Goal: Task Accomplishment & Management: Complete application form

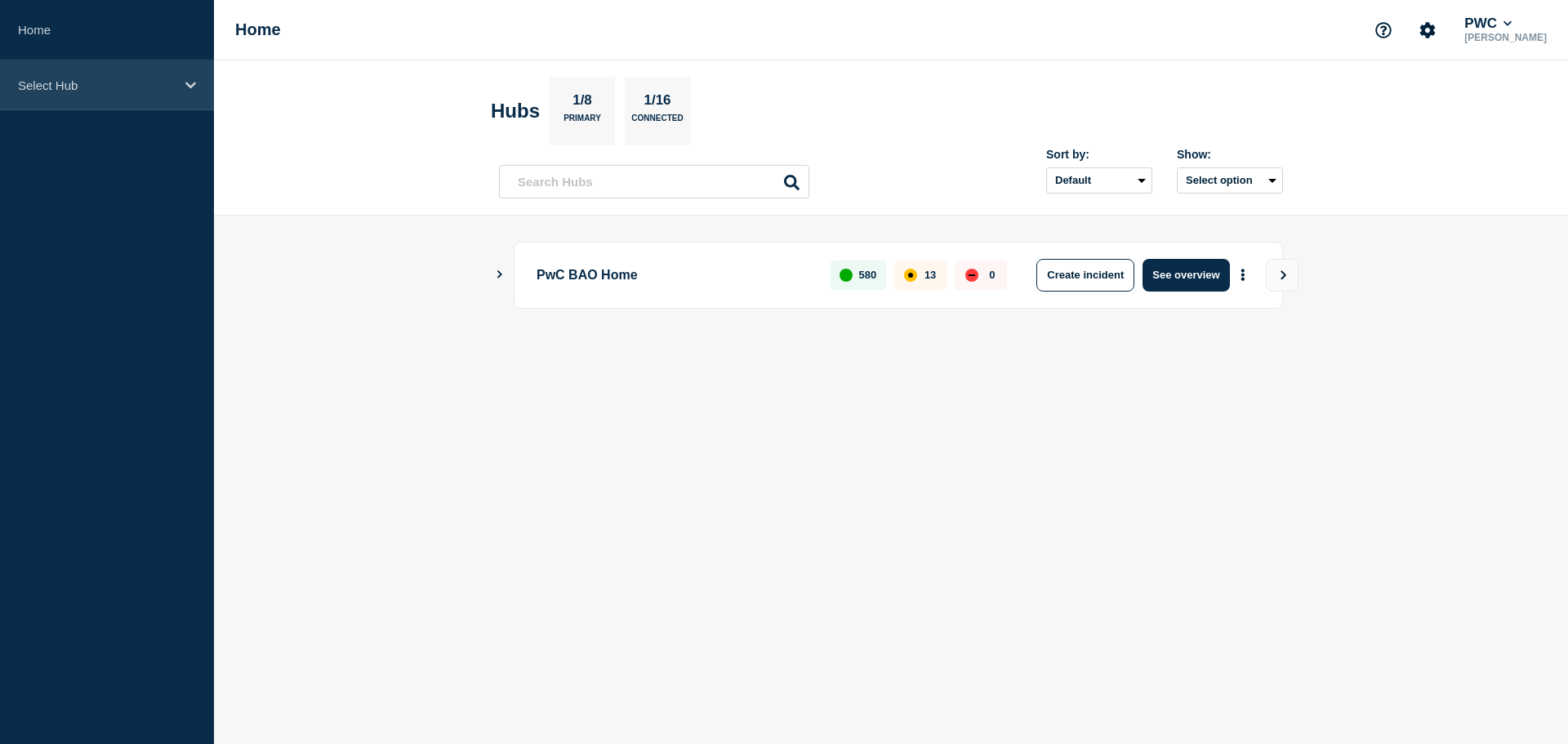
click at [206, 84] on div "Select Hub" at bounding box center [107, 85] width 214 height 50
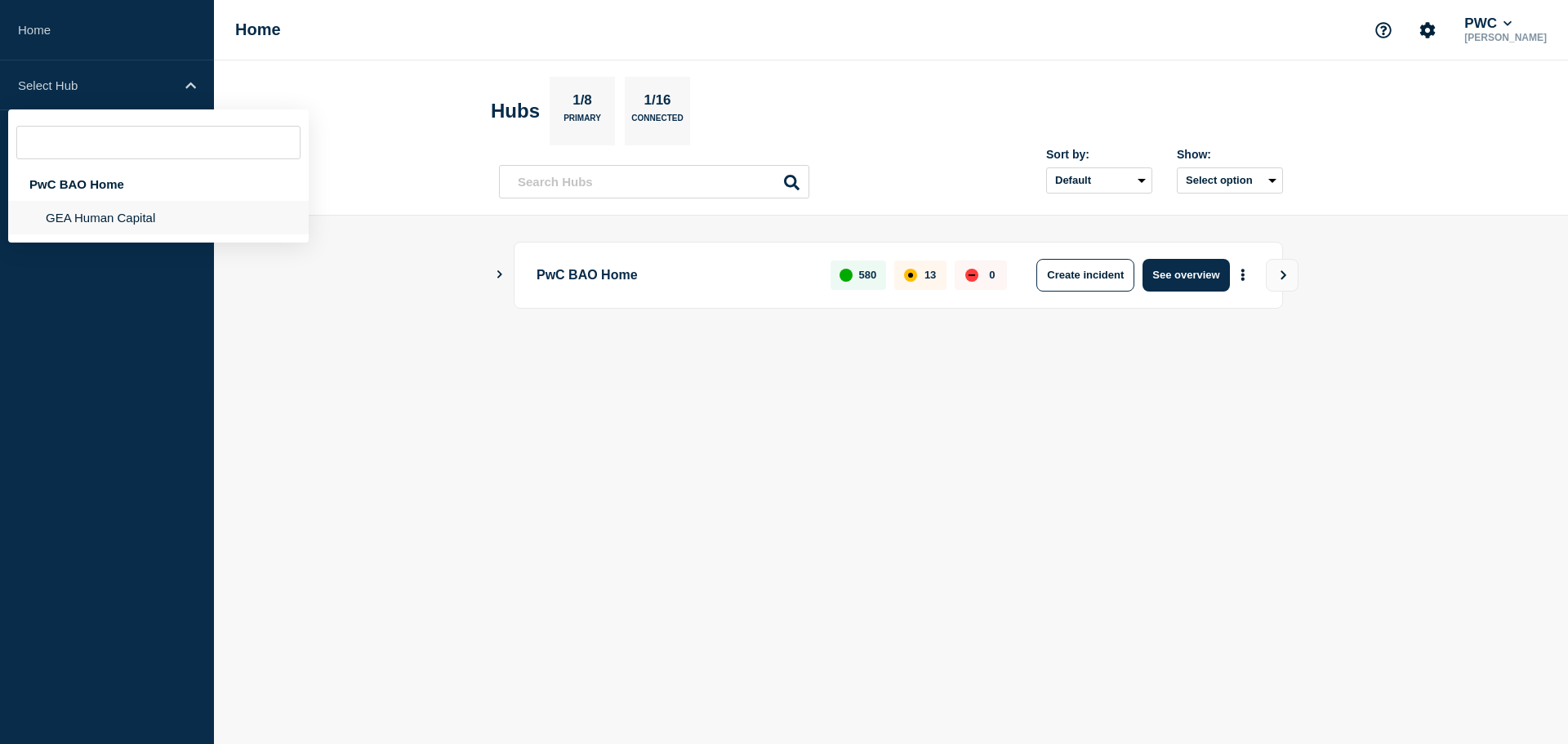
click at [94, 220] on li "GEA Human Capital" at bounding box center [158, 218] width 300 height 33
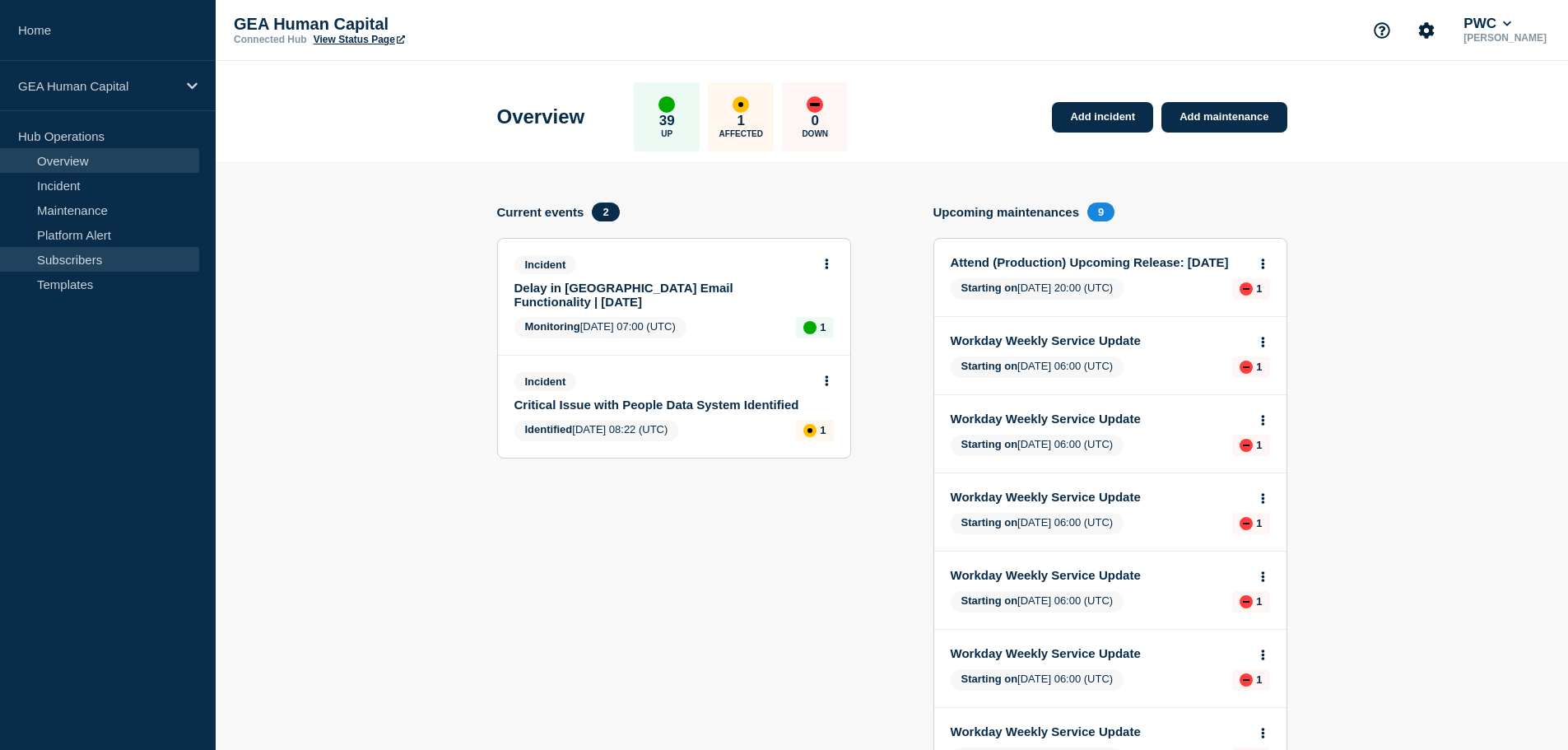
click at [67, 259] on link "Subscribers" at bounding box center [99, 259] width 199 height 25
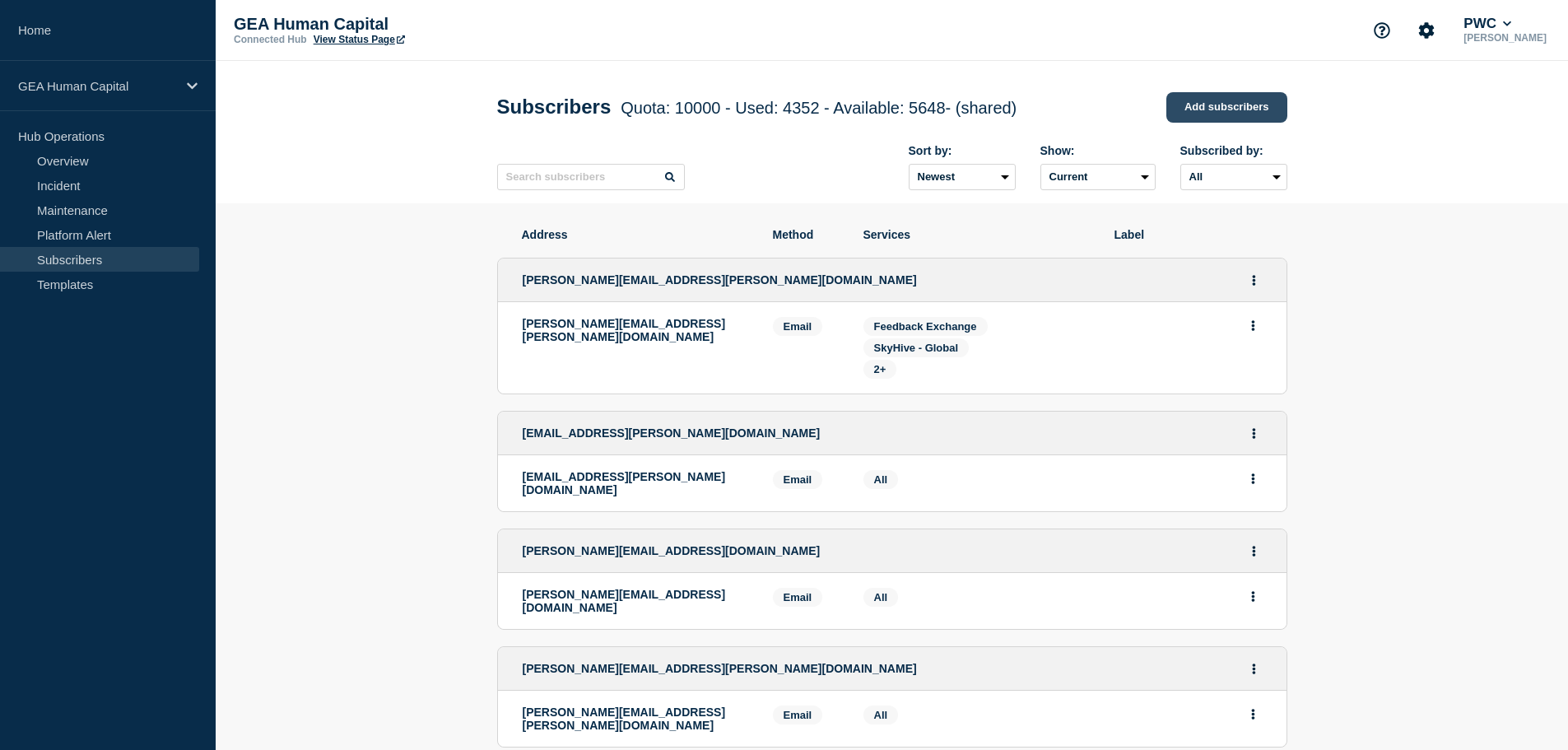
click at [1221, 105] on link "Add subscribers" at bounding box center [1227, 108] width 121 height 31
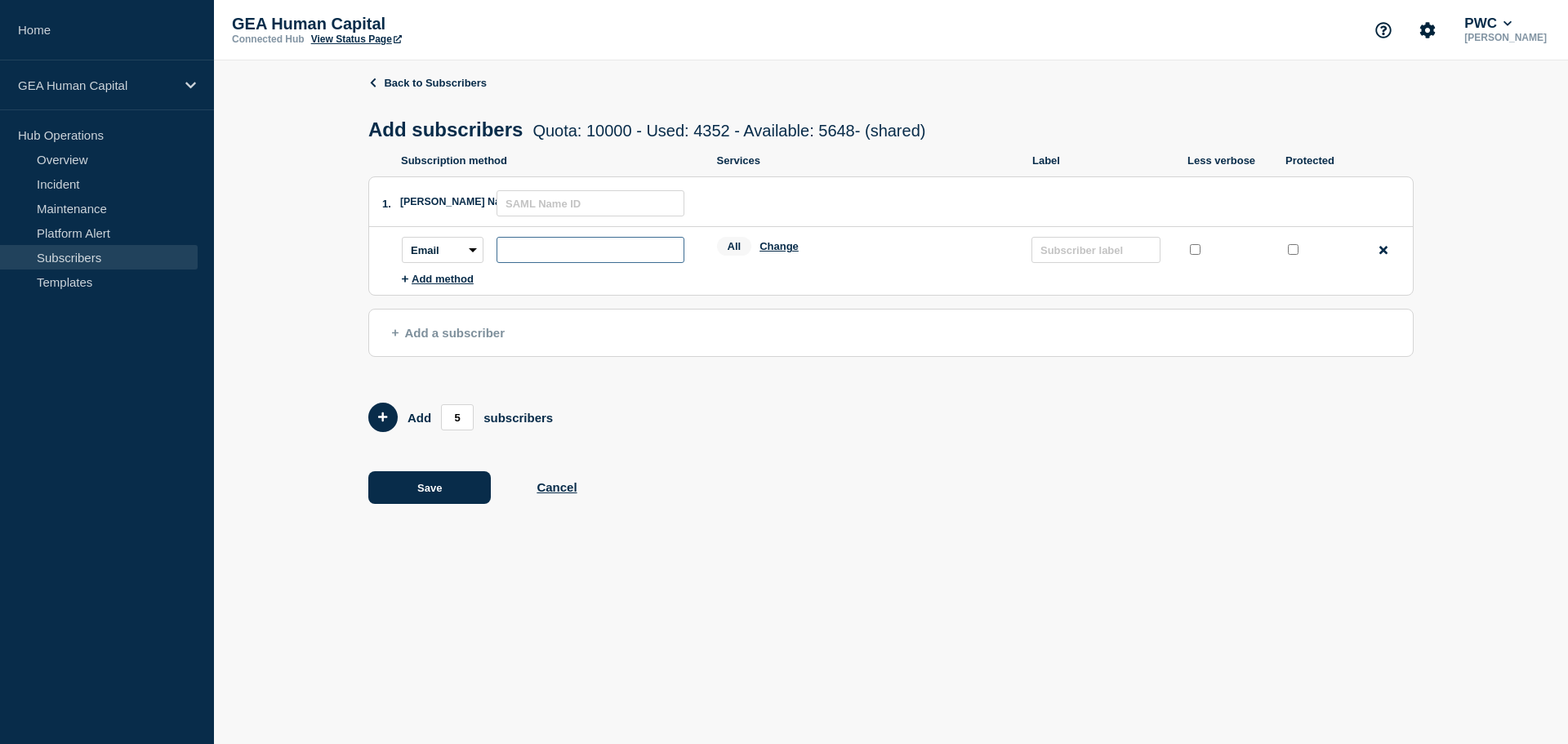
click at [613, 258] on input "subscription-address" at bounding box center [590, 250] width 188 height 26
click at [518, 200] on input "text" at bounding box center [590, 204] width 188 height 26
paste input "[EMAIL_ADDRESS][DOMAIN_NAME]"
type input "[EMAIL_ADDRESS][DOMAIN_NAME]"
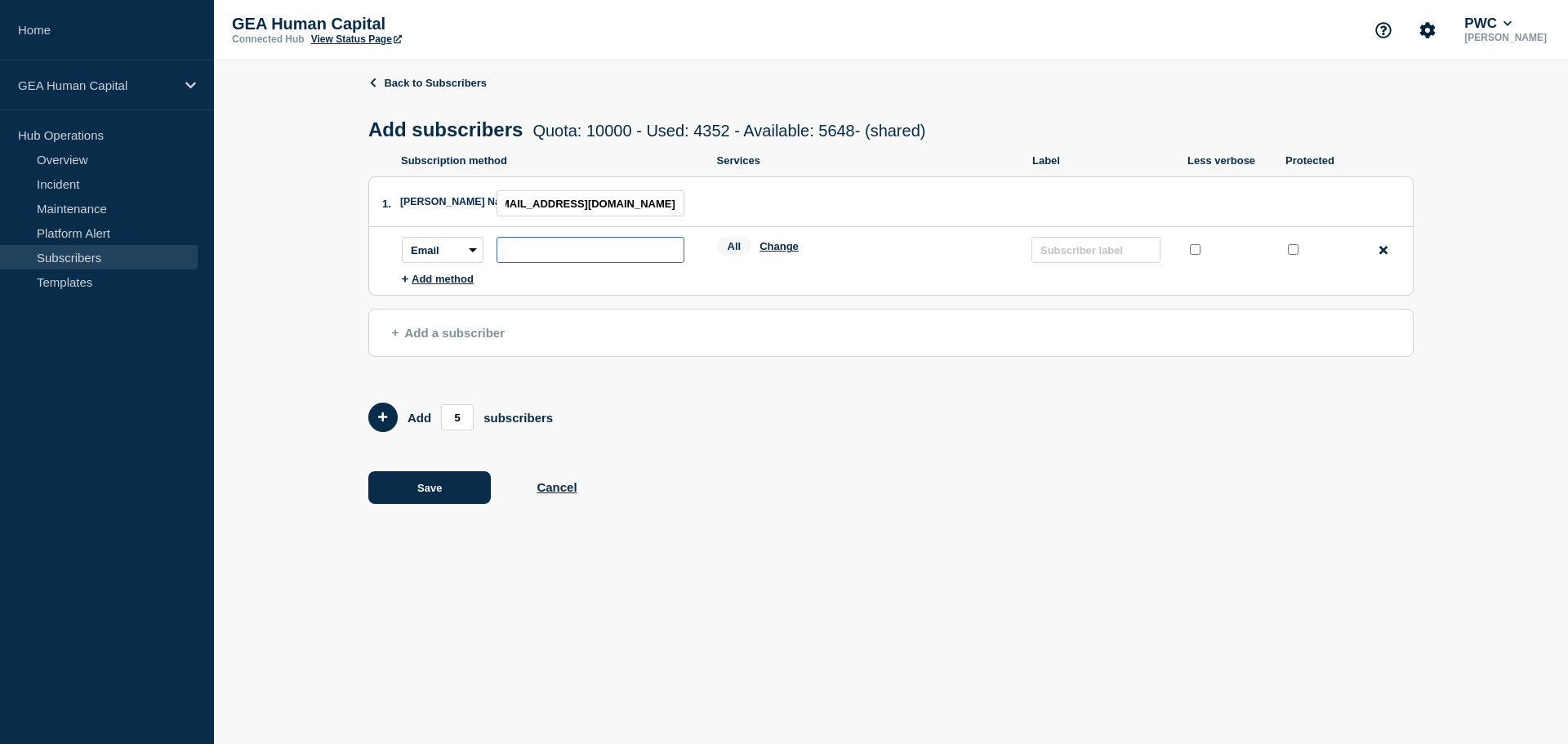
click at [529, 252] on input "subscription-address" at bounding box center [590, 250] width 188 height 26
paste input "[EMAIL_ADDRESS][DOMAIN_NAME]"
type input "[EMAIL_ADDRESS][DOMAIN_NAME]"
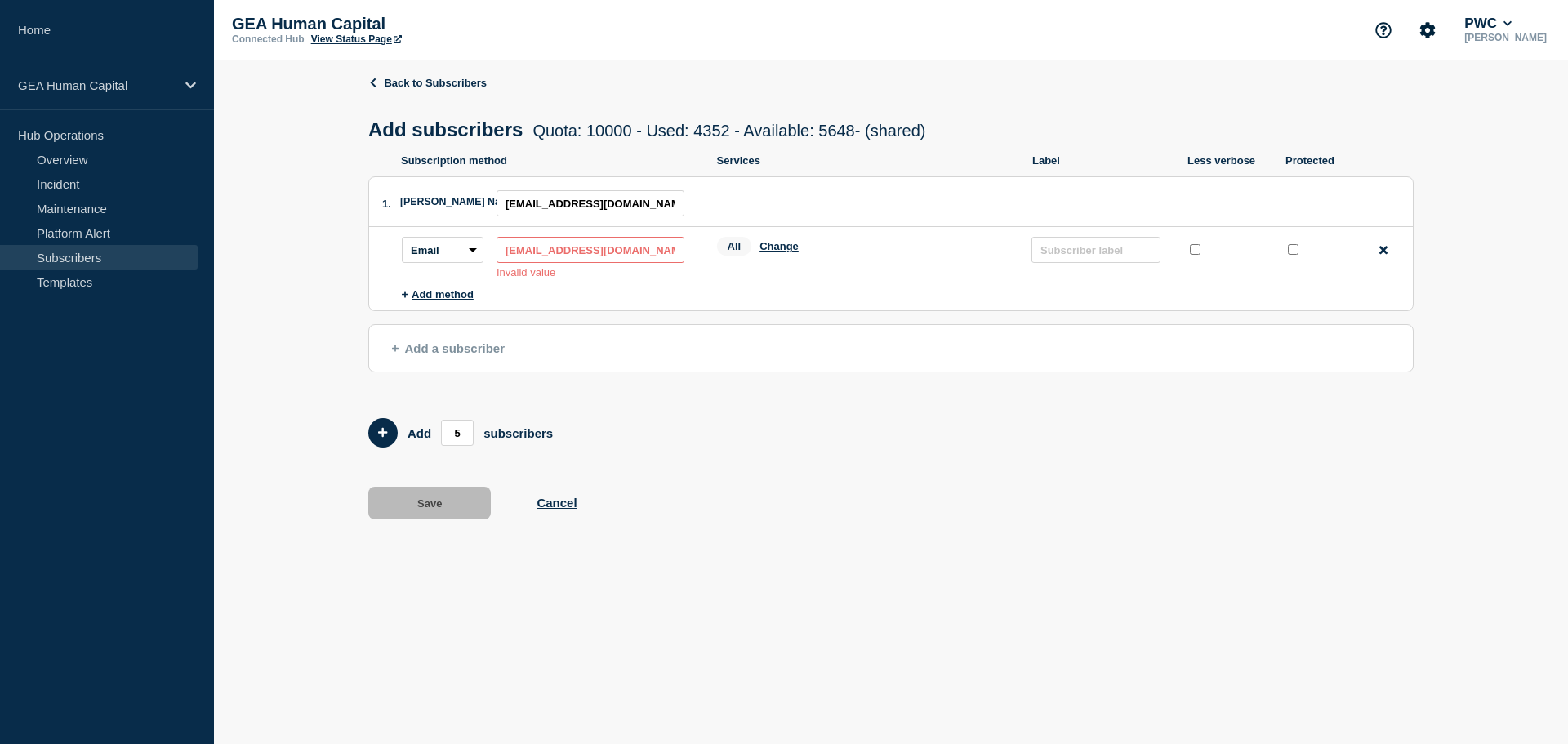
drag, startPoint x: 679, startPoint y: 252, endPoint x: 438, endPoint y: 255, distance: 241.0
click at [438, 255] on div "Subscription method: Email SMS Webhook Slack Teams Address: [EMAIL_ADDRESS][DOM…" at bounding box center [546, 257] width 289 height 41
click at [638, 343] on button "Add a subscriber" at bounding box center [890, 348] width 1045 height 48
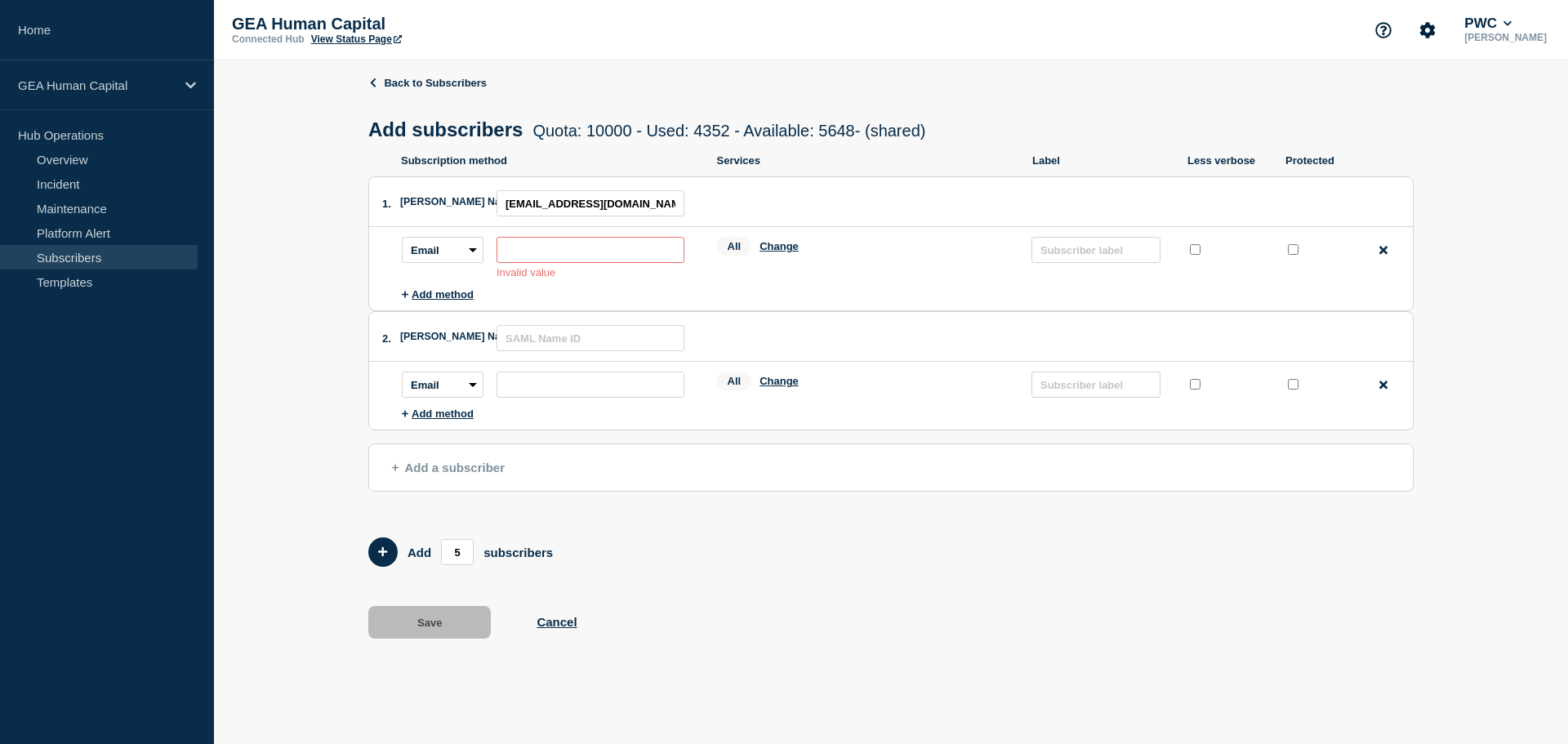
click at [551, 248] on input "subscription-address" at bounding box center [590, 250] width 188 height 26
click at [541, 202] on input "[EMAIL_ADDRESS][DOMAIN_NAME]" at bounding box center [590, 204] width 188 height 26
click at [540, 202] on input "[EMAIL_ADDRESS][DOMAIN_NAME]" at bounding box center [590, 204] width 188 height 26
click at [242, 275] on div "Back to Subscribers Add subscribers Quota: 10000 - Used: 4352 - Available: 5648…" at bounding box center [891, 369] width 1355 height 617
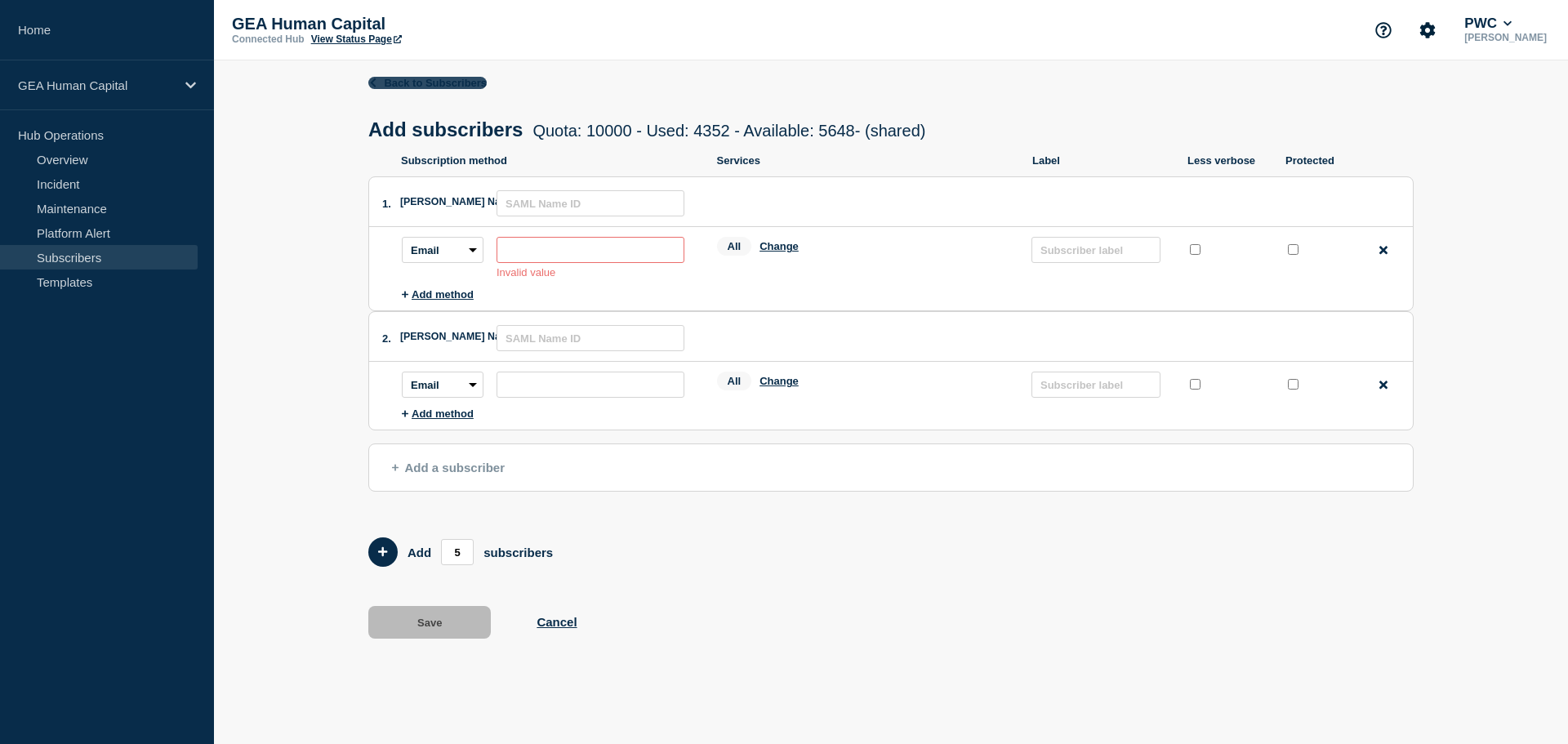
click at [391, 82] on link "Back to Subscribers" at bounding box center [427, 83] width 118 height 12
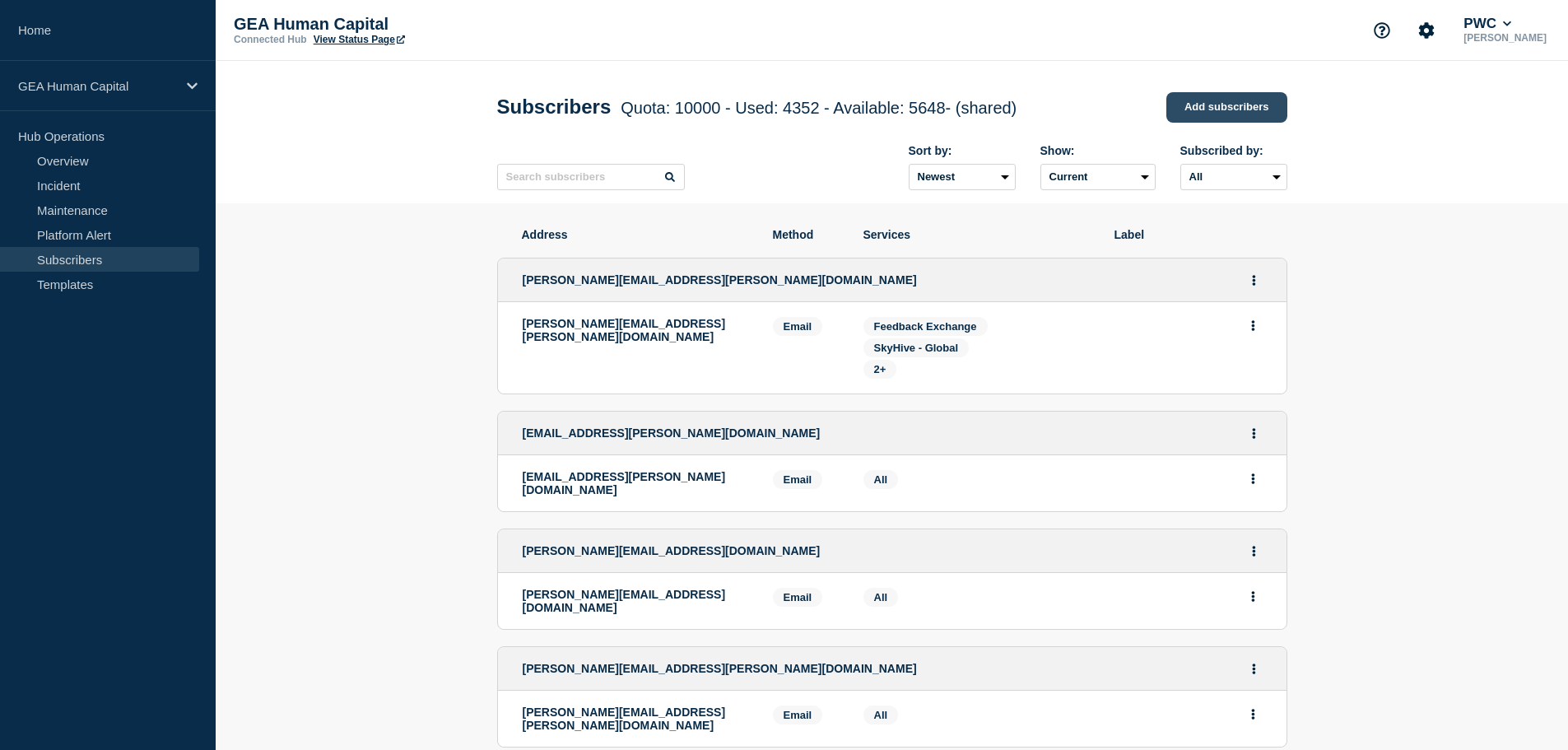
click at [1224, 108] on link "Add subscribers" at bounding box center [1227, 108] width 121 height 31
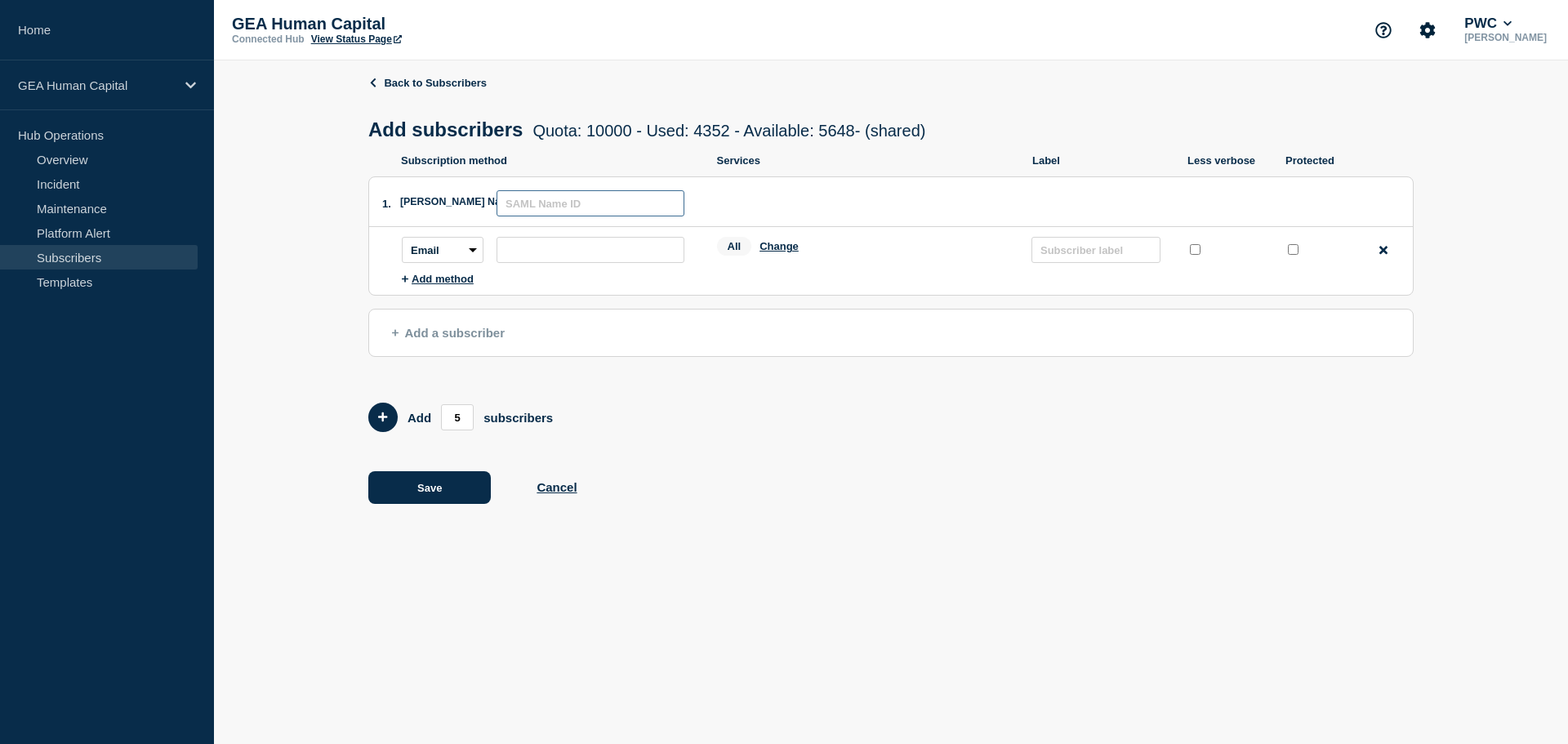
click at [568, 210] on input "text" at bounding box center [590, 204] width 188 height 26
paste input "[EMAIL_ADDRESS][DOMAIN_NAME]"
drag, startPoint x: 515, startPoint y: 206, endPoint x: 389, endPoint y: 202, distance: 126.1
click at [389, 202] on header "1. [PERSON_NAME] Name ID: [EMAIL_ADDRESS][DOMAIN_NAME]" at bounding box center [890, 202] width 1043 height 50
type input "[EMAIL_ADDRESS][DOMAIN_NAME]"
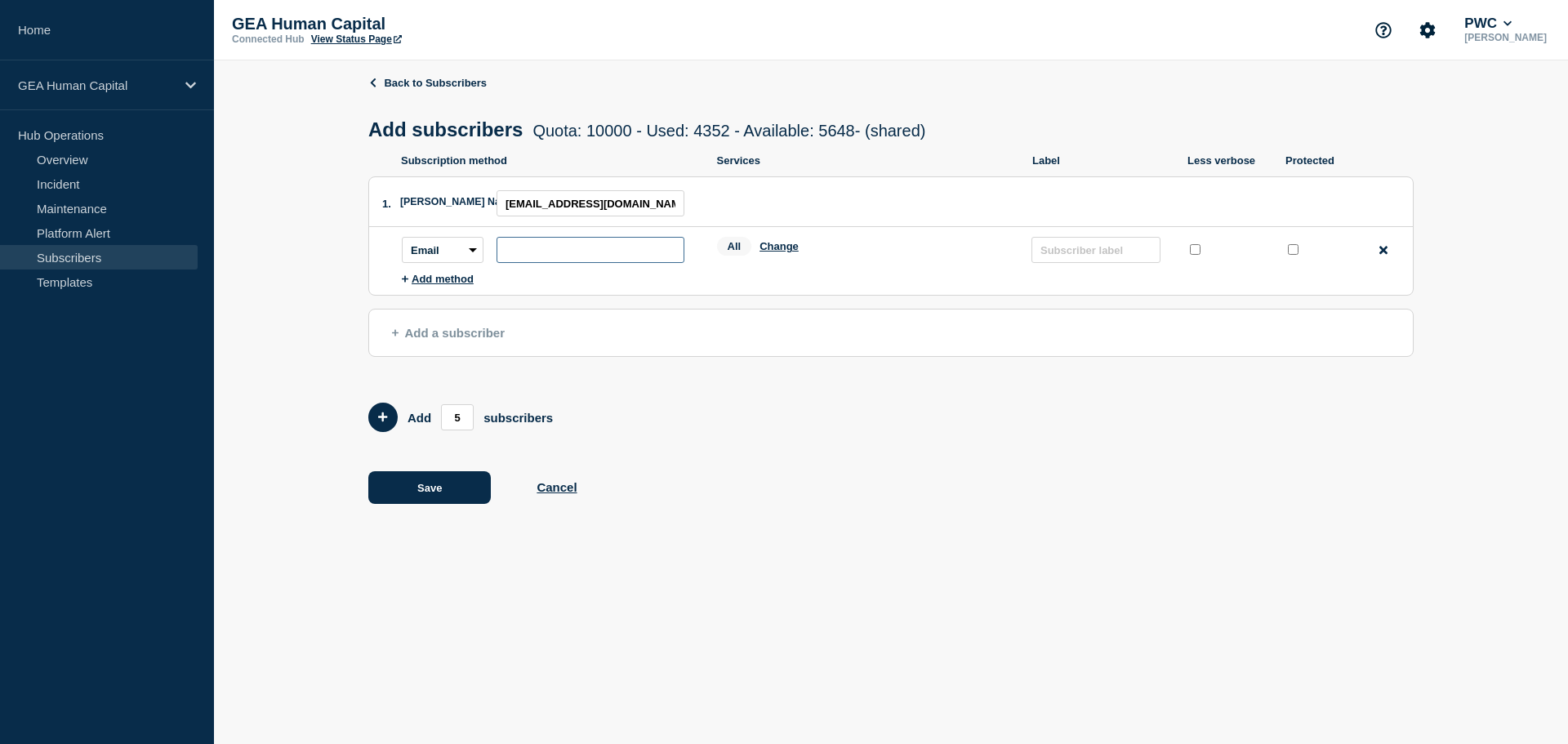
click at [526, 251] on input "subscription-address" at bounding box center [590, 250] width 188 height 26
paste input "[EMAIL_ADDRESS][DOMAIN_NAME]"
type input "[EMAIL_ADDRESS][DOMAIN_NAME]"
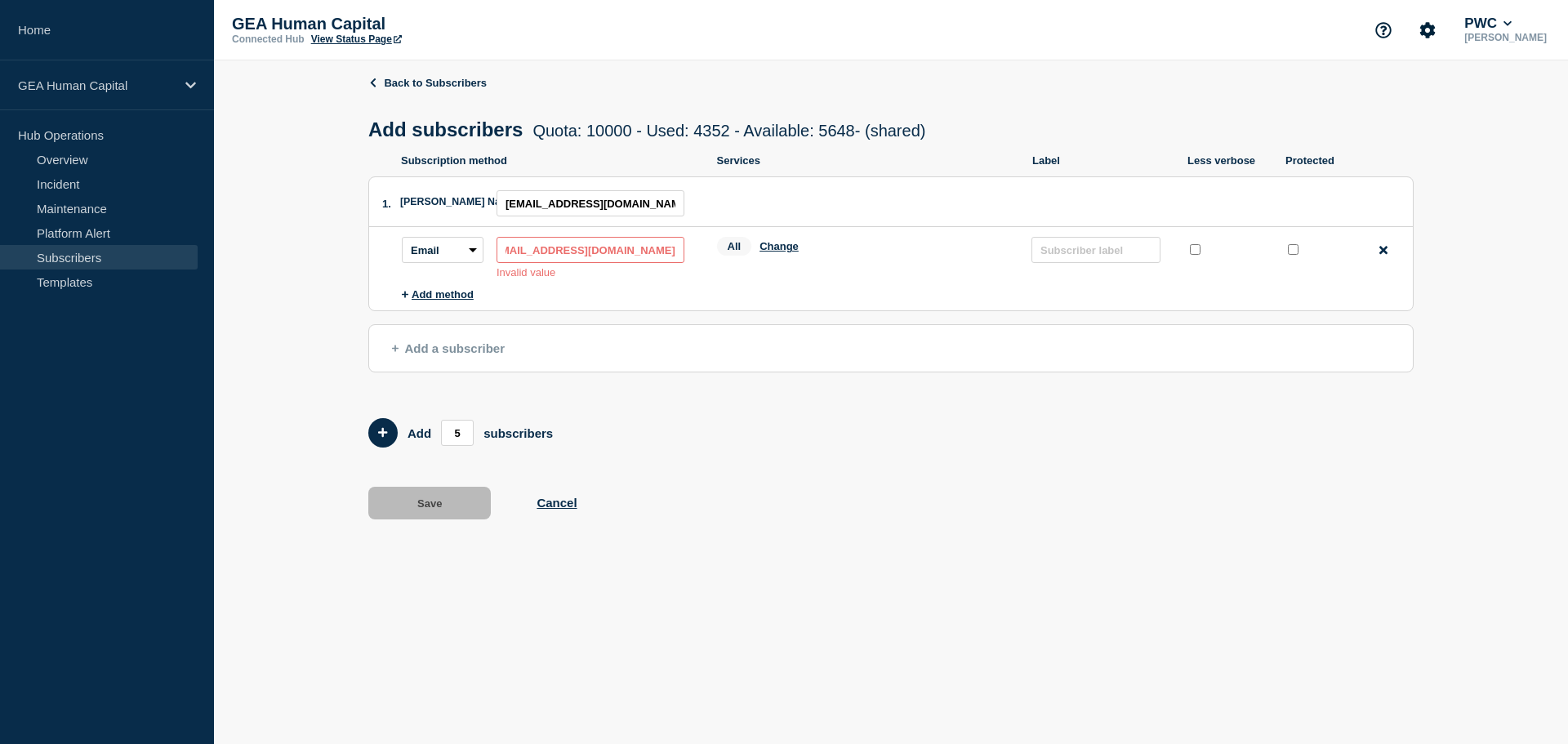
drag, startPoint x: 506, startPoint y: 252, endPoint x: 415, endPoint y: 245, distance: 91.3
click at [415, 245] on div "Subscription method: Email SMS Webhook Slack Teams Address: [EMAIL_ADDRESS][DOM…" at bounding box center [546, 257] width 289 height 41
drag, startPoint x: 681, startPoint y: 256, endPoint x: 419, endPoint y: 250, distance: 262.1
click at [419, 250] on div "Subscription method: Email SMS Webhook Slack Teams Address: [EMAIL_ADDRESS][DOM…" at bounding box center [546, 257] width 289 height 41
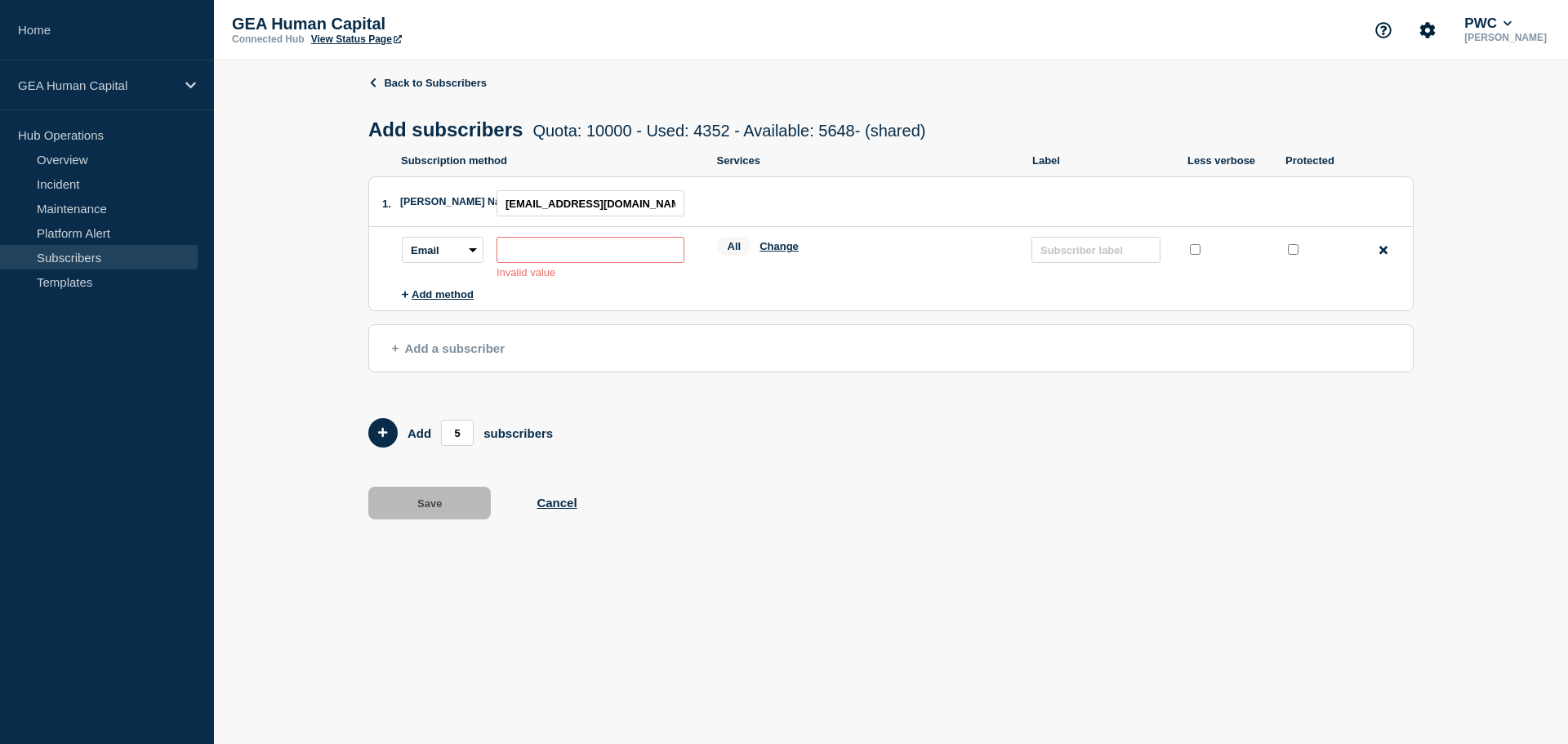
click at [517, 257] on input "subscription-address" at bounding box center [590, 250] width 188 height 26
paste input "[EMAIL_ADDRESS][DOMAIN_NAME]"
type input "[EMAIL_ADDRESS][DOMAIN_NAME]"
click at [637, 372] on button "Add a subscriber" at bounding box center [890, 348] width 1045 height 48
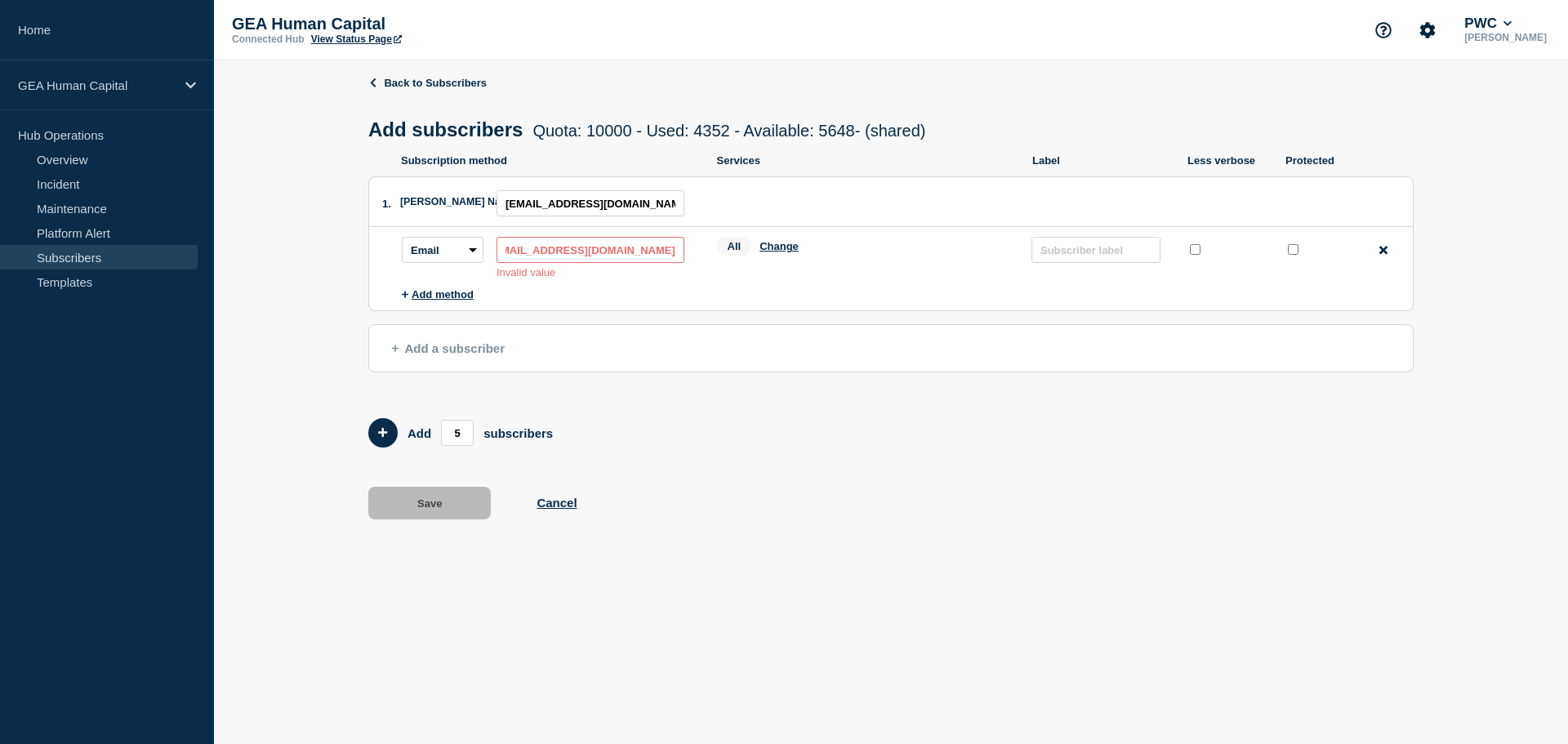
scroll to position [0, 0]
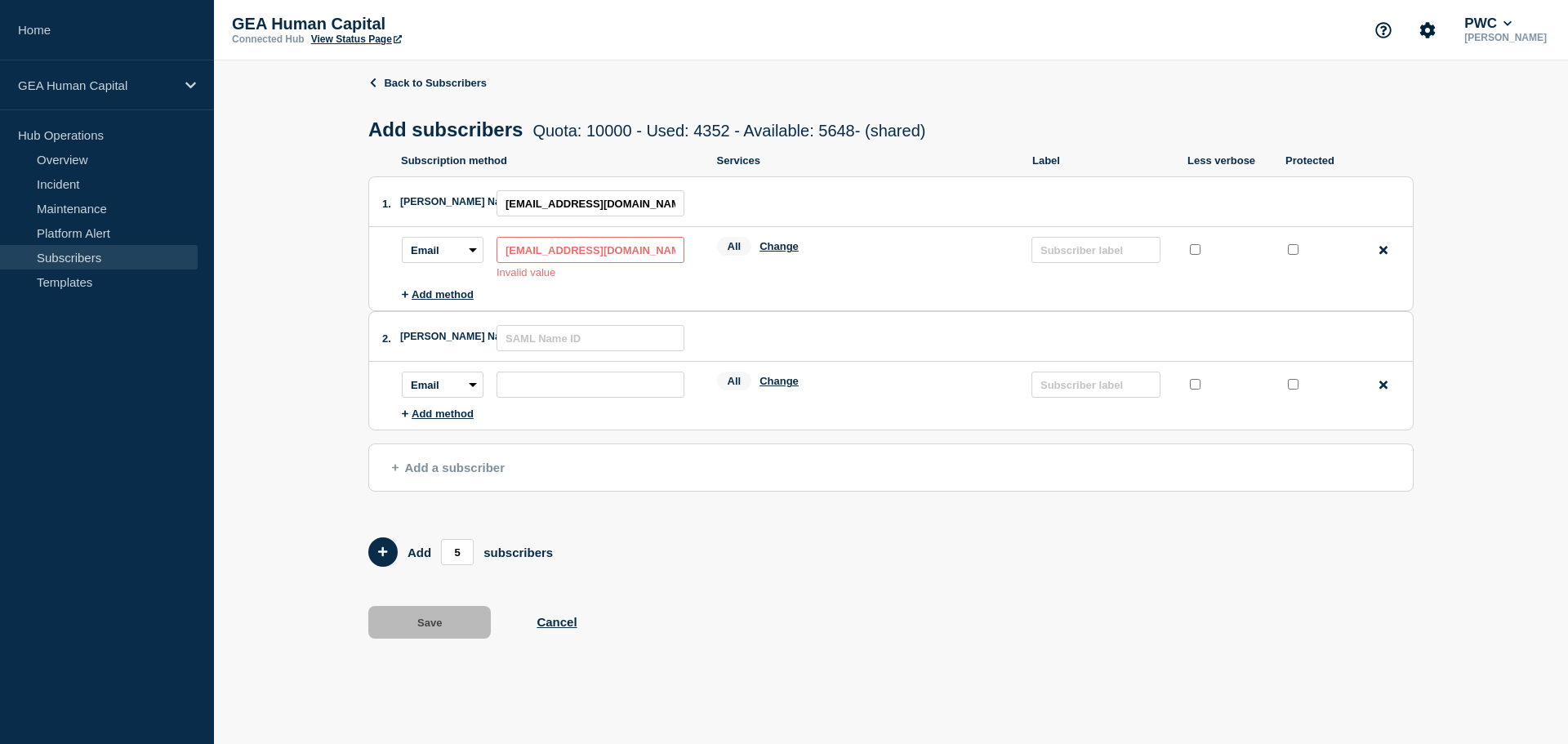
click at [624, 257] on input "[EMAIL_ADDRESS][DOMAIN_NAME]" at bounding box center [590, 250] width 188 height 26
click at [896, 337] on header "2. [PERSON_NAME] Name ID:" at bounding box center [890, 337] width 1043 height 50
click at [642, 258] on input "[EMAIL_ADDRESS][DOMAIN_NAME]" at bounding box center [590, 250] width 188 height 26
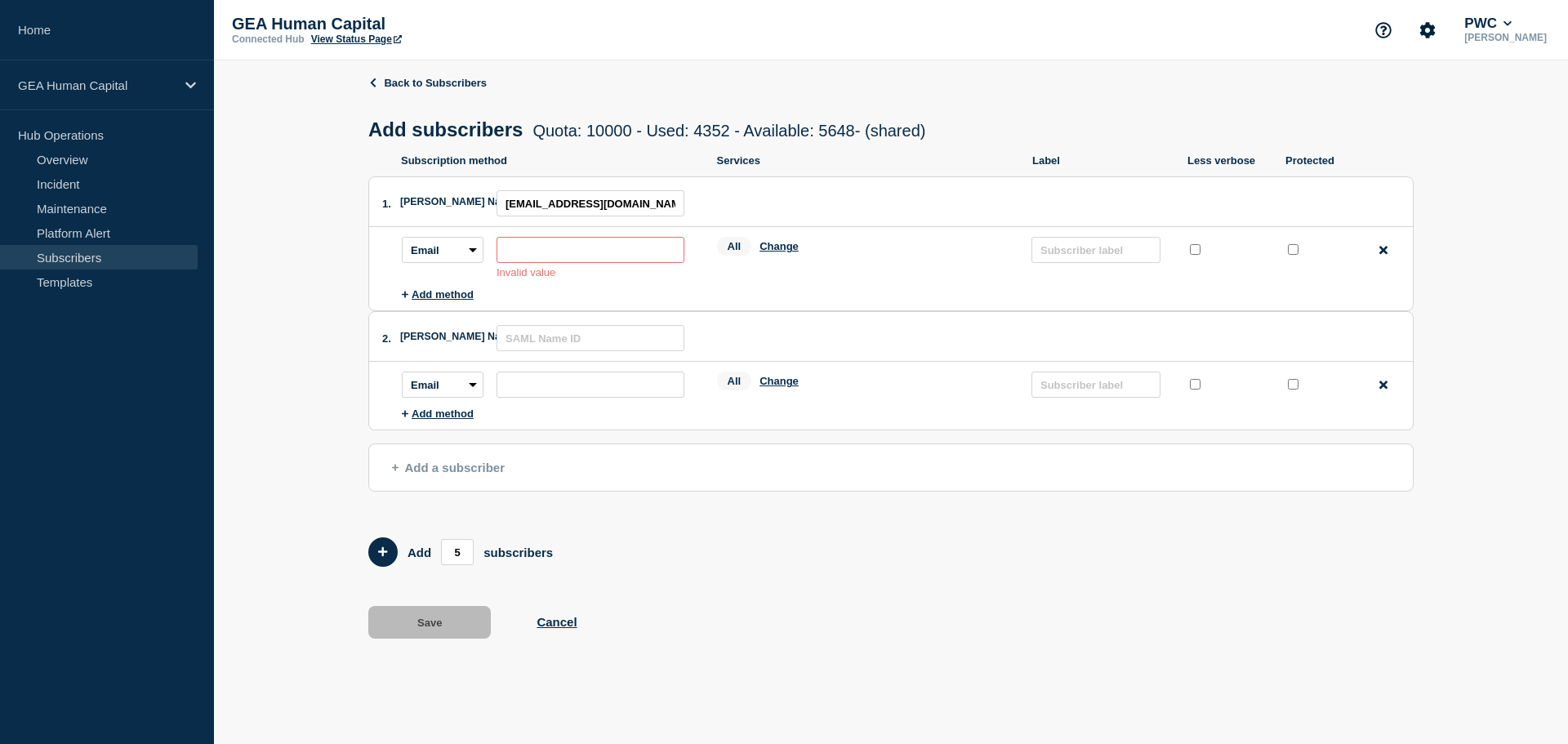
click at [620, 294] on ul "Subscription method: Email SMS Webhook Slack Teams Address: Invalid value Servi…" at bounding box center [908, 263] width 1011 height 74
click at [547, 288] on li "Subscription method: Email SMS Webhook Slack Teams Address: Invalid value Servi…" at bounding box center [908, 257] width 1011 height 61
click at [507, 249] on input "subscription-address" at bounding box center [590, 250] width 188 height 26
paste input "[EMAIL_ADDRESS][DOMAIN_NAME]"
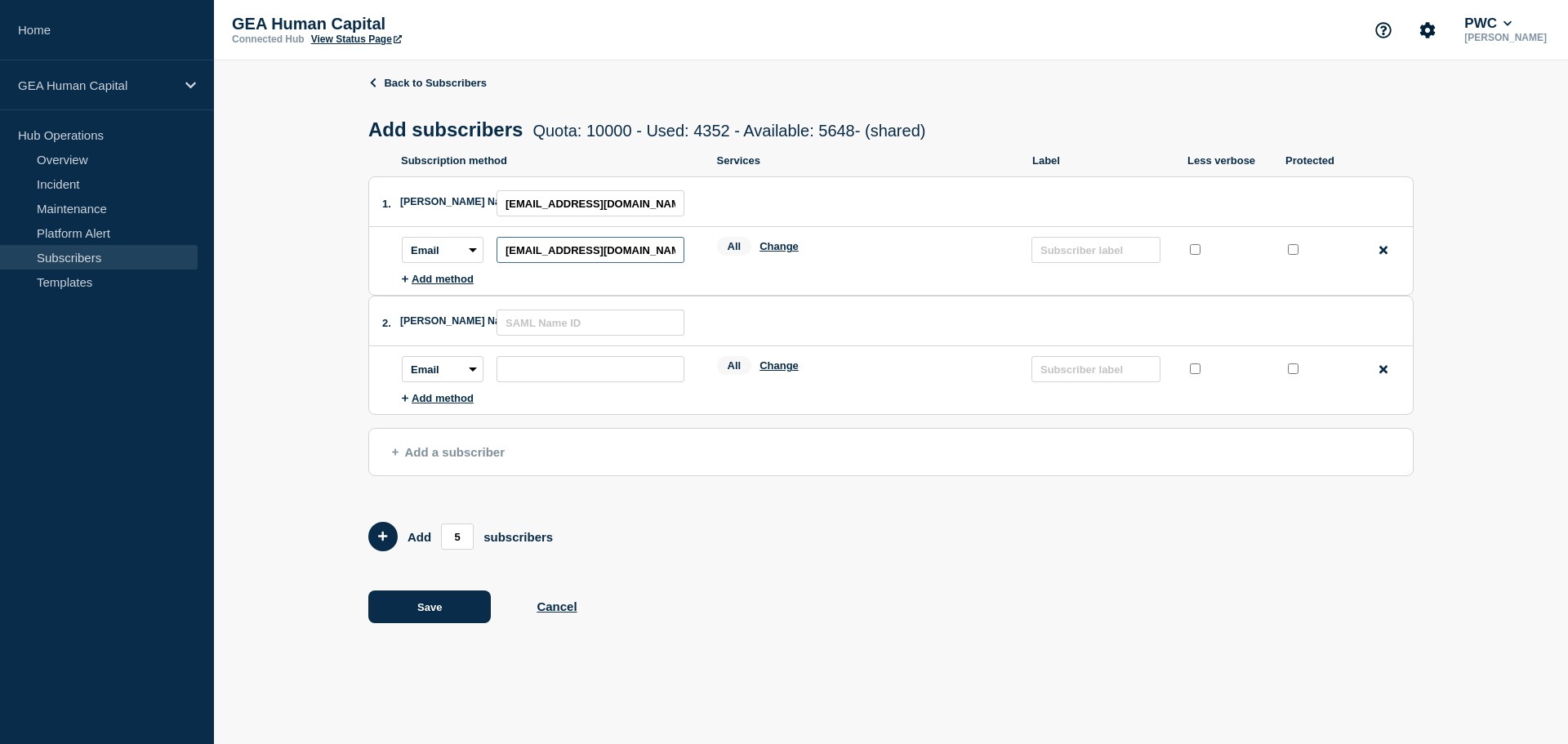
drag, startPoint x: 573, startPoint y: 254, endPoint x: 144, endPoint y: 266, distance: 429.2
click at [144, 266] on div "Home GEA Human Capital Hub Operations Overview Incident Maintenance Platform Al…" at bounding box center [784, 331] width 1568 height 662
type input "[EMAIL_ADDRESS][DOMAIN_NAME]"
click at [861, 273] on li "Subscription method: Email SMS Webhook Slack Teams Address: [EMAIL_ADDRESS][DOM…" at bounding box center [908, 249] width 1011 height 46
click at [1079, 259] on input "text" at bounding box center [1096, 250] width 129 height 26
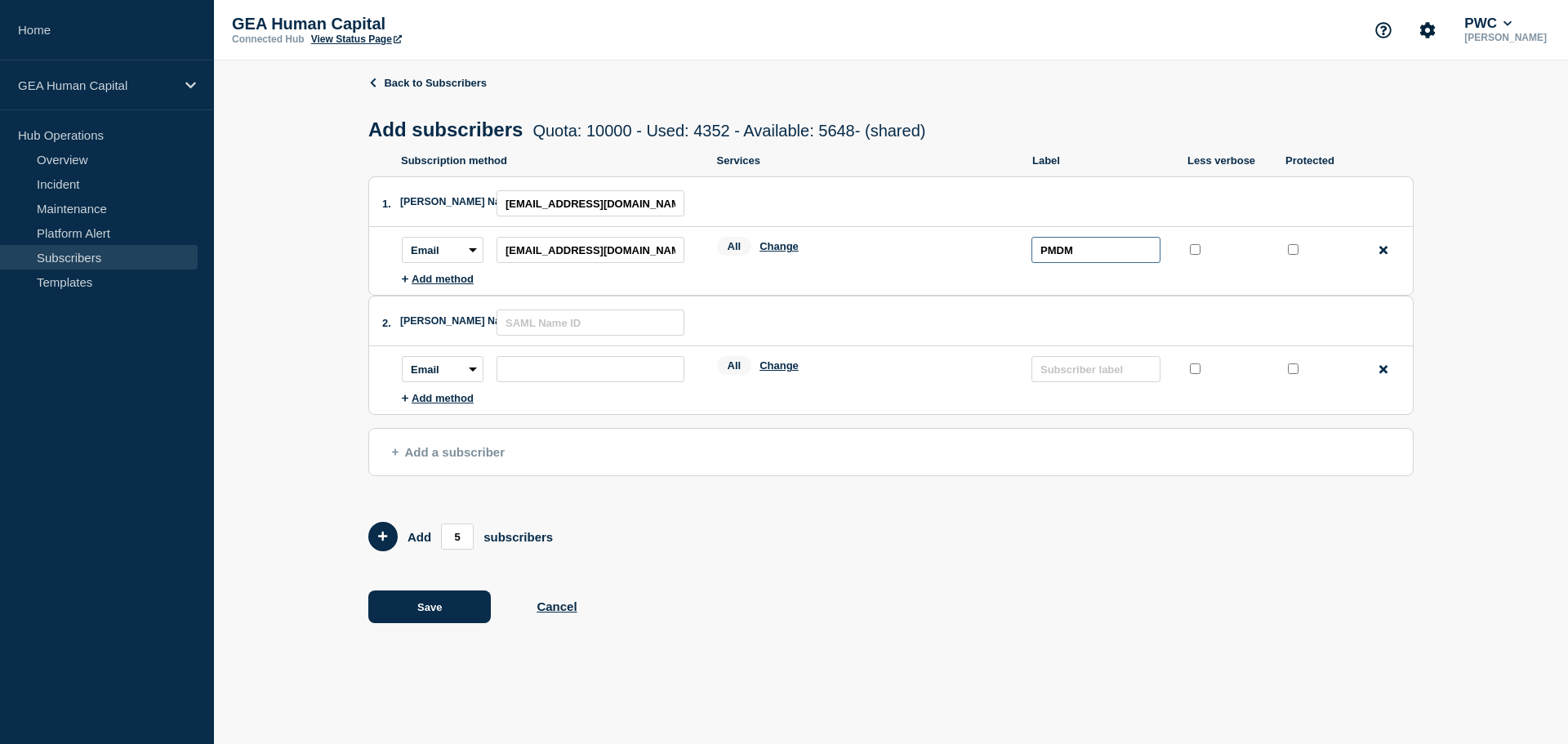
type input "PMDM"
click at [1250, 295] on li "1. [PERSON_NAME] Name ID: [EMAIL_ADDRESS][DOMAIN_NAME] Subscription method: Ema…" at bounding box center [890, 236] width 1045 height 119
click at [1292, 254] on input "protected checkbox" at bounding box center [1293, 249] width 11 height 11
checkbox input "true"
click at [1022, 568] on div "Back to Subscribers Add subscribers Quota: 10000 - Used: 4352 - Available: 5648…" at bounding box center [890, 361] width 1045 height 602
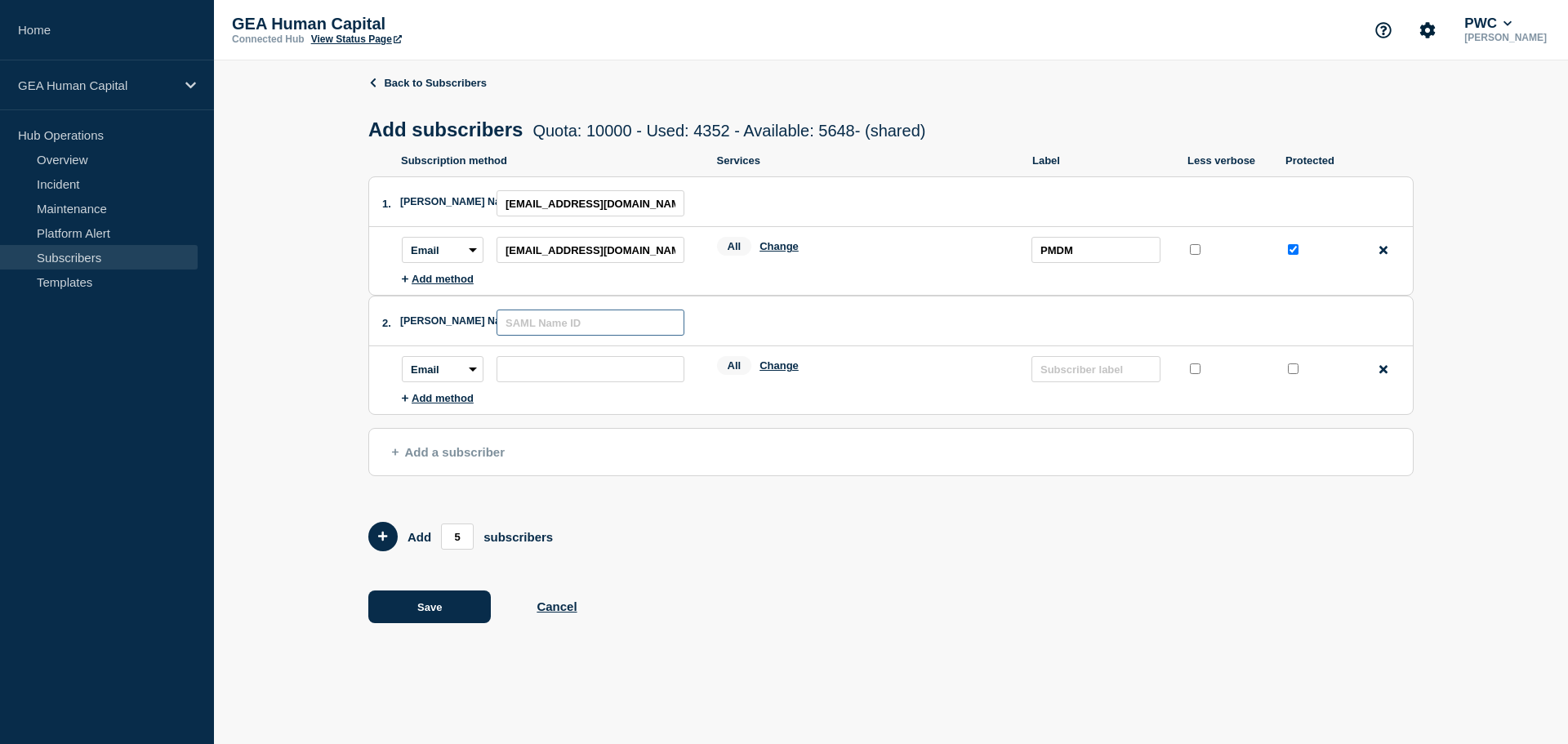
click at [618, 331] on input "text" at bounding box center [590, 323] width 188 height 26
paste input "[EMAIL_ADDRESS][DOMAIN_NAME]"
type input "[EMAIL_ADDRESS][DOMAIN_NAME]"
click at [539, 374] on input "subscription-address" at bounding box center [590, 369] width 188 height 26
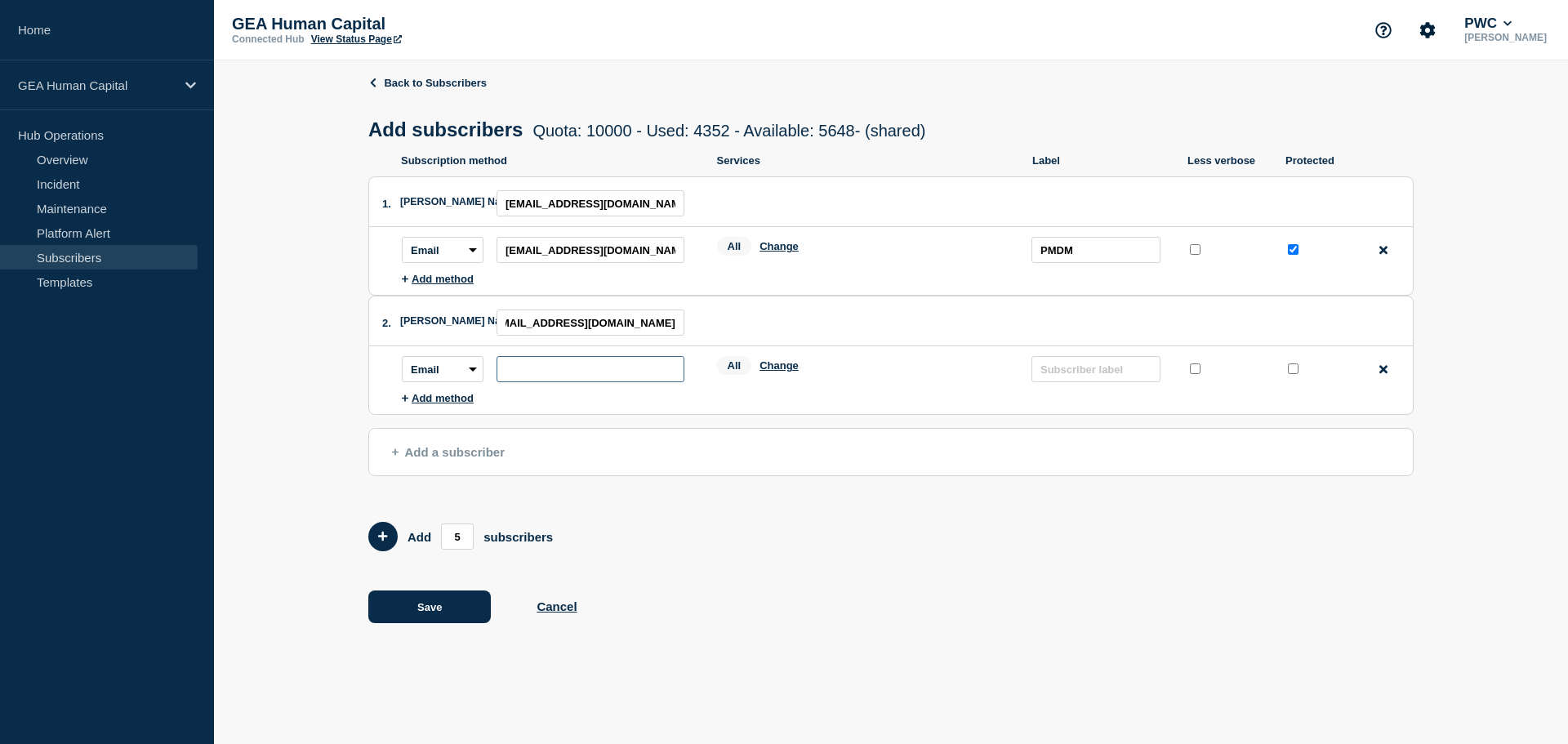
scroll to position [0, 0]
paste input "[EMAIL_ADDRESS][DOMAIN_NAME]"
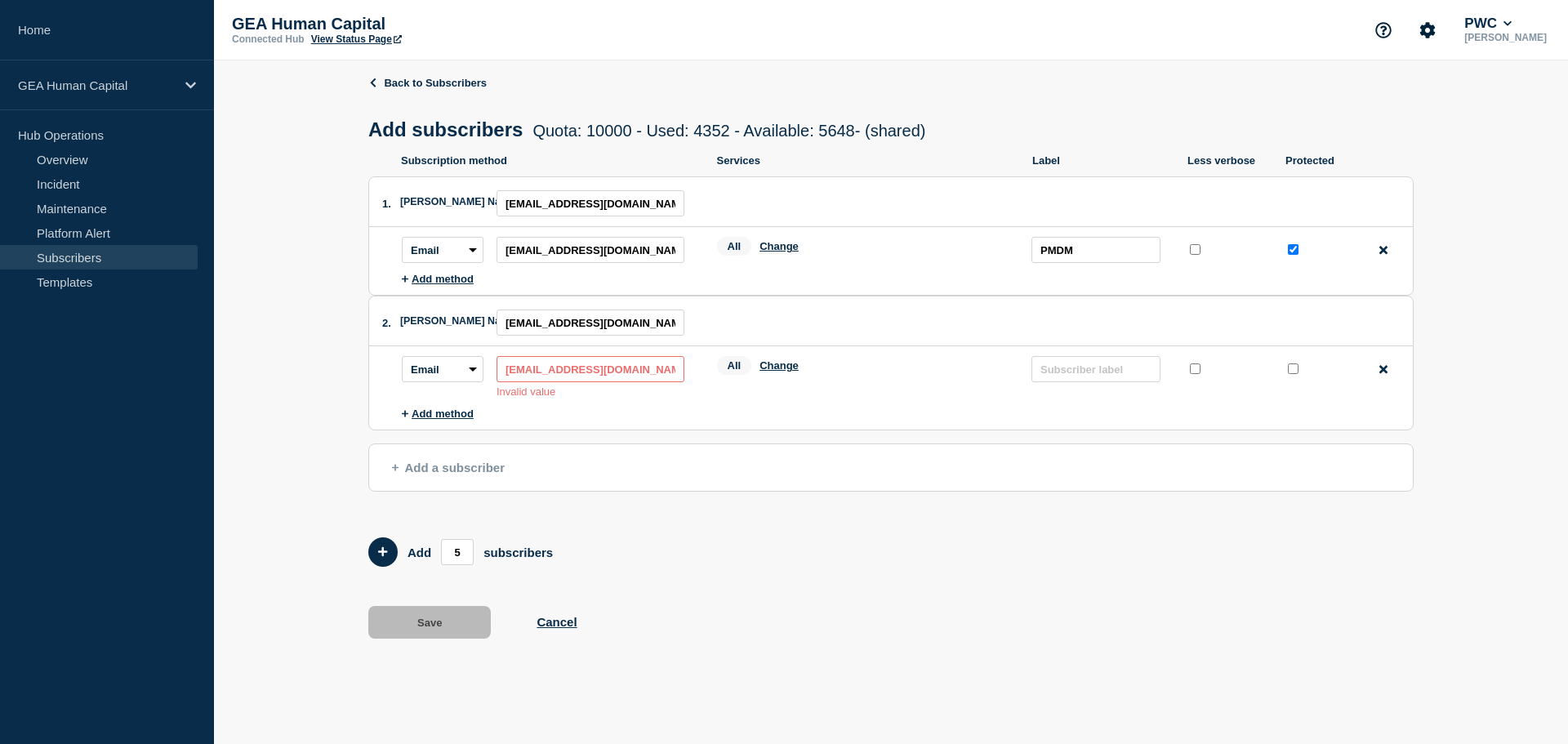
drag, startPoint x: 678, startPoint y: 371, endPoint x: 255, endPoint y: 372, distance: 423.0
click at [255, 372] on div "Back to Subscribers Add subscribers Quota: 10000 - Used: 4352 - Available: 5648…" at bounding box center [891, 369] width 1355 height 617
click at [631, 376] on input "[EMAIL_ADDRESS][DOMAIN_NAME]" at bounding box center [590, 369] width 188 height 26
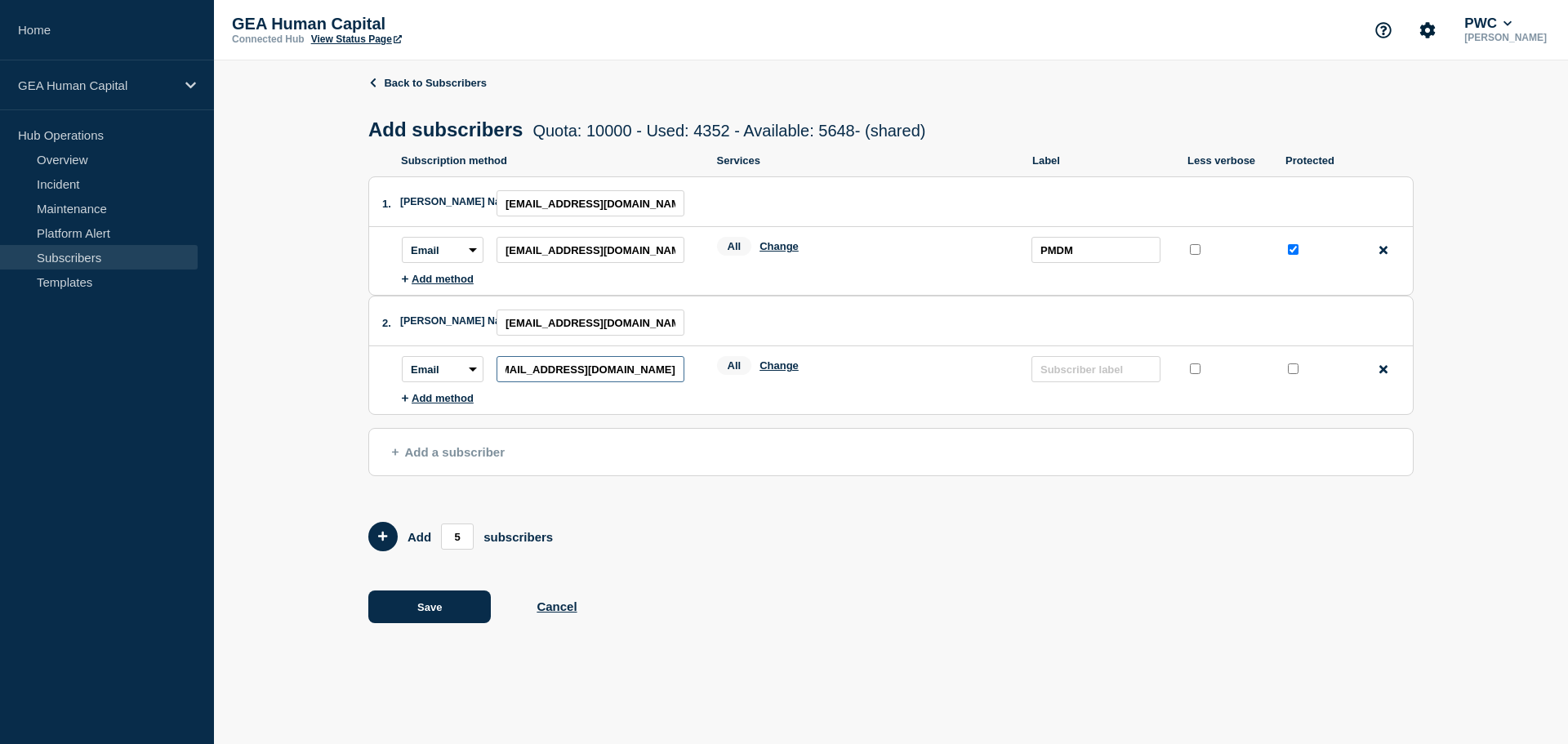
type input "[EMAIL_ADDRESS][DOMAIN_NAME]"
click at [834, 405] on ul "Subscription method: Email SMS Webhook Slack Teams Address: [EMAIL_ADDRESS][DOM…" at bounding box center [908, 376] width 1011 height 58
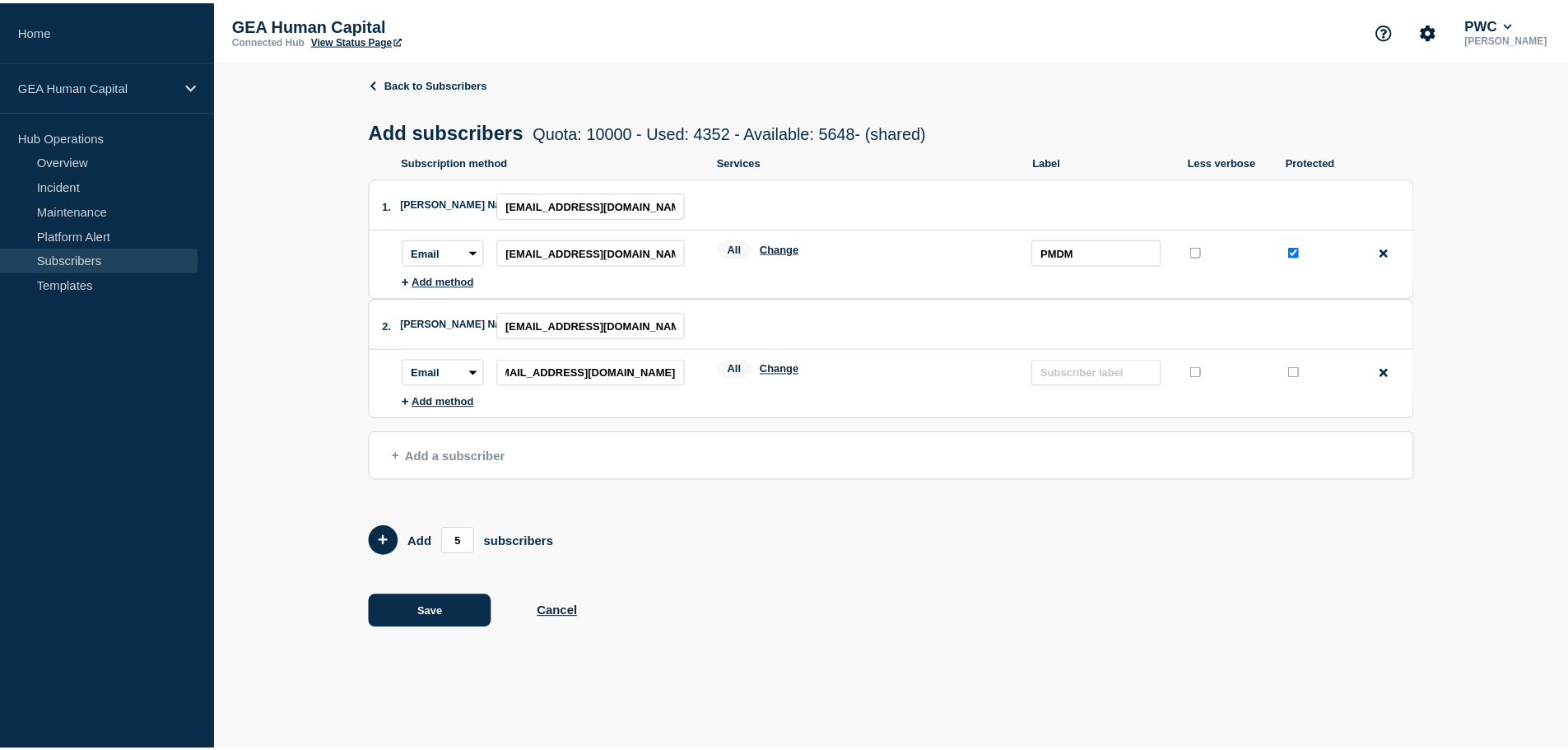
scroll to position [0, 0]
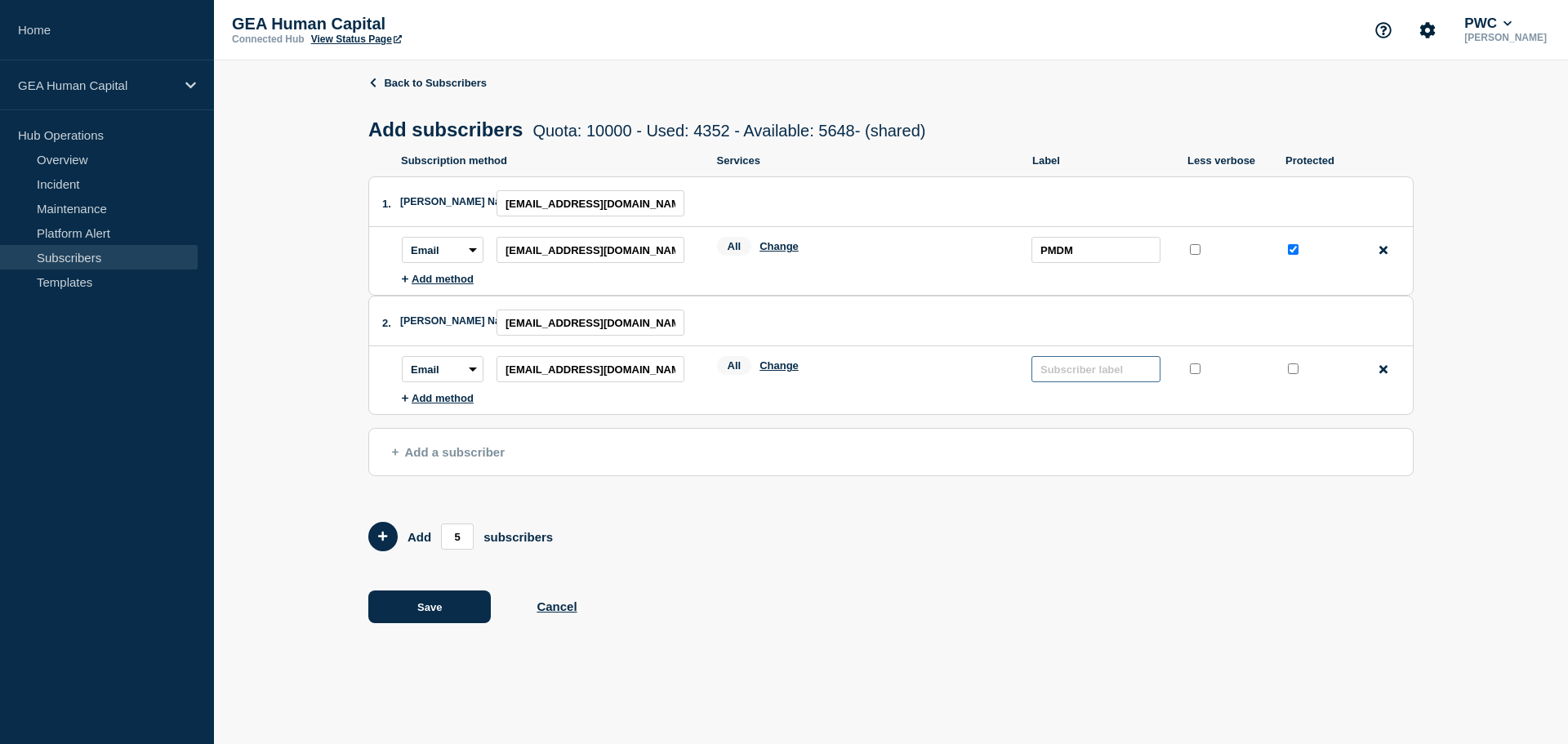
click at [1120, 366] on input "text" at bounding box center [1096, 369] width 129 height 26
type input "PMDM"
click at [1293, 370] on input "protected checkbox" at bounding box center [1293, 368] width 11 height 11
checkbox input "true"
click at [392, 458] on icon at bounding box center [396, 452] width 7 height 12
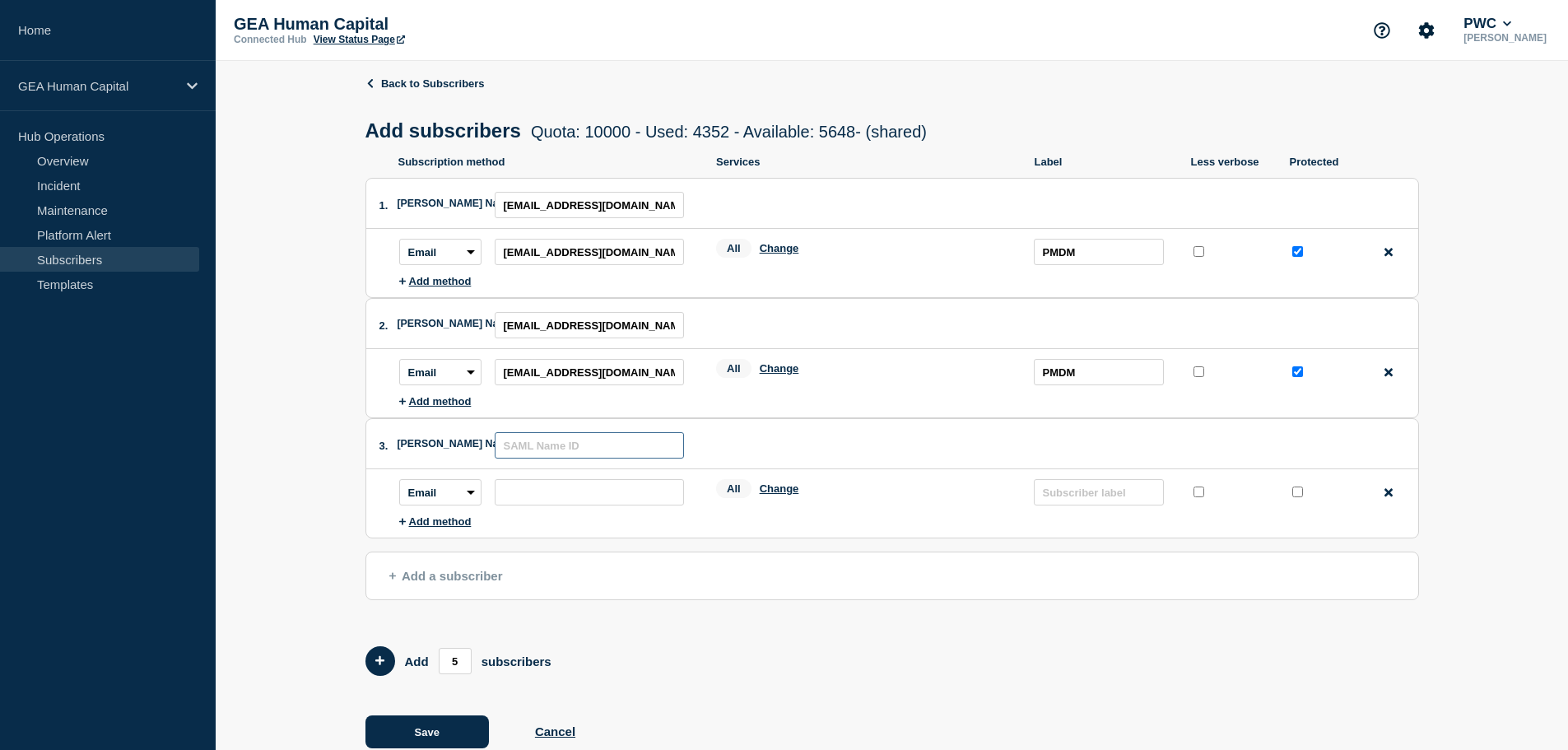
click at [534, 450] on input "text" at bounding box center [589, 445] width 189 height 27
paste input "[EMAIL_ADDRESS][DOMAIN_NAME]"
type input "[EMAIL_ADDRESS][DOMAIN_NAME]"
click at [522, 497] on input "subscription-address" at bounding box center [589, 492] width 189 height 27
paste input "[EMAIL_ADDRESS][DOMAIN_NAME]"
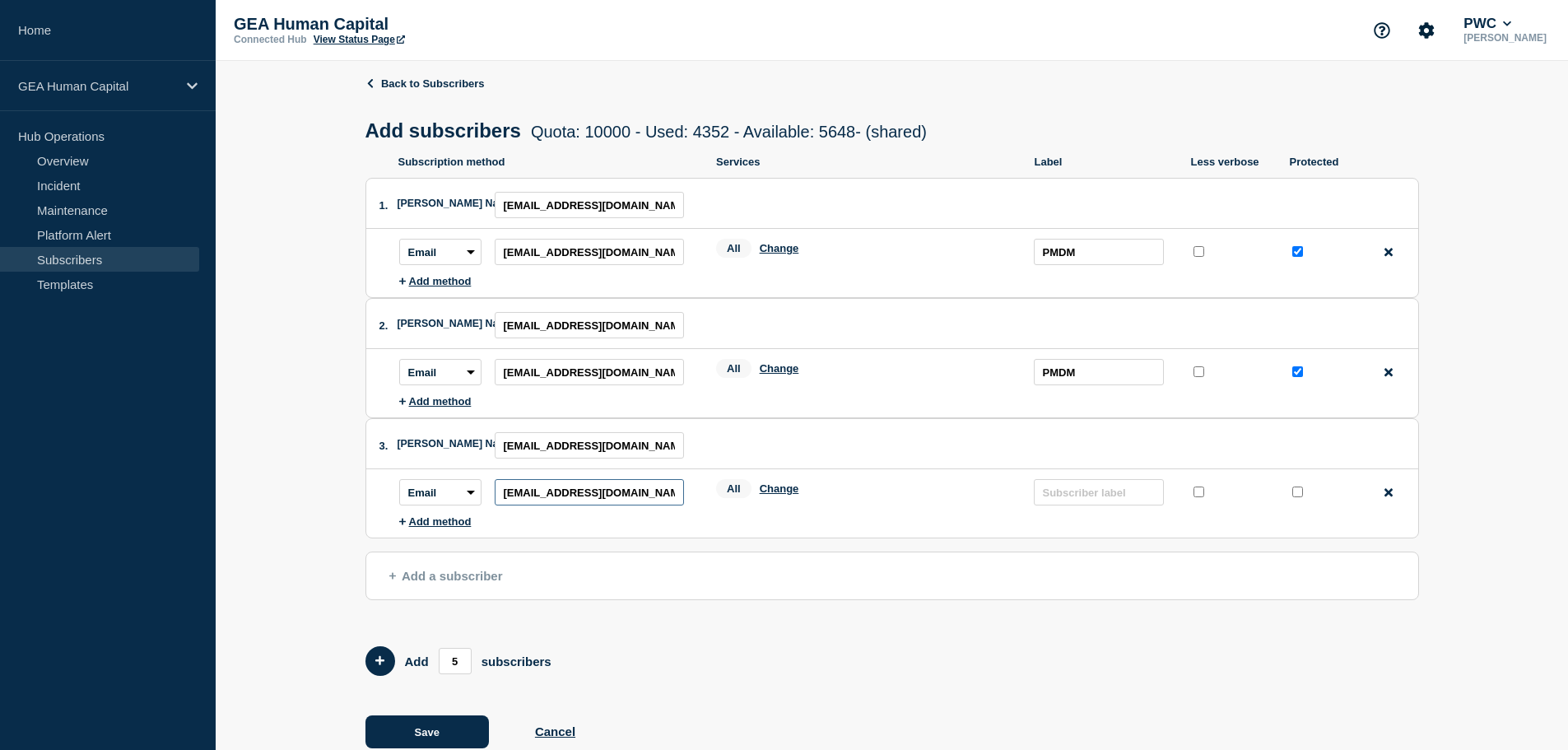
type input "[EMAIL_ADDRESS][DOMAIN_NAME]"
click at [465, 583] on span "Add a subscriber" at bounding box center [446, 576] width 113 height 14
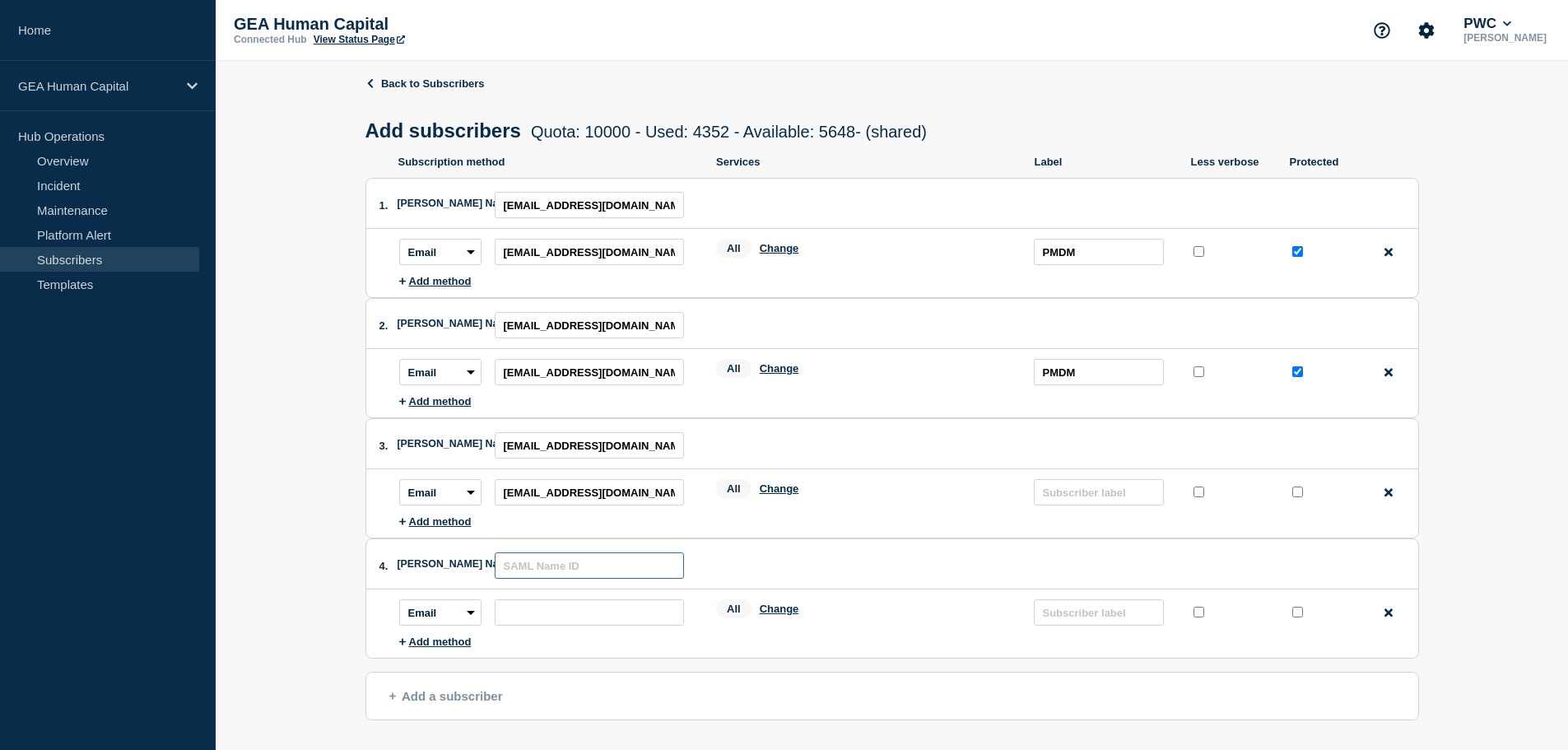
click at [533, 571] on input "text" at bounding box center [589, 566] width 189 height 27
paste input "[EMAIL_ADDRESS][DOMAIN_NAME]"
type input "[EMAIL_ADDRESS][DOMAIN_NAME]"
click at [527, 615] on input "subscription-address" at bounding box center [589, 613] width 189 height 27
paste input "[EMAIL_ADDRESS][DOMAIN_NAME]"
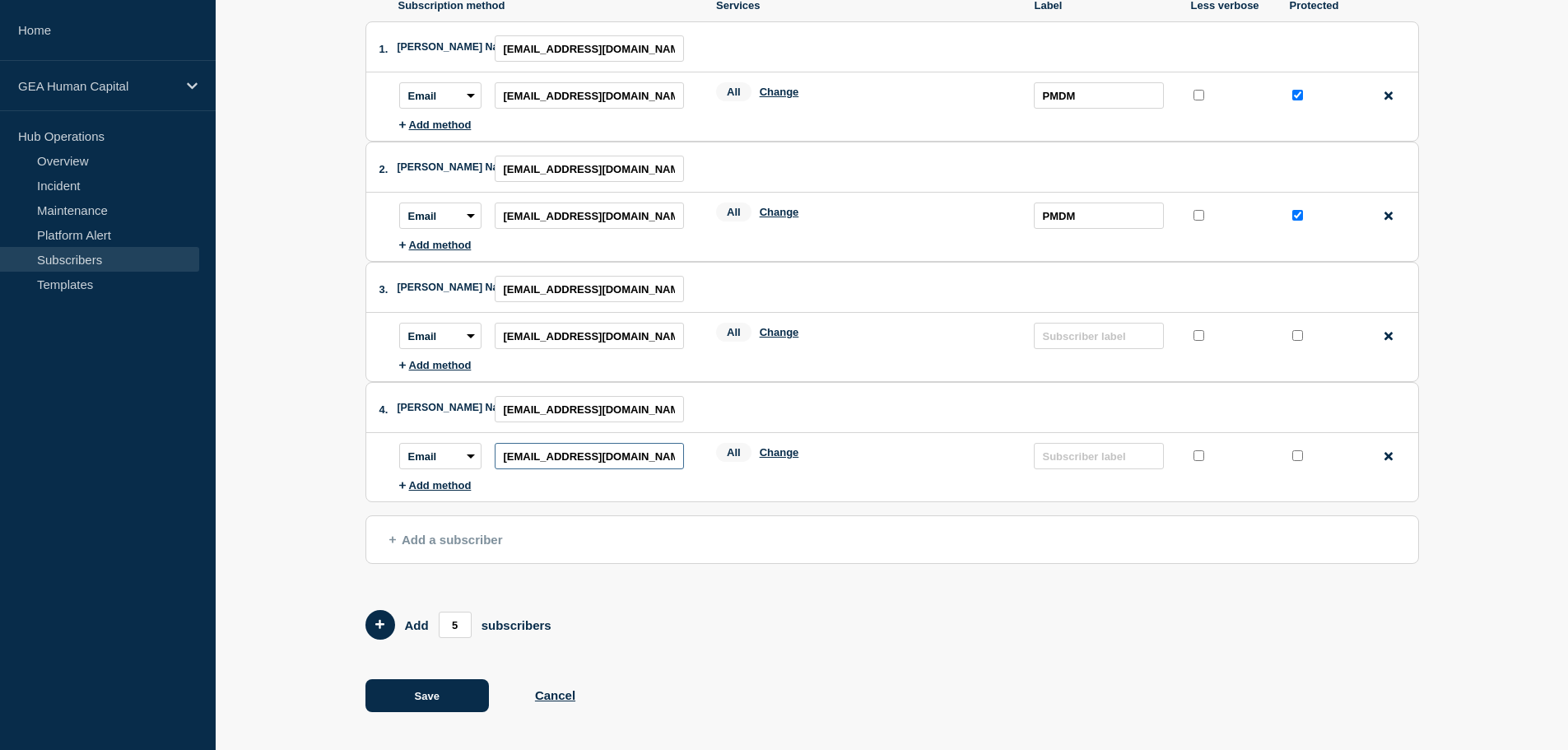
scroll to position [162, 0]
type input "[EMAIL_ADDRESS][DOMAIN_NAME]"
click at [439, 532] on span "Add a subscriber" at bounding box center [446, 538] width 113 height 14
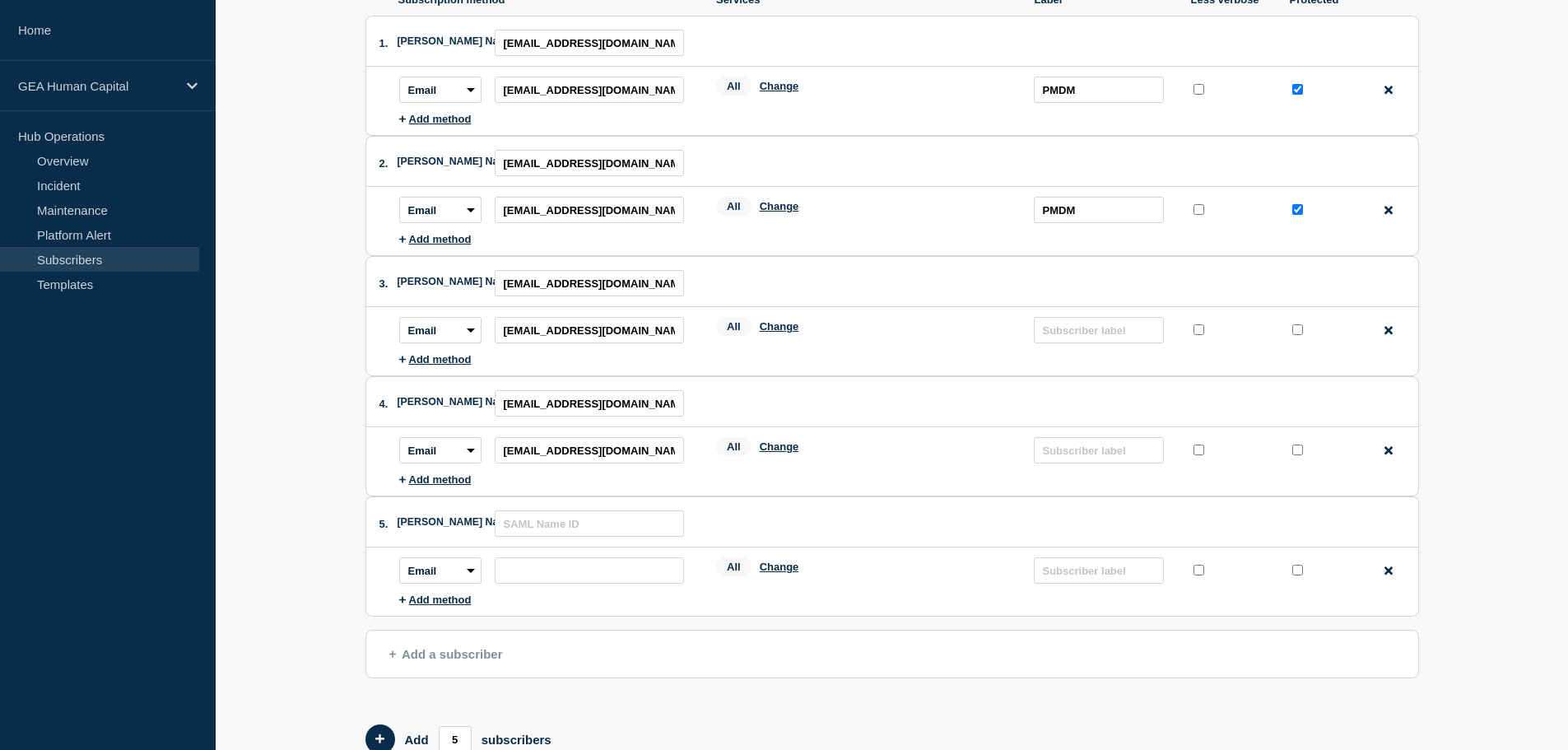
click at [1303, 335] on input "protected checkbox" at bounding box center [1298, 330] width 11 height 11
checkbox input "true"
click at [1071, 334] on input "text" at bounding box center [1099, 330] width 130 height 27
type input "PMDM"
click at [1127, 456] on input "text" at bounding box center [1099, 451] width 130 height 27
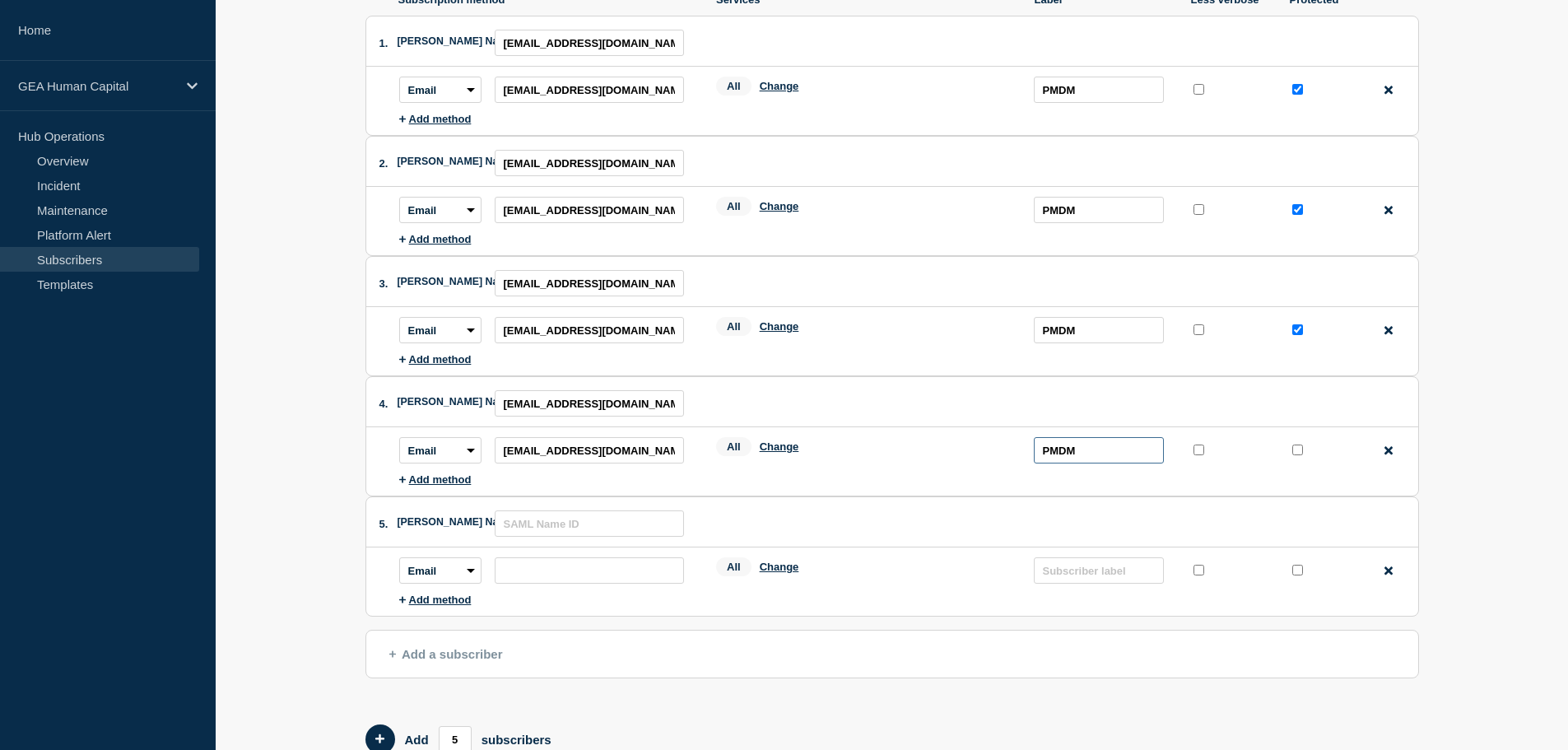
type input "PMDM"
click at [1294, 454] on input "protected checkbox" at bounding box center [1298, 450] width 11 height 11
checkbox input "true"
click at [548, 527] on input "text" at bounding box center [589, 524] width 189 height 27
paste input "[EMAIL_ADDRESS][DOMAIN_NAME]"
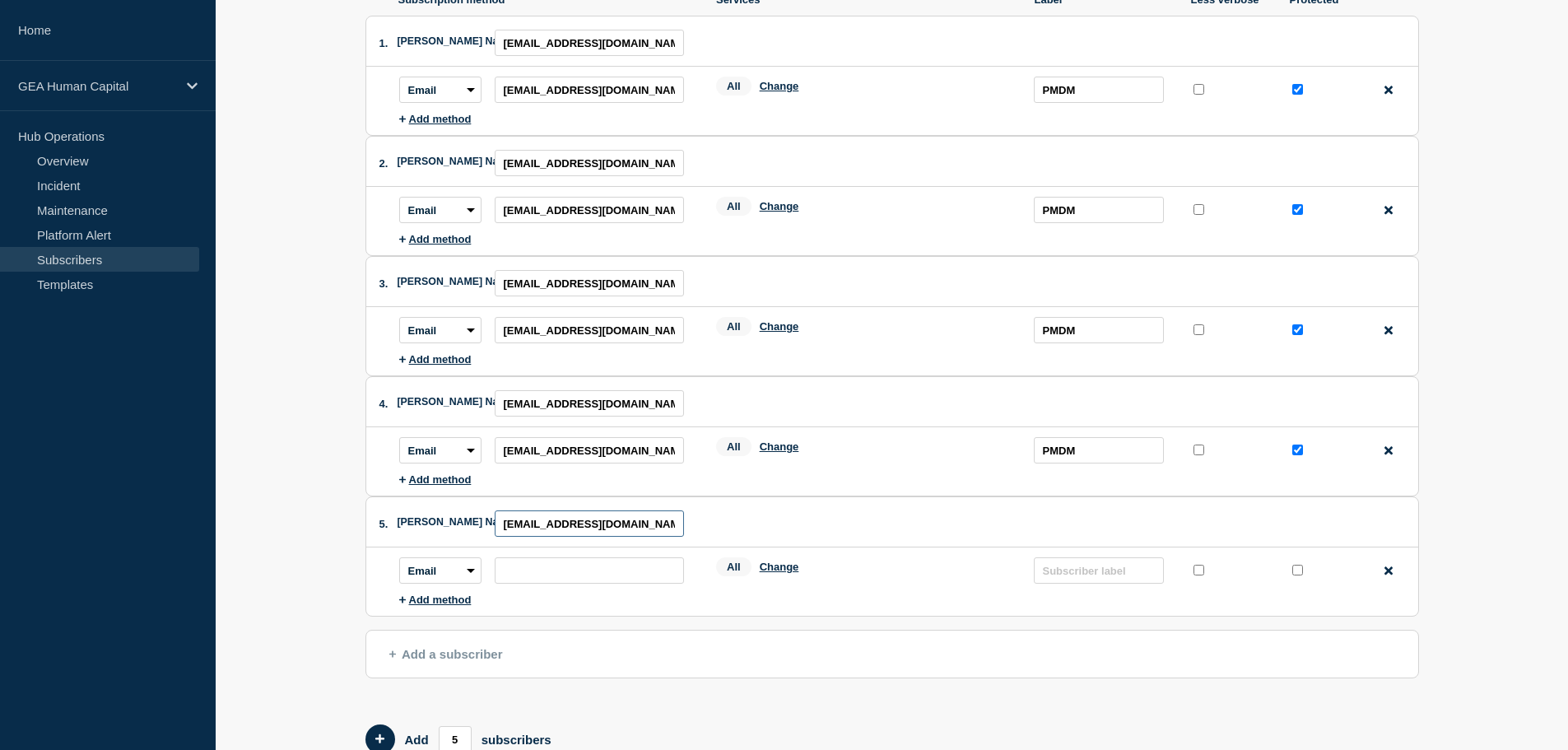
scroll to position [0, 37]
type input "[EMAIL_ADDRESS][DOMAIN_NAME]"
click at [541, 578] on input "subscription-address" at bounding box center [589, 571] width 189 height 27
paste input "[EMAIL_ADDRESS][DOMAIN_NAME]"
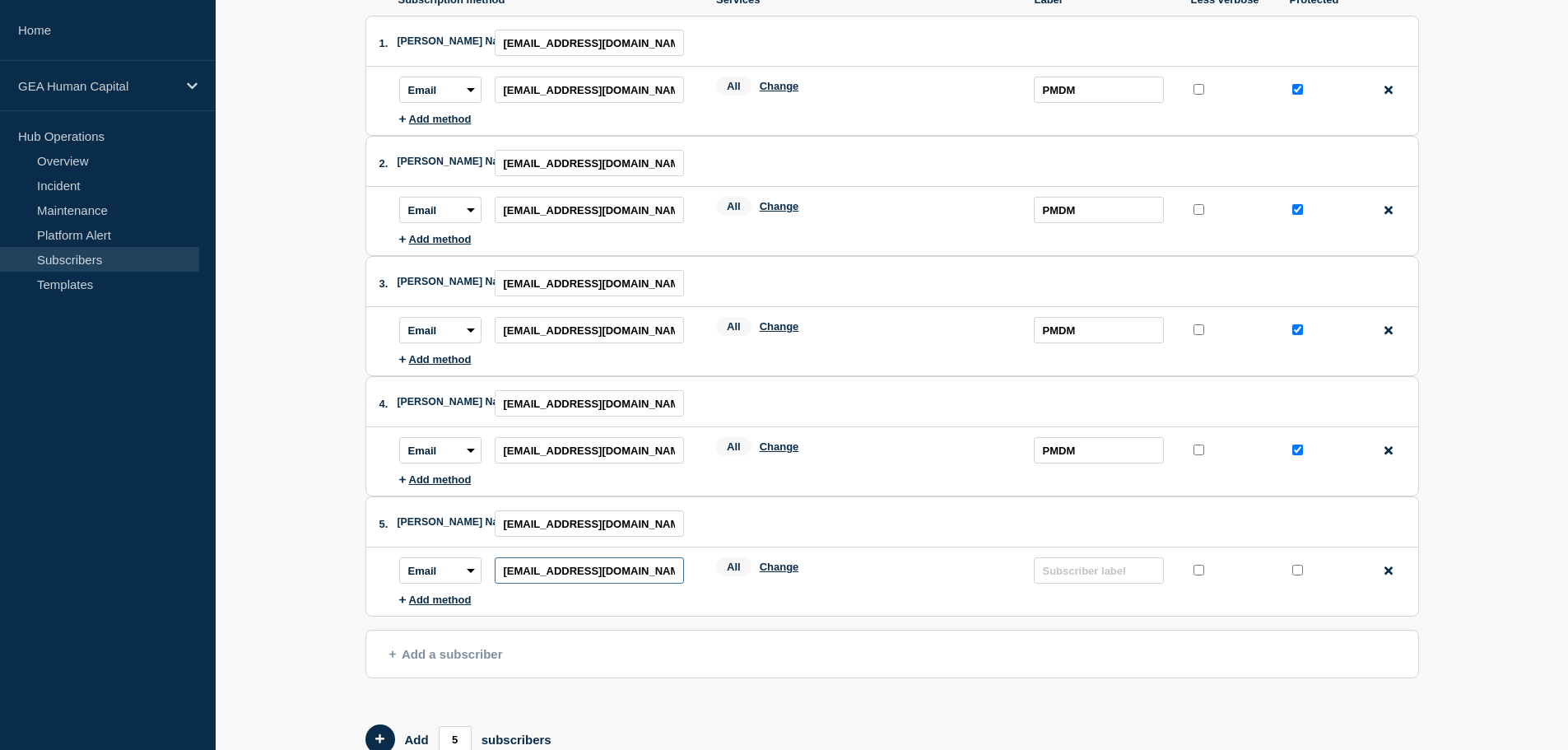
scroll to position [0, 37]
type input "[EMAIL_ADDRESS][DOMAIN_NAME]"
click at [1083, 573] on input "text" at bounding box center [1099, 571] width 130 height 27
type input "PMDM"
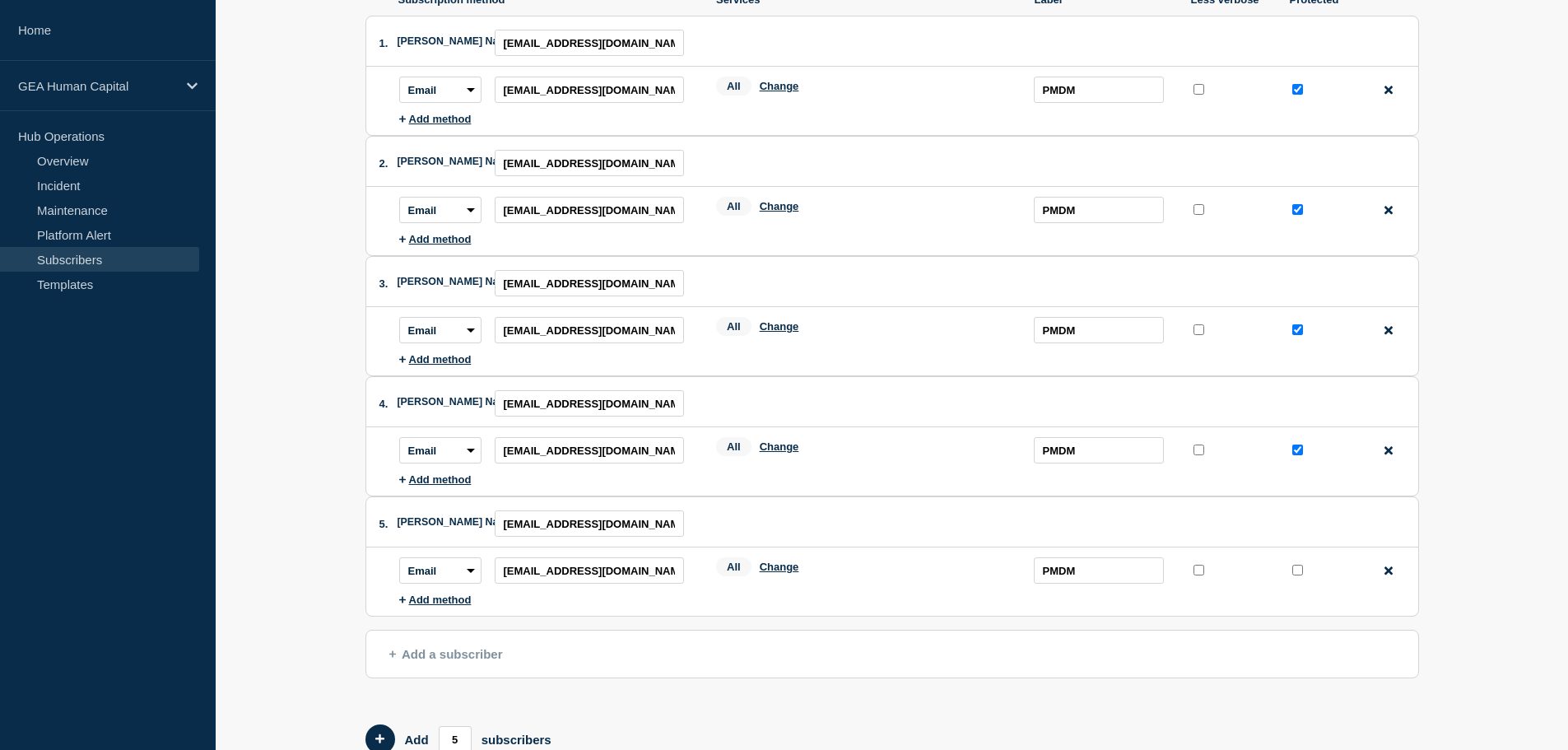
click at [1295, 574] on input "protected checkbox" at bounding box center [1298, 570] width 11 height 11
checkbox input "true"
click at [463, 661] on span "Add a subscriber" at bounding box center [446, 654] width 113 height 14
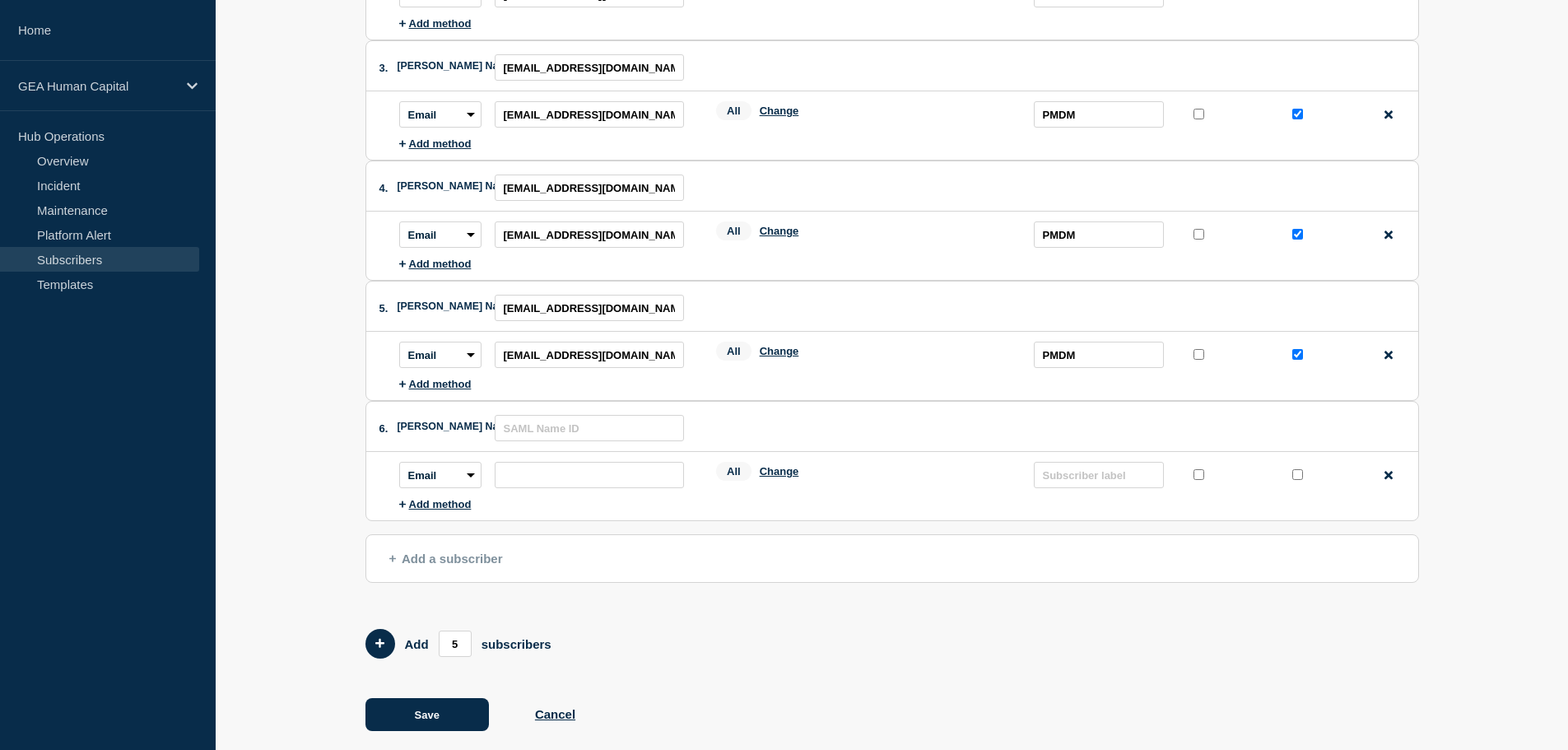
scroll to position [403, 0]
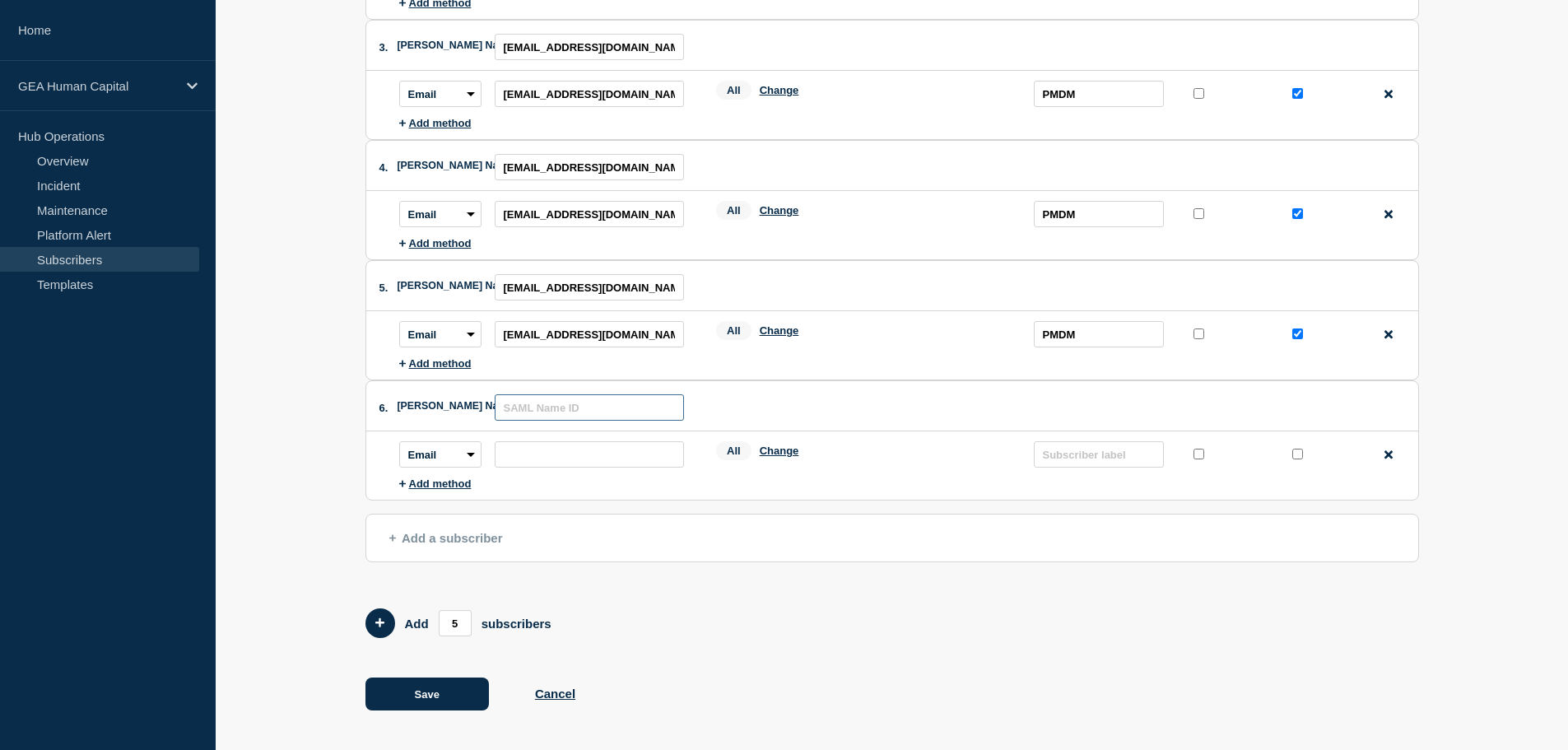
click at [560, 410] on input "text" at bounding box center [589, 408] width 189 height 27
paste input "[EMAIL_ADDRESS][DOMAIN_NAME]"
type input "[EMAIL_ADDRESS][DOMAIN_NAME]"
click at [535, 451] on input "subscription-address" at bounding box center [589, 455] width 189 height 27
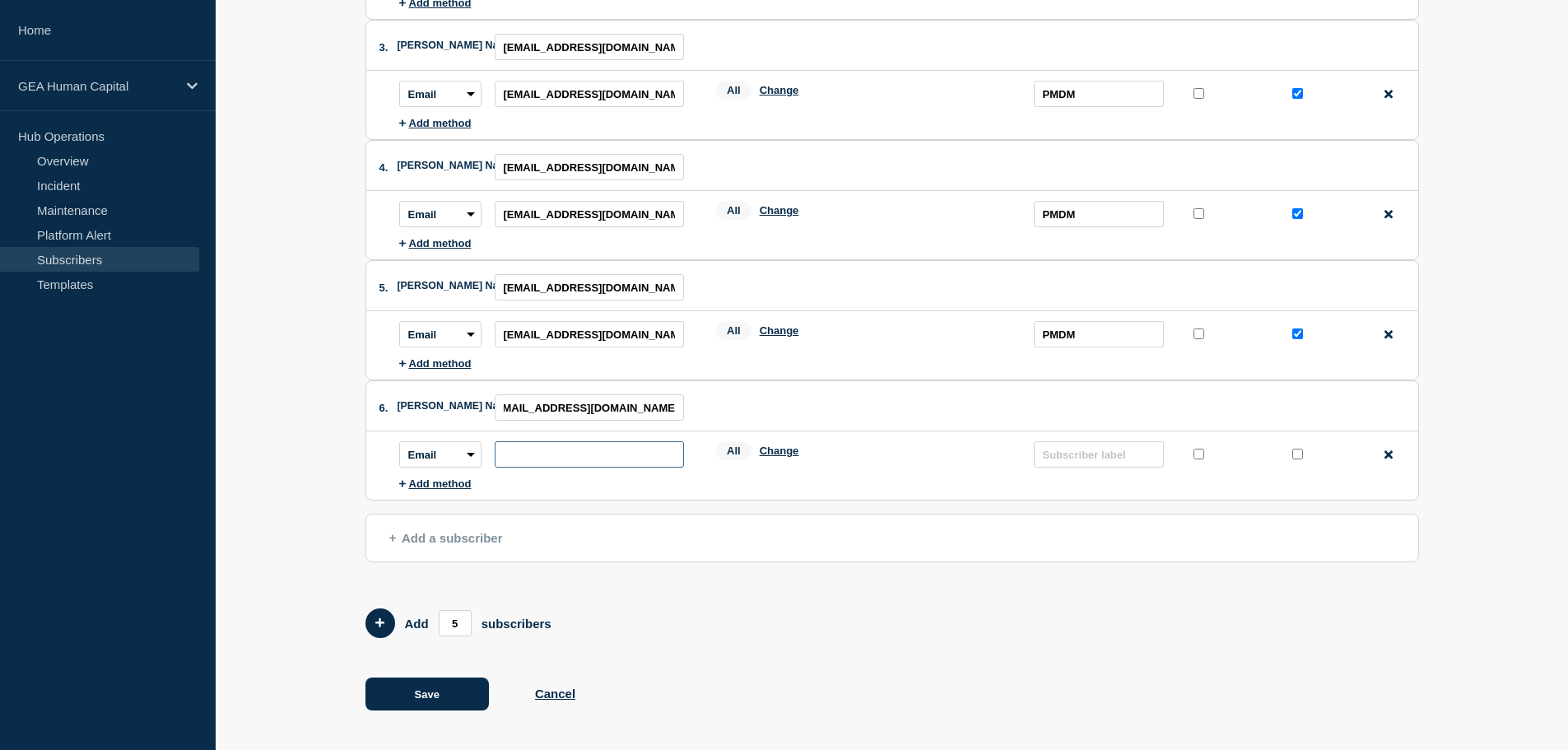
scroll to position [0, 0]
paste input "[EMAIL_ADDRESS][DOMAIN_NAME]"
type input "[EMAIL_ADDRESS][DOMAIN_NAME]"
click at [1078, 456] on input "text" at bounding box center [1099, 455] width 130 height 27
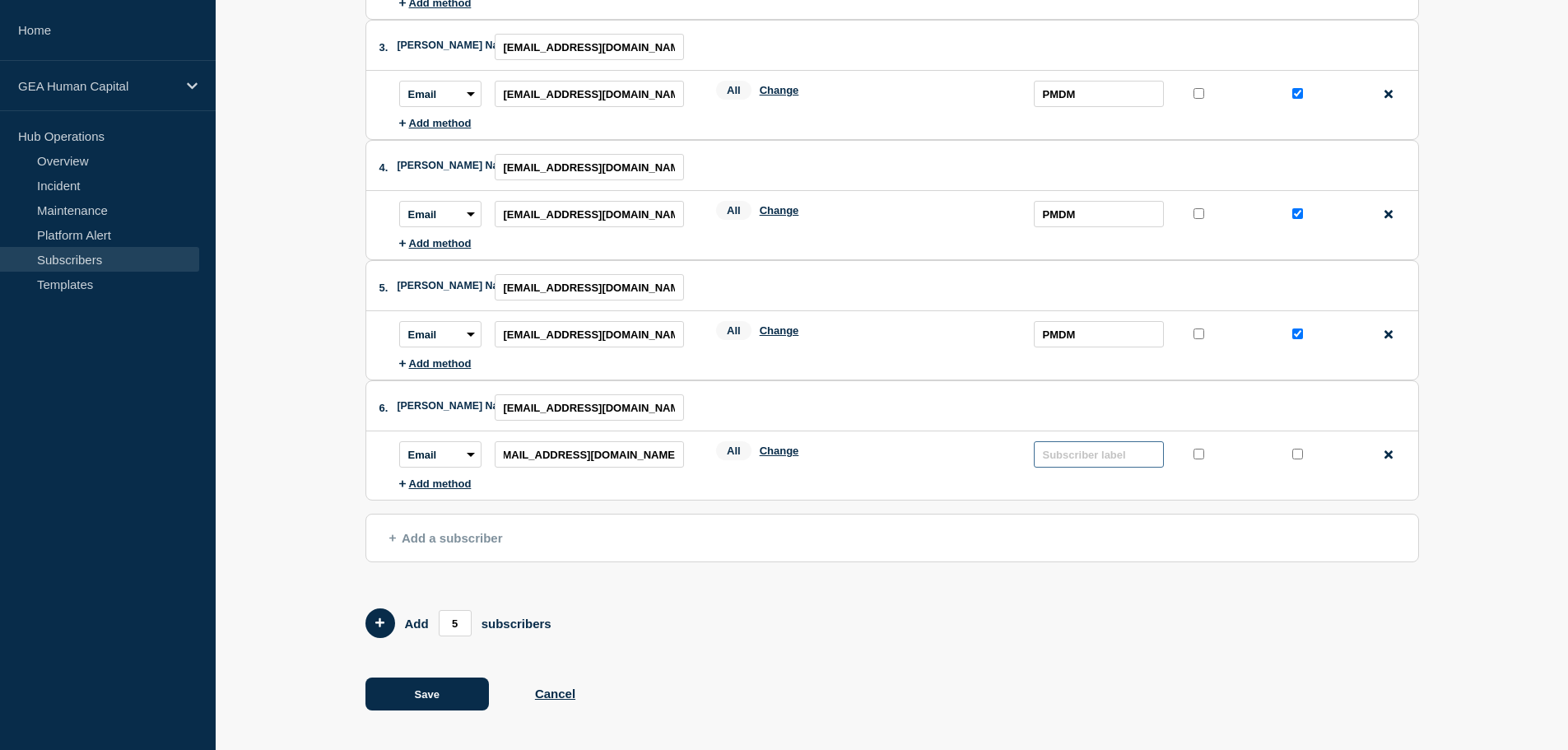
scroll to position [0, 0]
type input "PMDM"
click at [1297, 452] on input "protected checkbox" at bounding box center [1298, 454] width 11 height 11
checkbox input "true"
click at [435, 534] on span "Add a subscriber" at bounding box center [446, 538] width 113 height 14
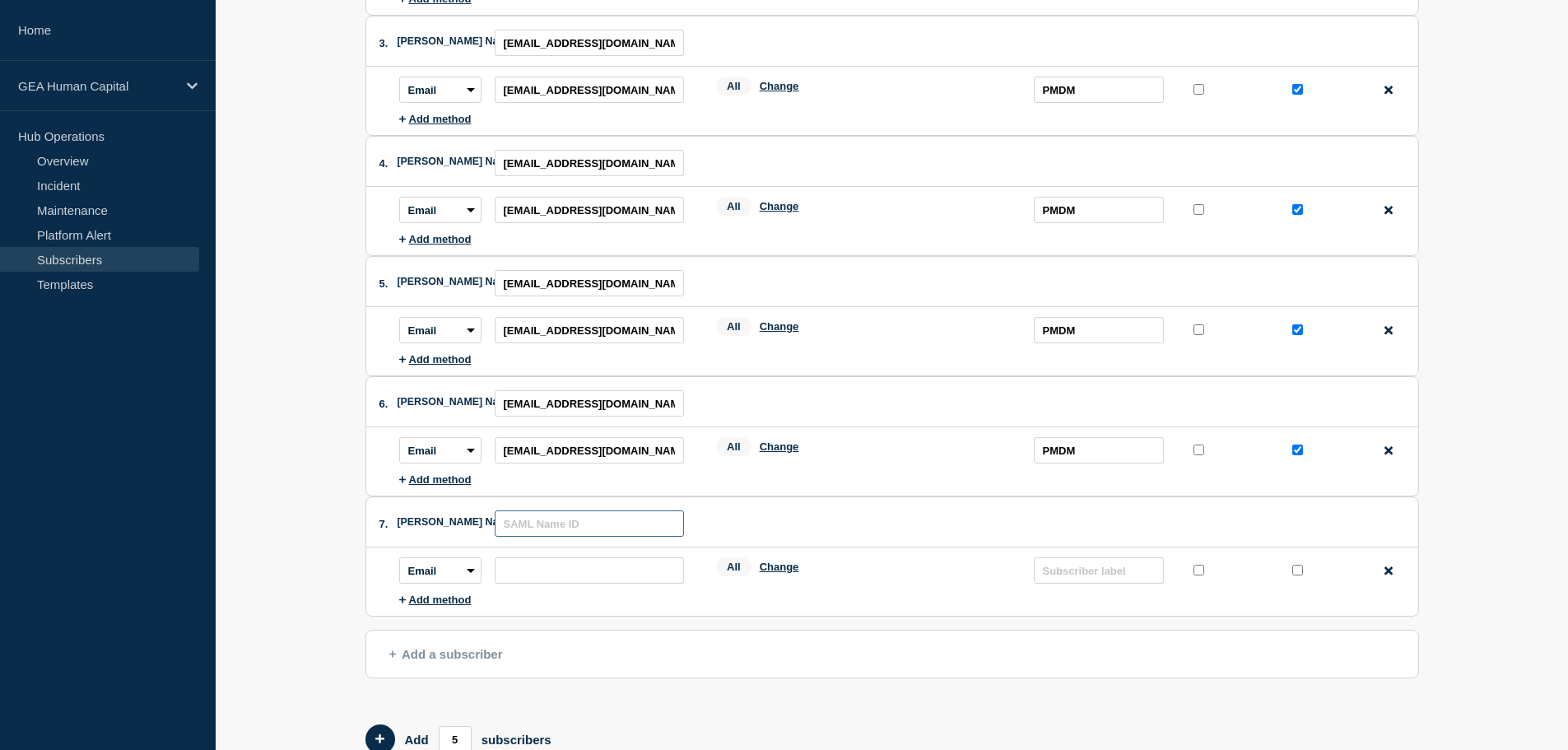
click at [528, 526] on input "text" at bounding box center [589, 524] width 189 height 27
paste input "[EMAIL_ADDRESS][DOMAIN_NAME]"
type input "[EMAIL_ADDRESS][DOMAIN_NAME]"
click at [520, 578] on input "subscription-address" at bounding box center [589, 571] width 189 height 27
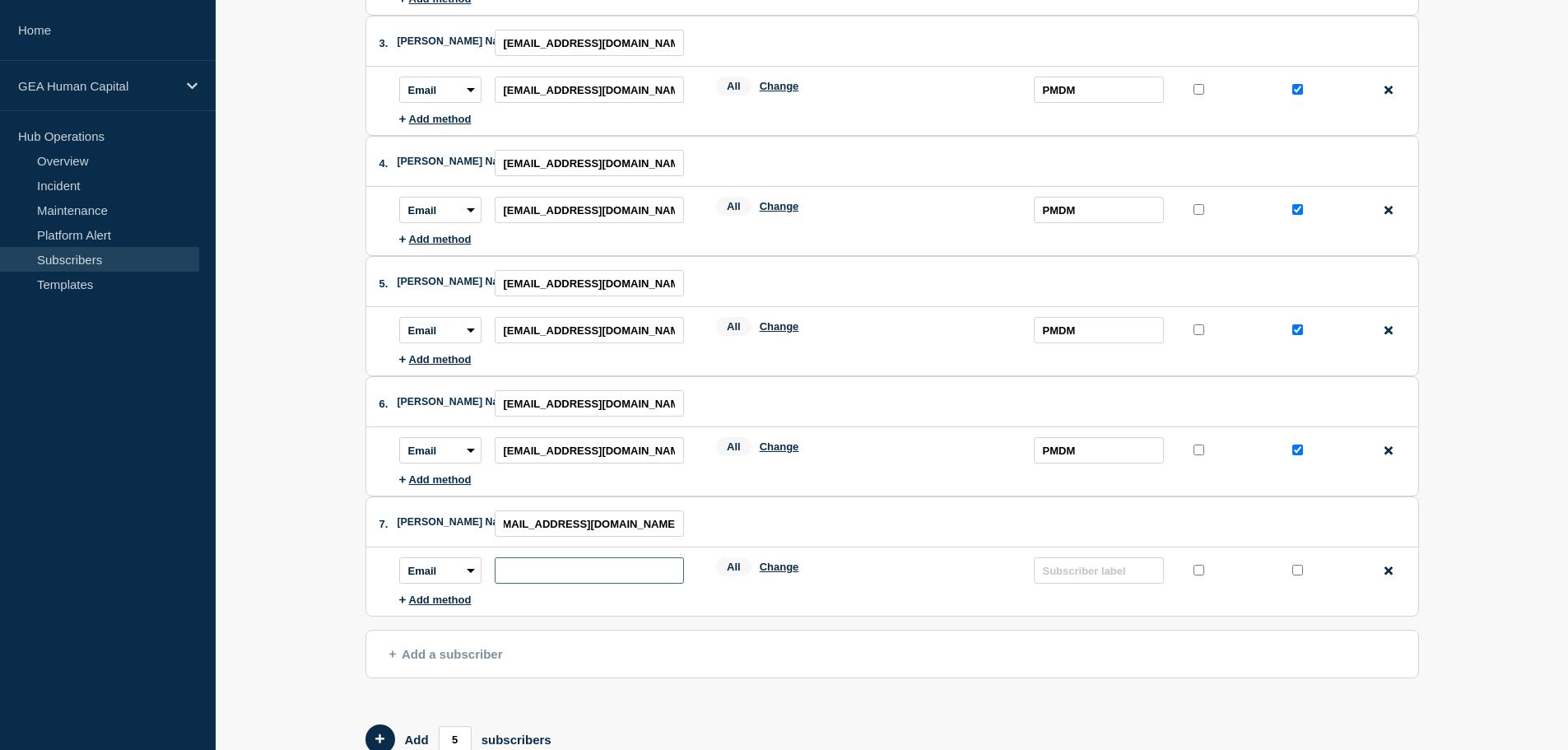
scroll to position [0, 0]
paste input "[EMAIL_ADDRESS][DOMAIN_NAME]"
type input "[EMAIL_ADDRESS][DOMAIN_NAME]"
click at [1296, 573] on input "protected checkbox" at bounding box center [1298, 570] width 11 height 11
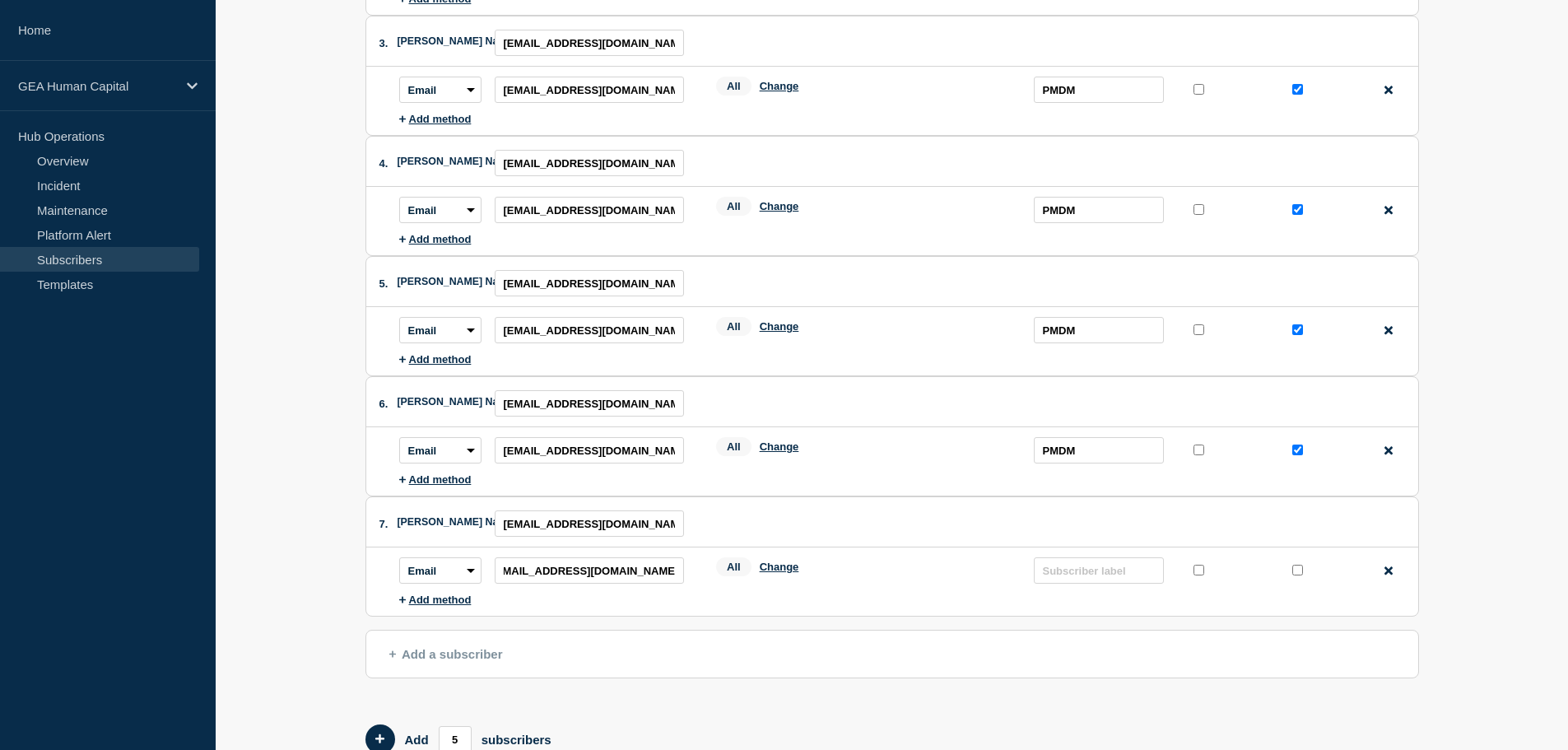
checkbox input "true"
click at [1118, 575] on input "text" at bounding box center [1099, 571] width 130 height 27
type input "PMDM"
click at [479, 654] on span "Add a subscriber" at bounding box center [446, 654] width 113 height 14
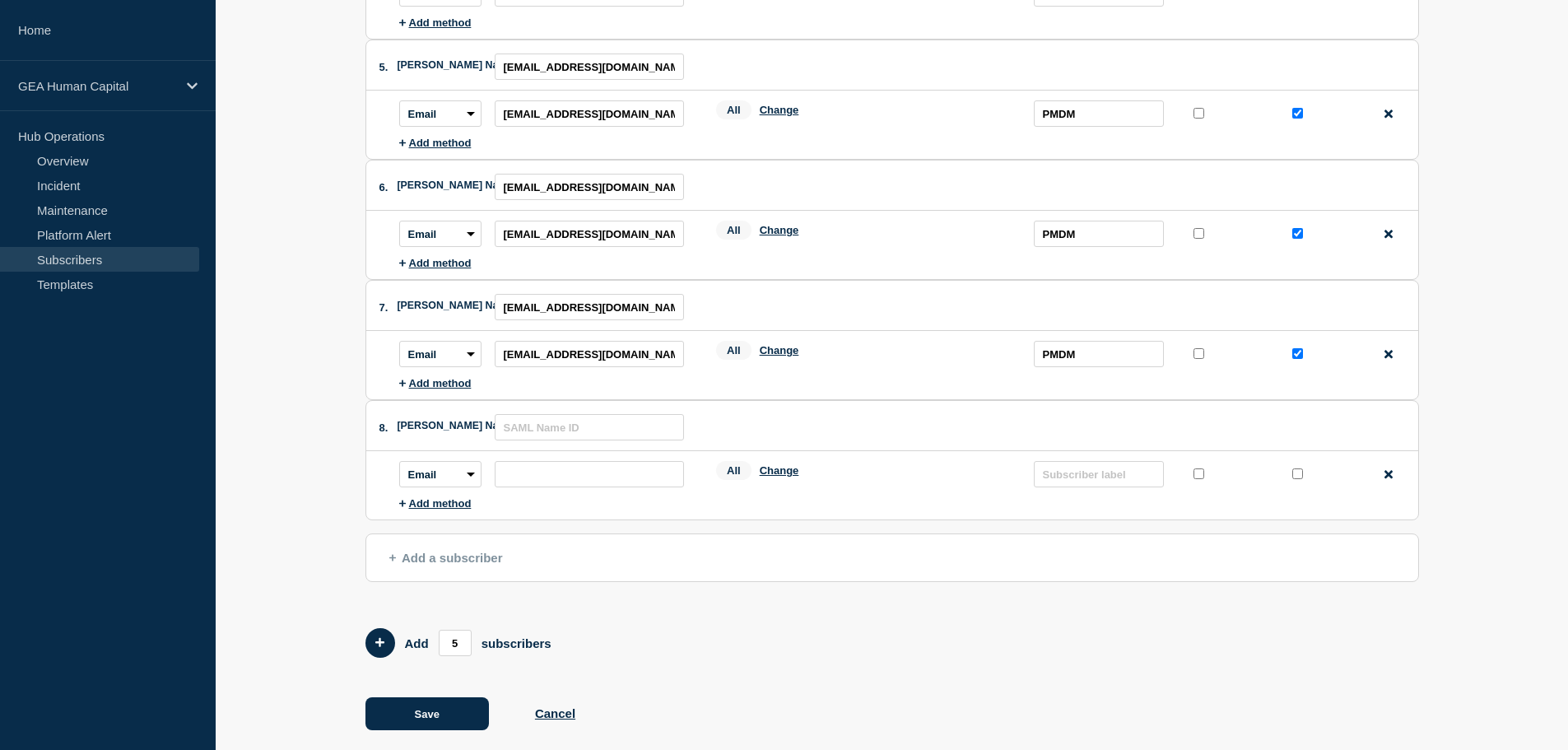
scroll to position [643, 0]
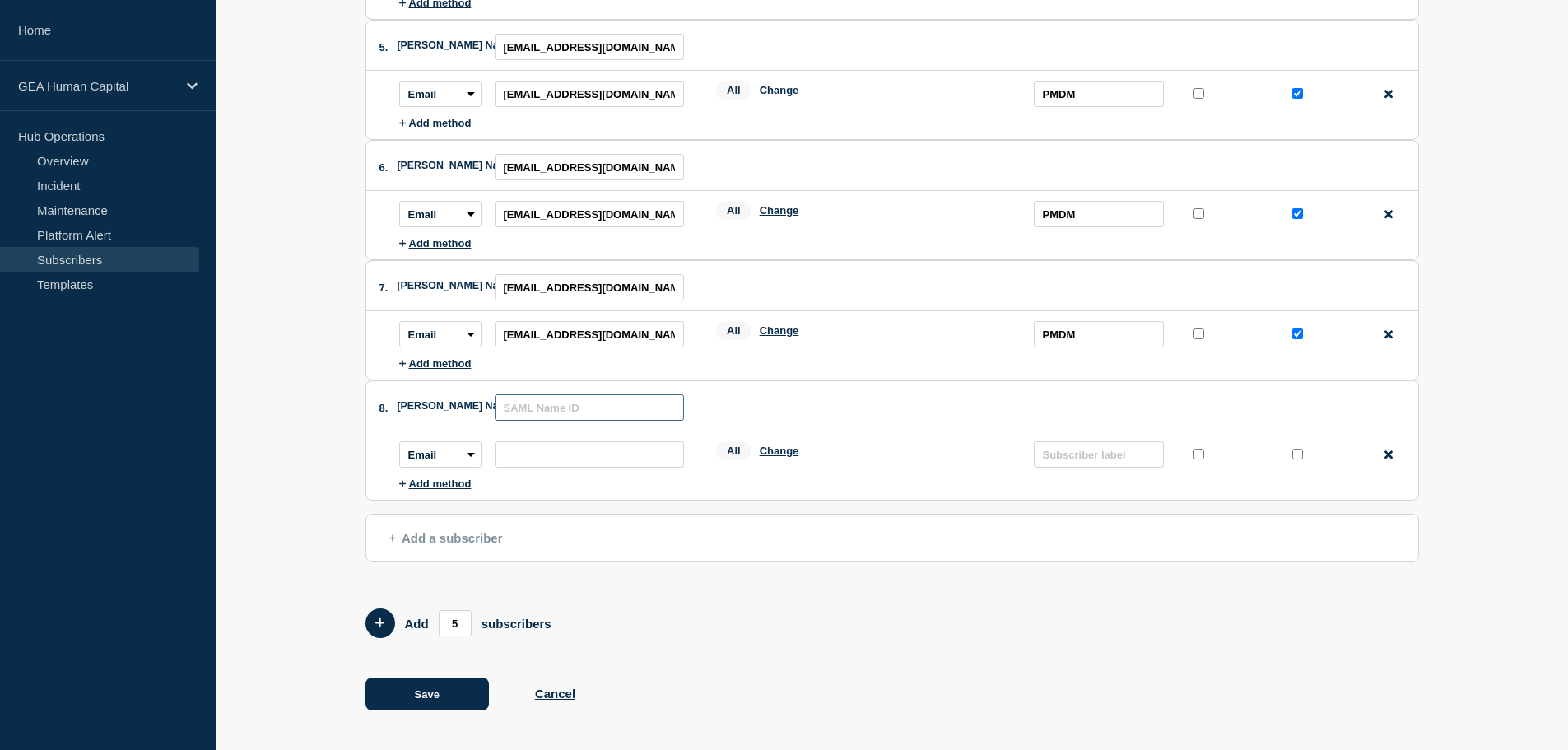
click at [541, 400] on input "text" at bounding box center [589, 408] width 189 height 27
paste input "[EMAIL_ADDRESS][DOMAIN_NAME]"
type input "[EMAIL_ADDRESS][DOMAIN_NAME]"
click at [525, 458] on input "subscription-address" at bounding box center [589, 455] width 189 height 27
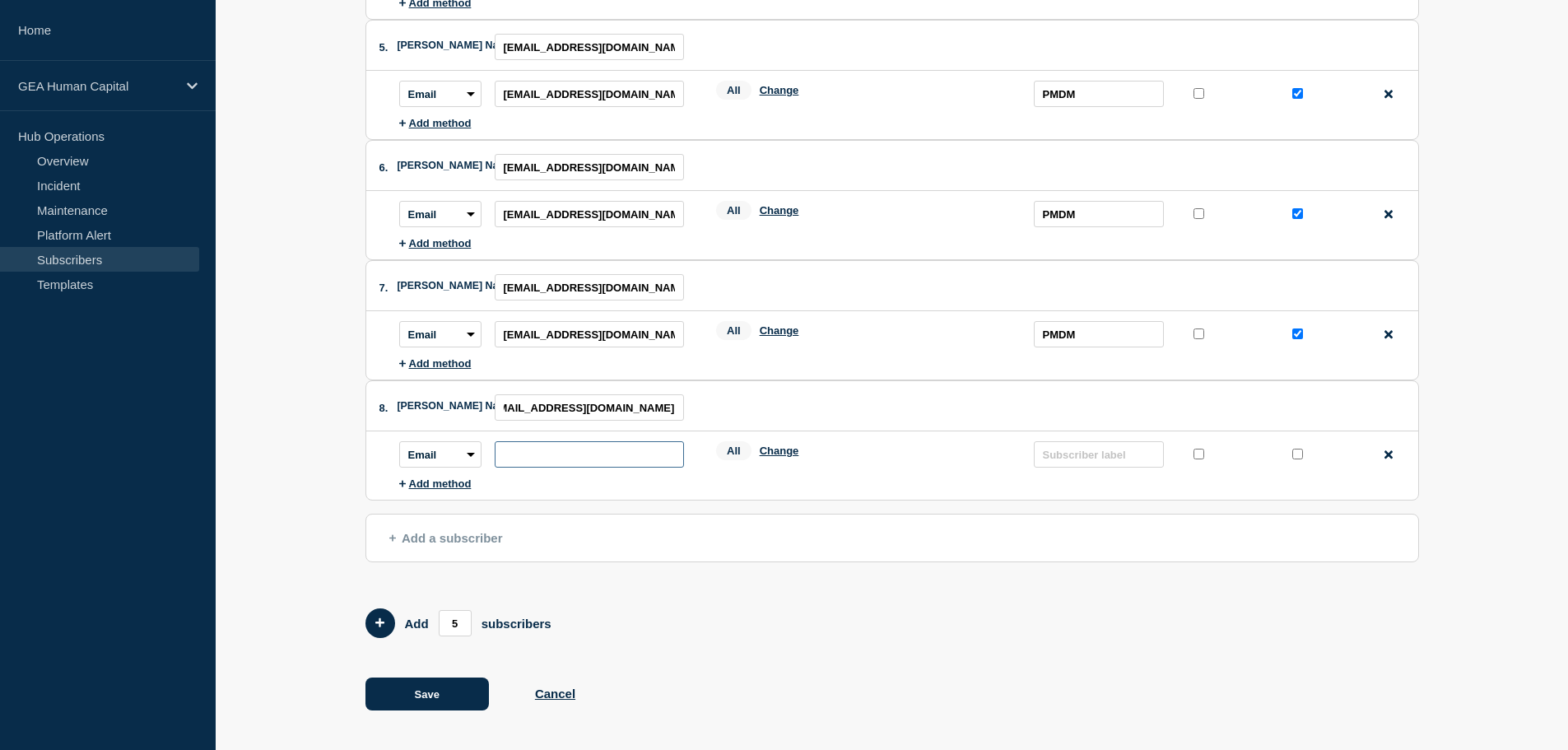
scroll to position [0, 0]
paste input "[EMAIL_ADDRESS][DOMAIN_NAME]"
type input "[EMAIL_ADDRESS][DOMAIN_NAME]"
click at [1098, 456] on input "text" at bounding box center [1099, 455] width 130 height 27
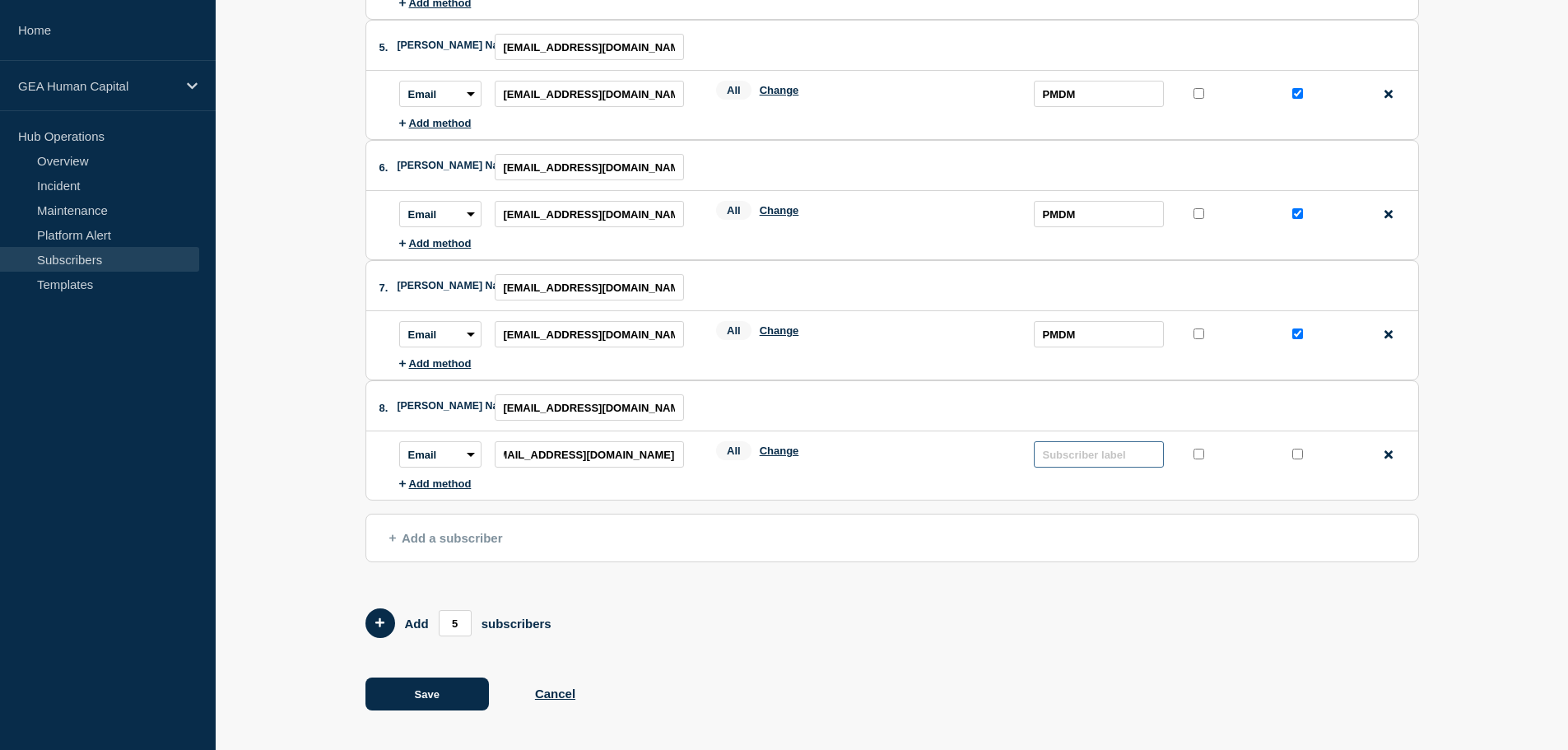
scroll to position [0, 0]
type input "PMDM"
click at [1300, 451] on input "protected checkbox" at bounding box center [1298, 454] width 11 height 11
checkbox input "true"
click at [440, 536] on span "Add a subscriber" at bounding box center [446, 538] width 113 height 14
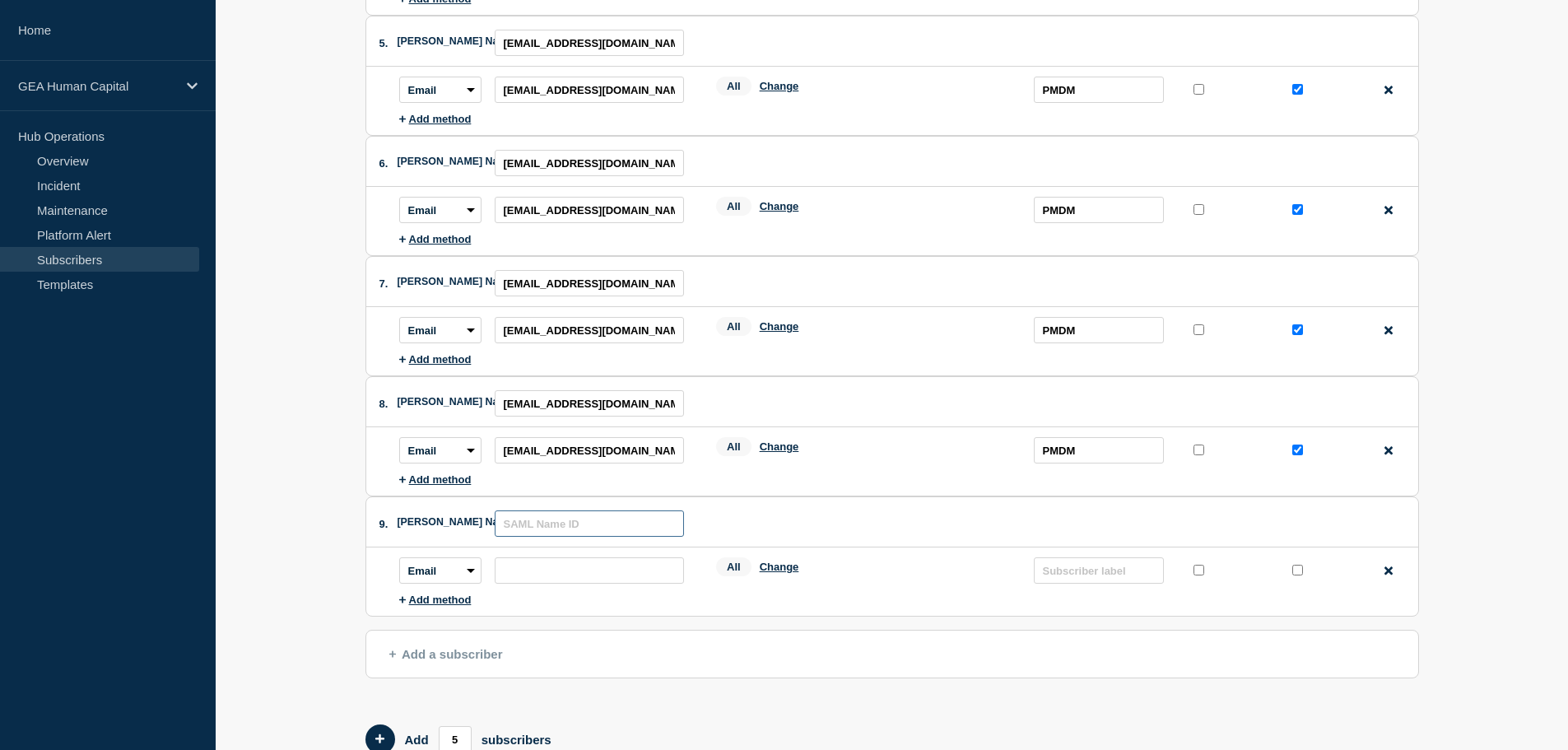
click at [518, 525] on input "text" at bounding box center [589, 524] width 189 height 27
paste input "[EMAIL_ADDRESS][DOMAIN_NAME]"
type input "[EMAIL_ADDRESS][DOMAIN_NAME]"
click at [513, 571] on input "subscription-address" at bounding box center [589, 571] width 189 height 27
paste input "[EMAIL_ADDRESS][DOMAIN_NAME]"
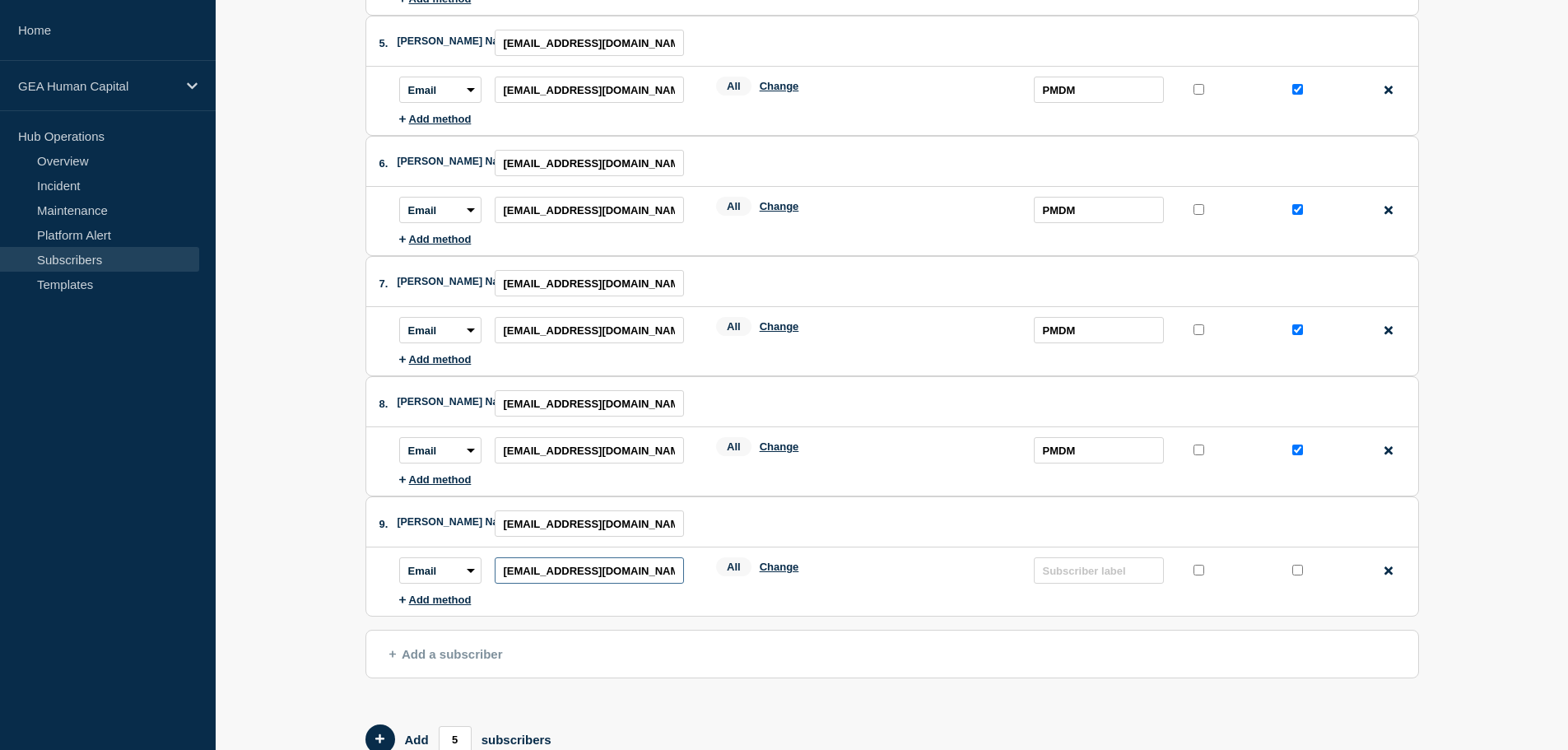
type input "[EMAIL_ADDRESS][DOMAIN_NAME]"
click at [1137, 578] on input "text" at bounding box center [1099, 571] width 130 height 27
type input "PMDM"
click at [1302, 576] on input "protected checkbox" at bounding box center [1298, 570] width 11 height 11
checkbox input "true"
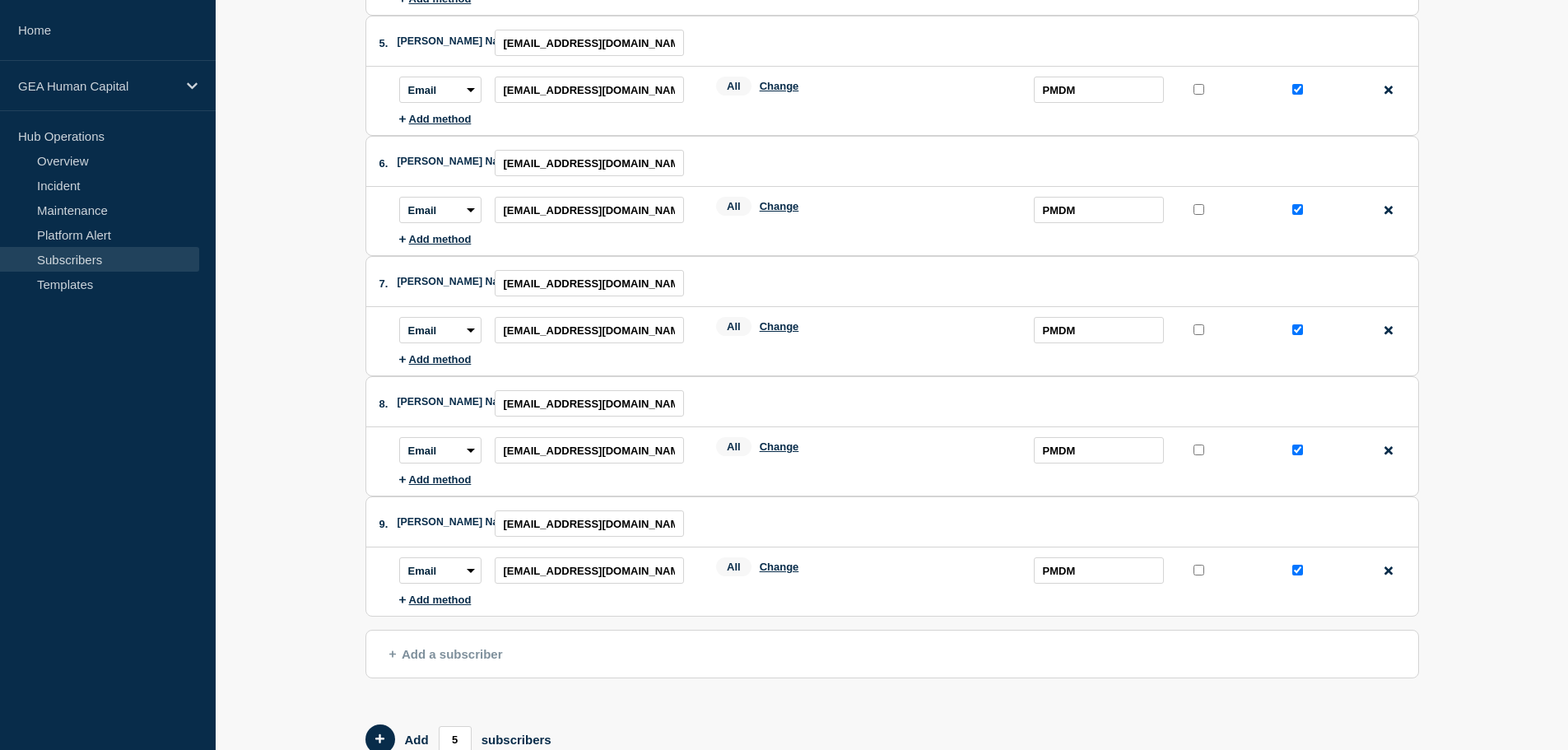
click at [439, 655] on span "Add a subscriber" at bounding box center [446, 654] width 113 height 14
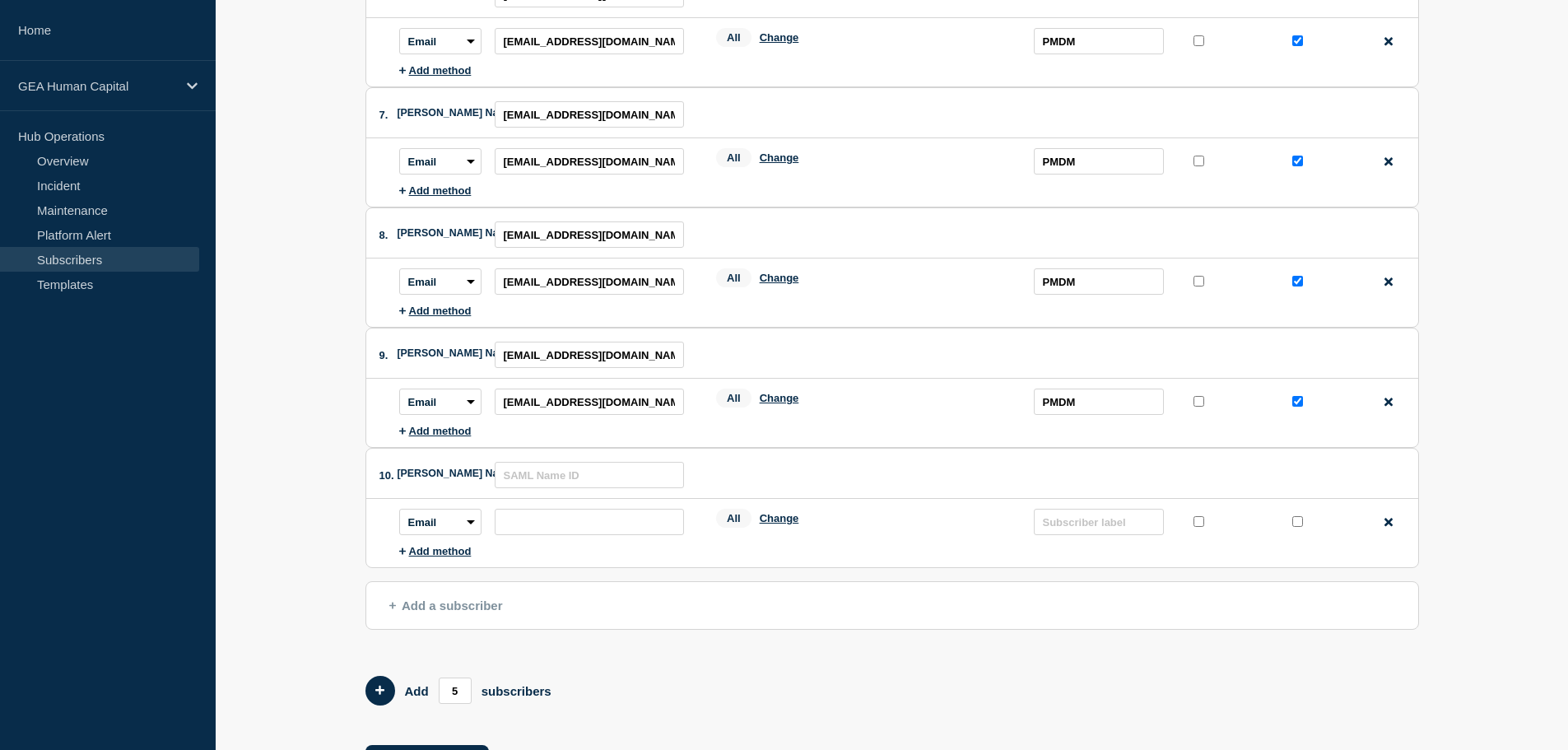
scroll to position [883, 0]
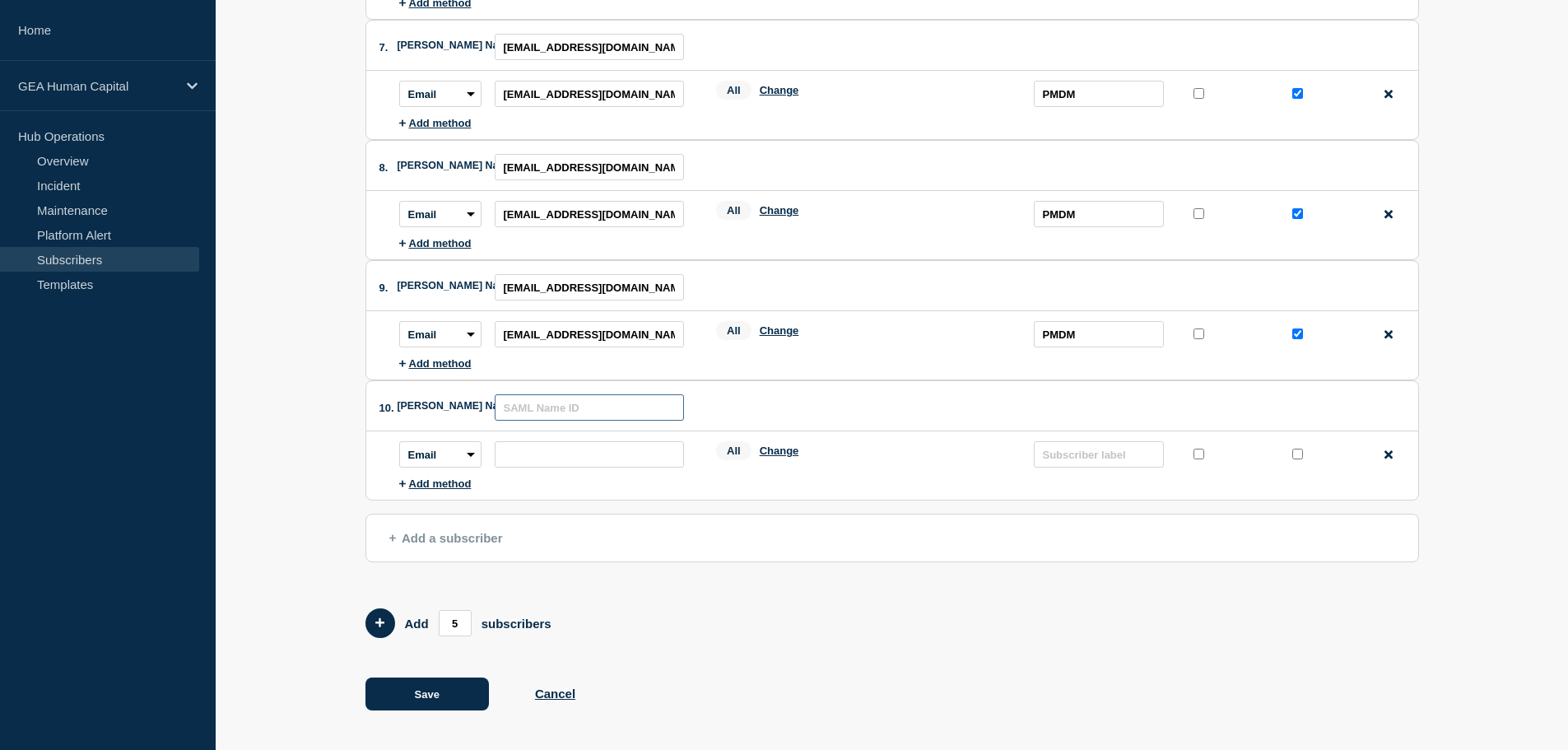
click at [572, 410] on input "text" at bounding box center [589, 408] width 189 height 27
paste input "[EMAIL_ADDRESS][DOMAIN_NAME]"
type input "[EMAIL_ADDRESS][DOMAIN_NAME]"
click at [608, 450] on input "subscription-address" at bounding box center [589, 455] width 189 height 27
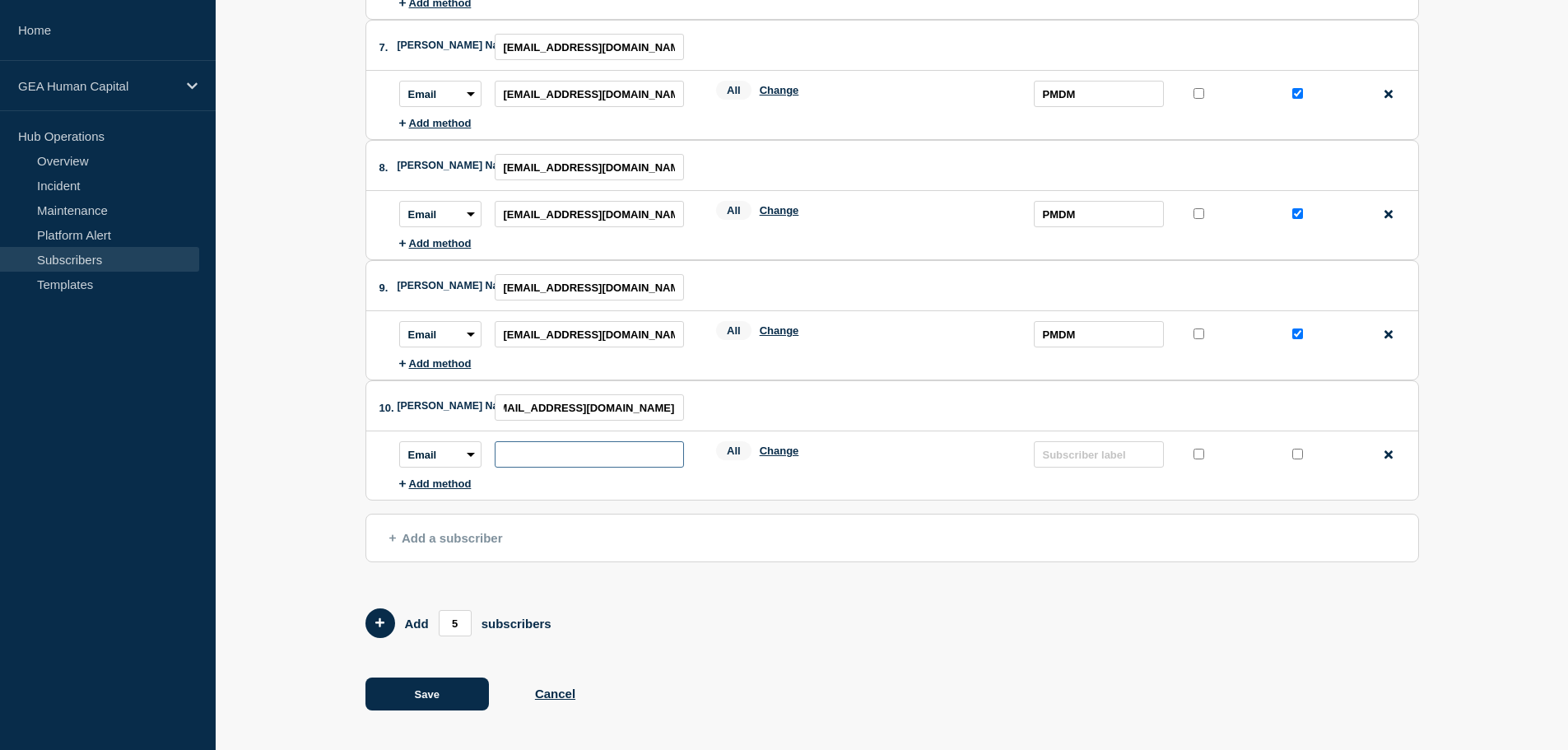
scroll to position [0, 0]
paste input "[EMAIL_ADDRESS][DOMAIN_NAME]"
type input "[EMAIL_ADDRESS][DOMAIN_NAME]"
click at [1091, 456] on input "text" at bounding box center [1099, 455] width 130 height 27
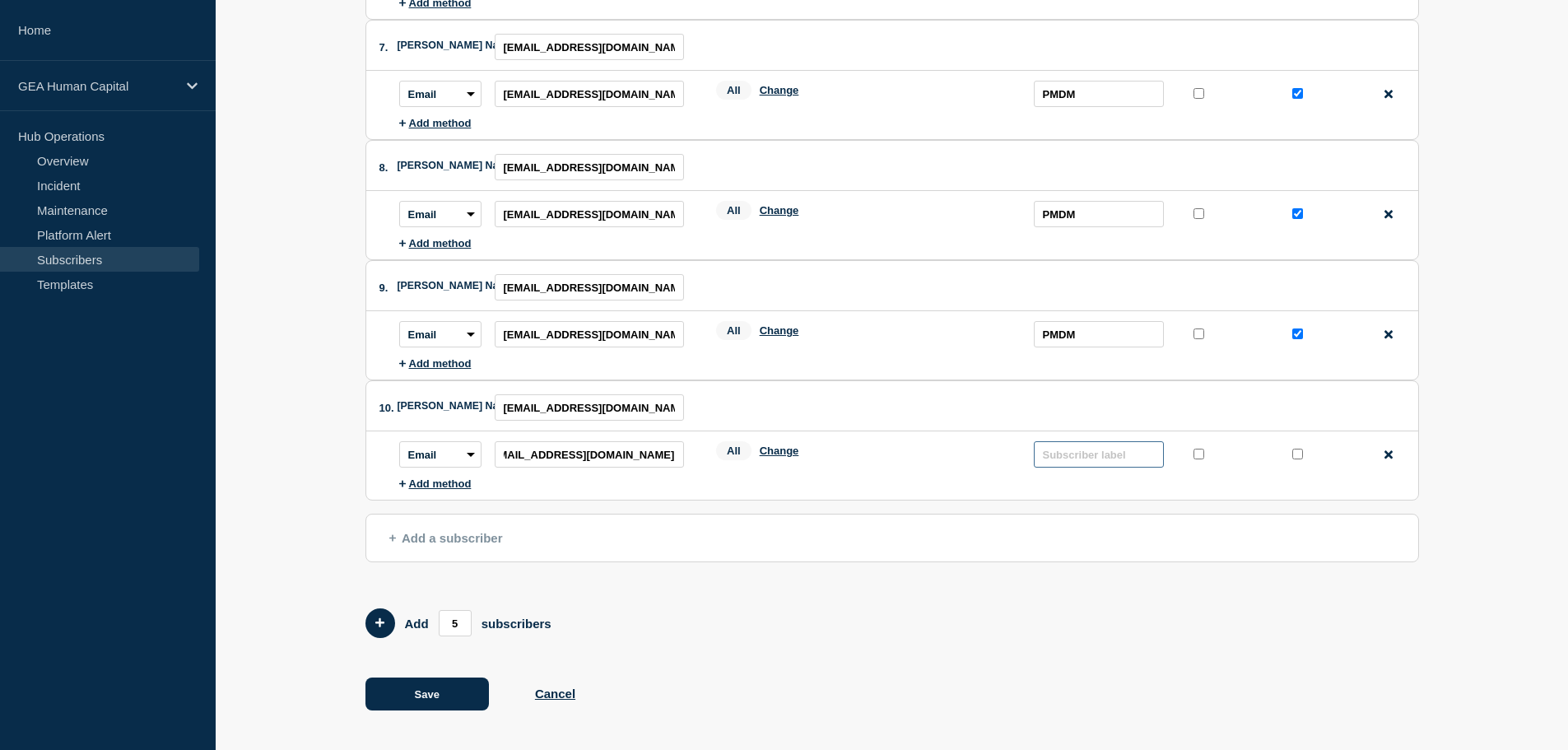
scroll to position [0, 0]
type input "PMDM"
click at [1300, 456] on input "protected checkbox" at bounding box center [1298, 454] width 11 height 11
checkbox input "true"
click at [436, 545] on button "Add a subscriber" at bounding box center [892, 538] width 1053 height 48
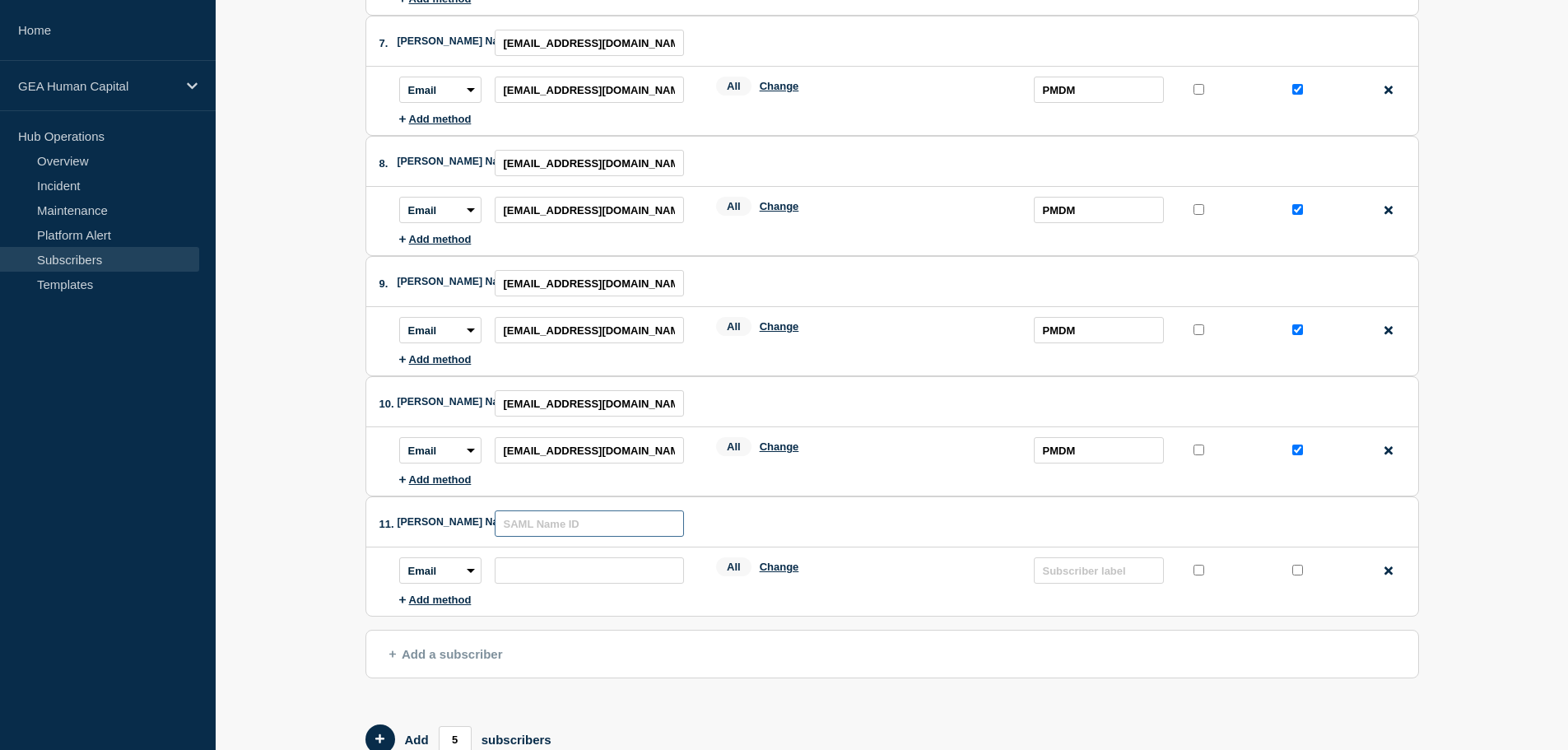
click at [540, 527] on input "text" at bounding box center [589, 524] width 189 height 27
paste input "[EMAIL_ADDRESS][DOMAIN_NAME]"
type input "[EMAIL_ADDRESS][DOMAIN_NAME]"
click at [535, 570] on input "subscription-address" at bounding box center [589, 571] width 189 height 27
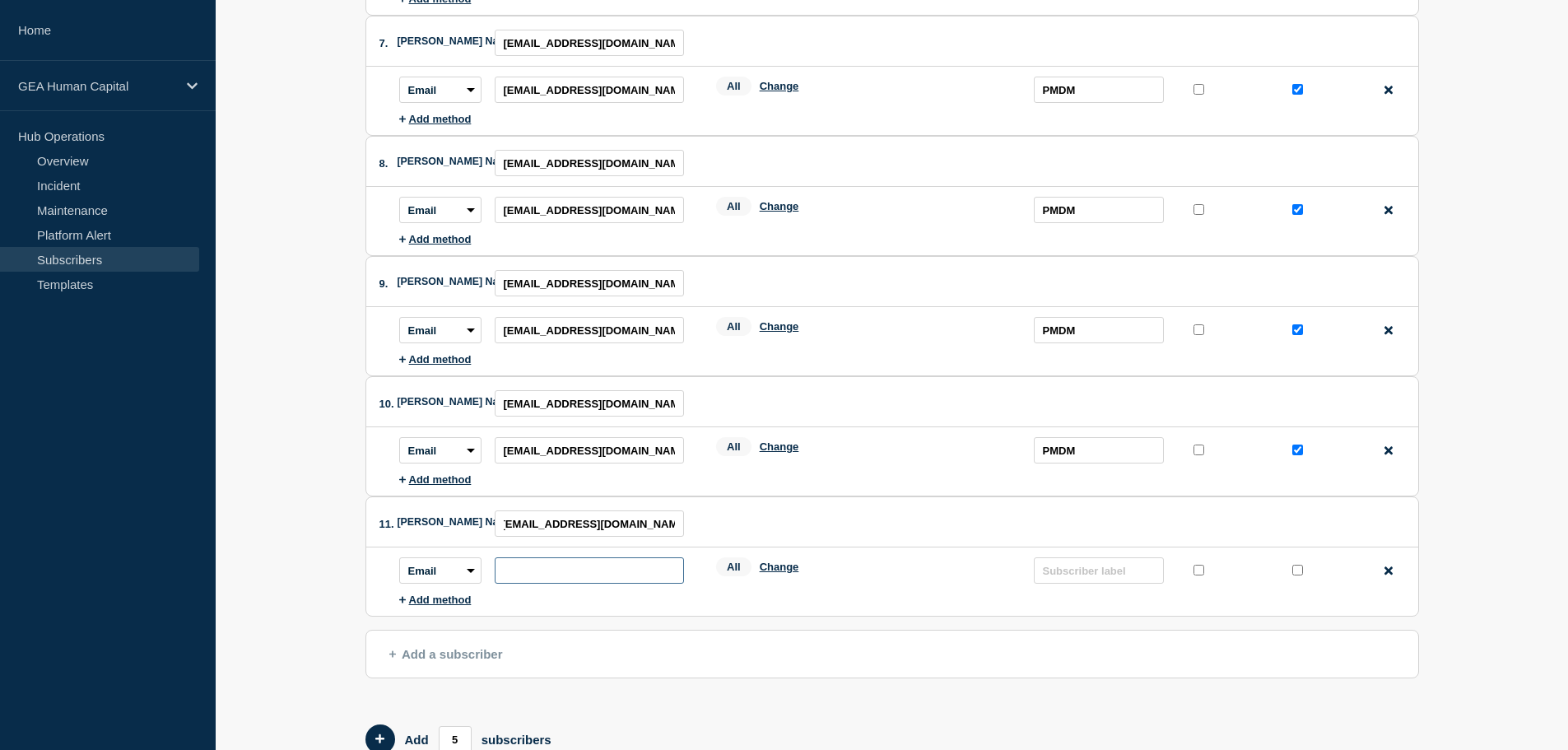
scroll to position [0, 0]
paste input "[EMAIL_ADDRESS][DOMAIN_NAME]"
type input "[EMAIL_ADDRESS][DOMAIN_NAME]"
click at [1087, 581] on input "text" at bounding box center [1099, 571] width 130 height 27
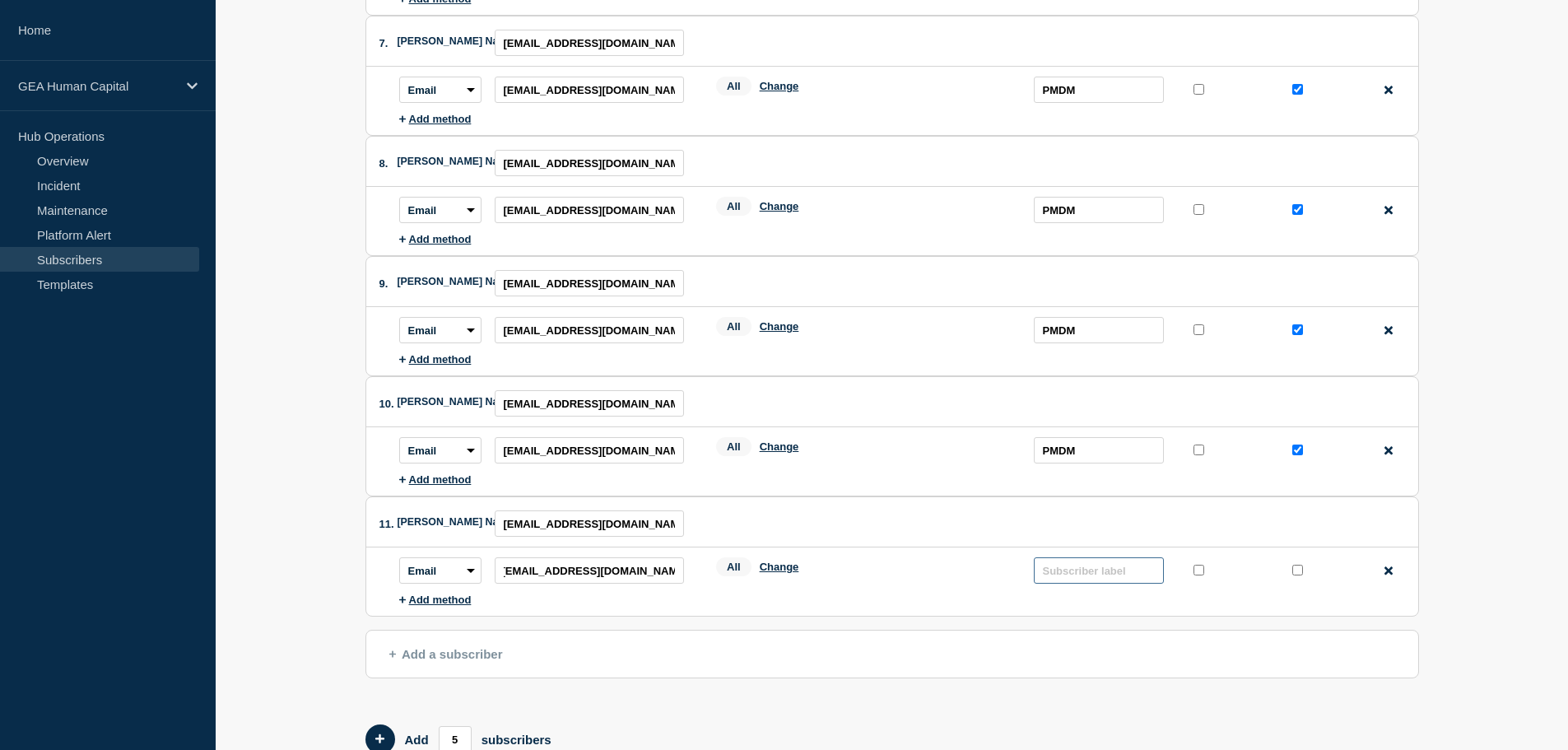
scroll to position [0, 0]
type input "PMDM"
click at [1300, 574] on input "protected checkbox" at bounding box center [1298, 570] width 11 height 11
checkbox input "true"
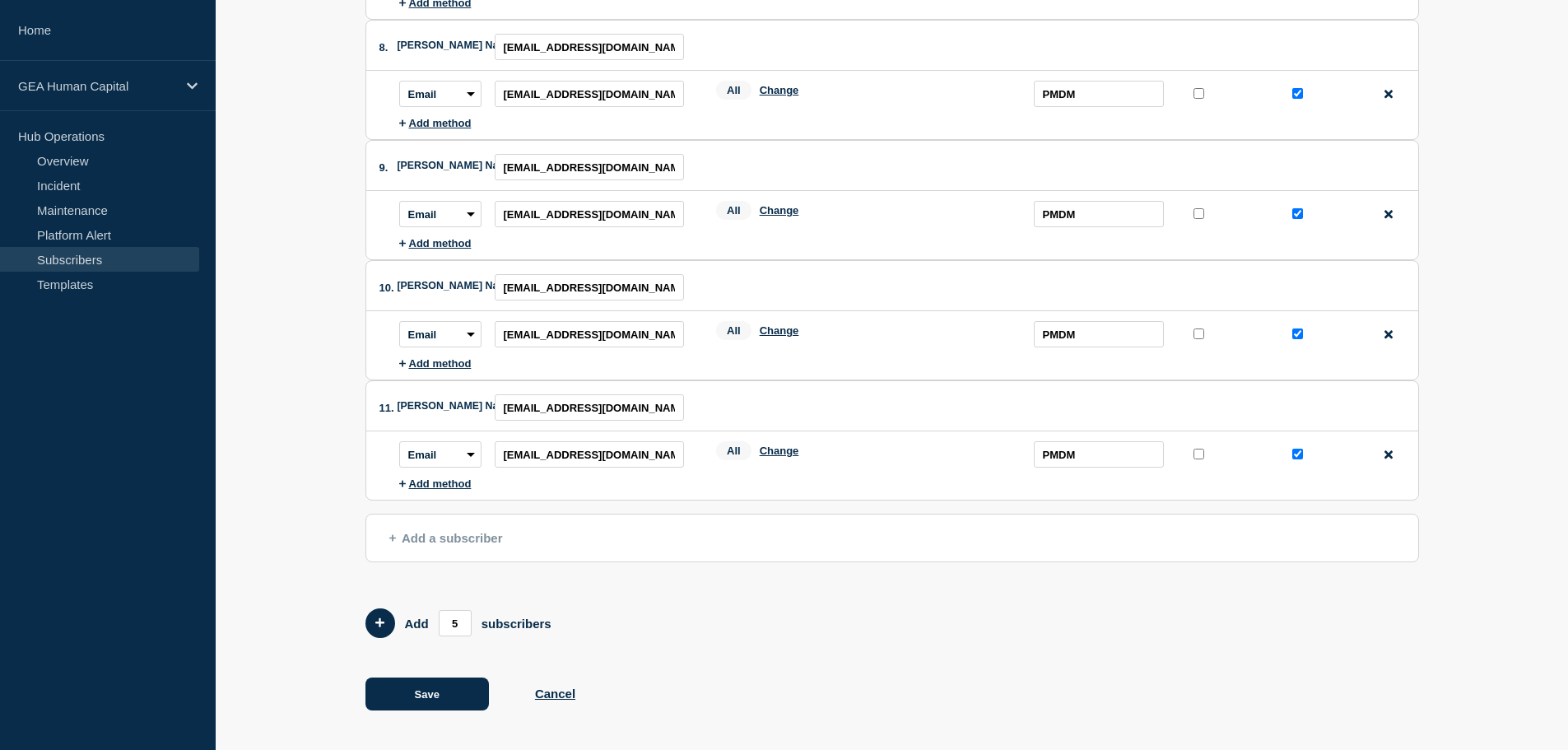
scroll to position [1004, 0]
click at [428, 699] on button "Save" at bounding box center [427, 693] width 123 height 33
type input "[EMAIL_ADDRESS][DOMAIN_NAME]"
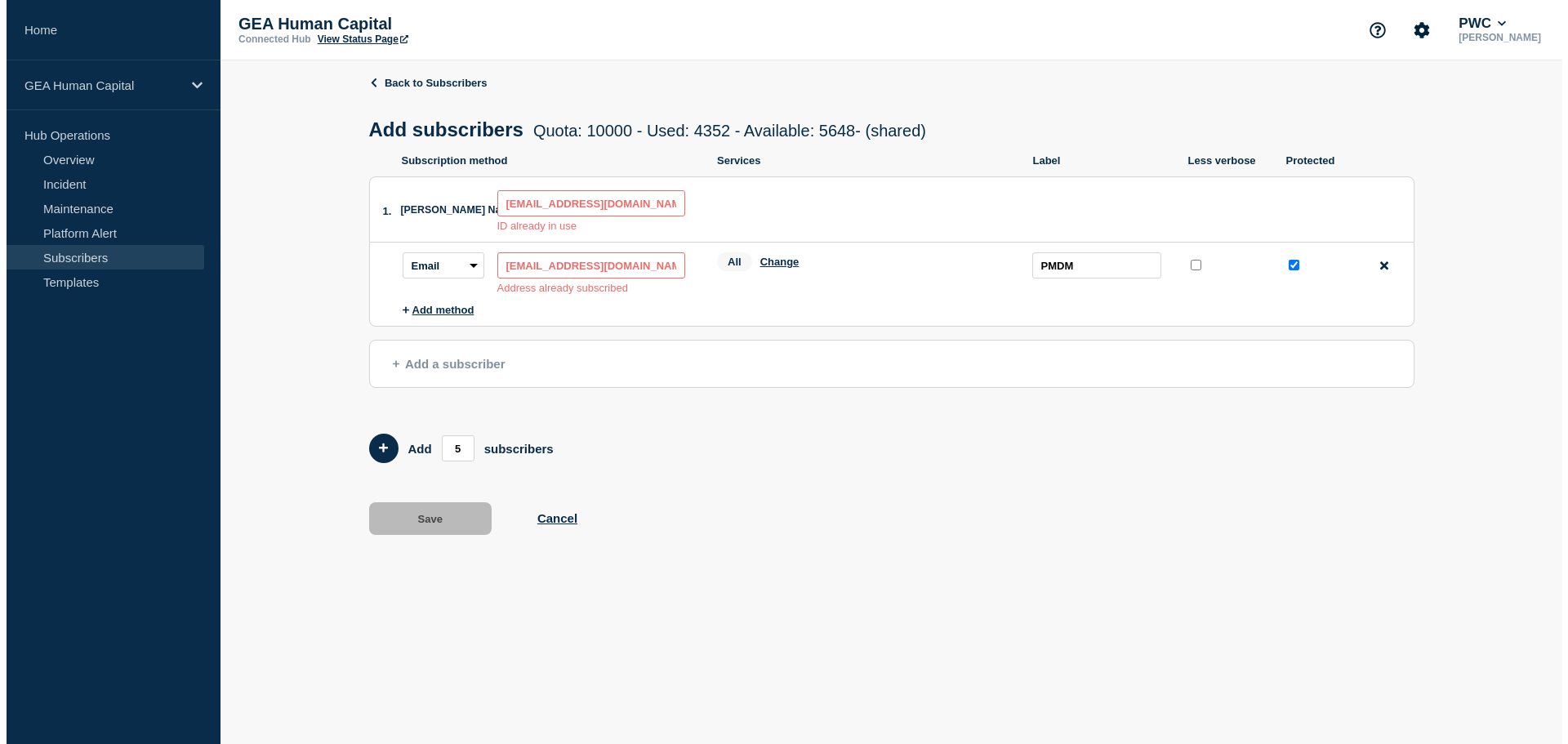
scroll to position [0, 0]
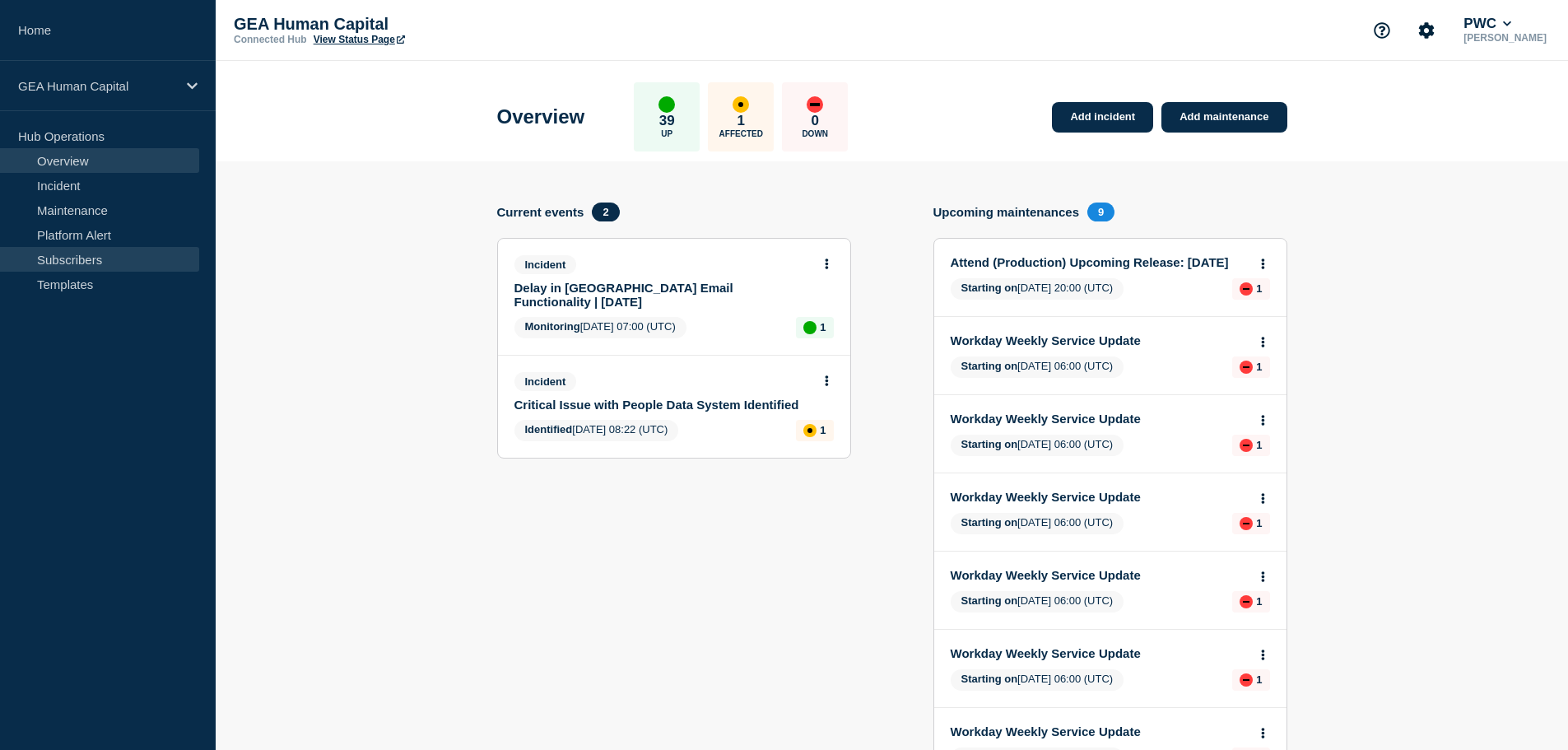
click at [58, 259] on link "Subscribers" at bounding box center [99, 259] width 199 height 25
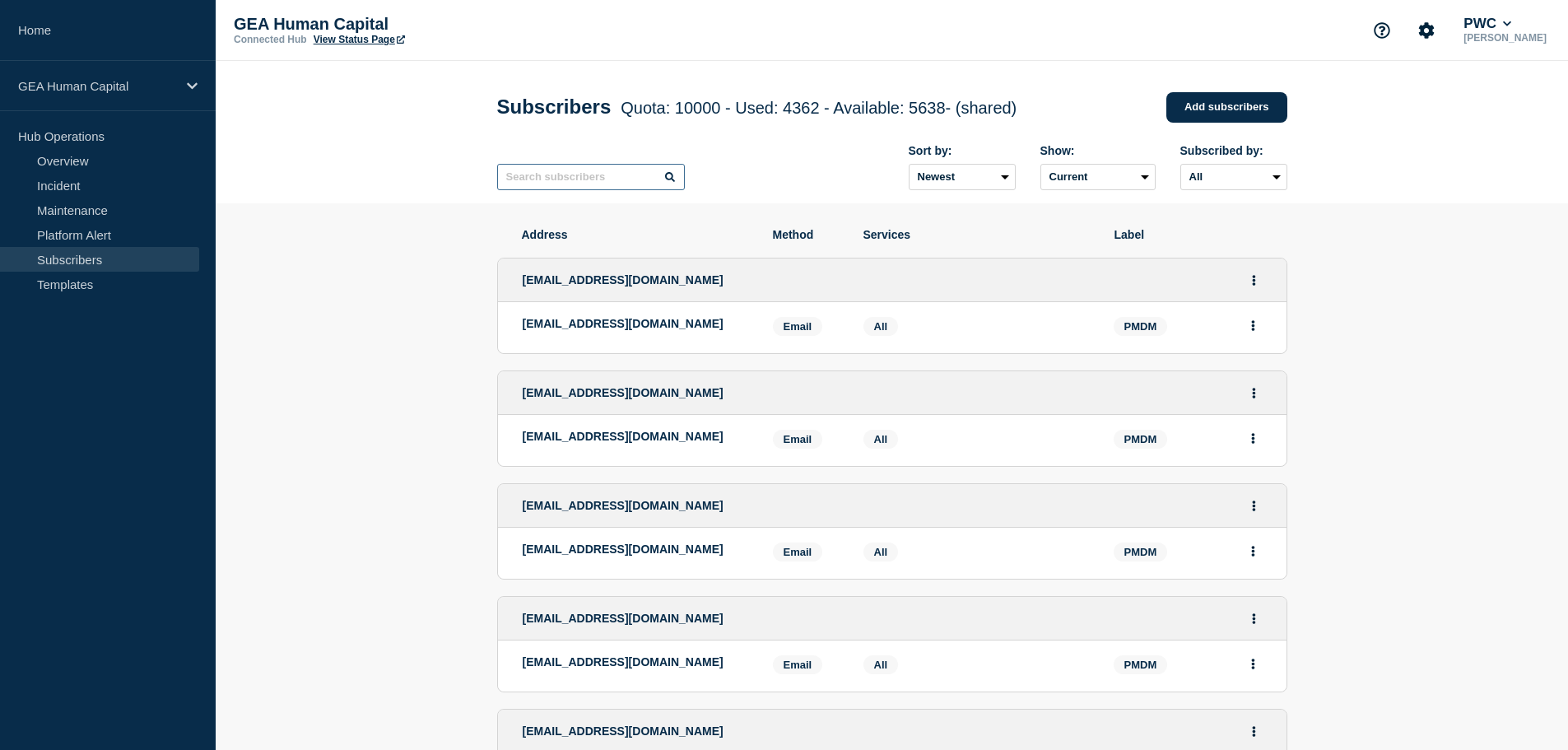
click at [528, 177] on input "text" at bounding box center [591, 177] width 188 height 27
paste input "[EMAIL_ADDRESS][DOMAIN_NAME]"
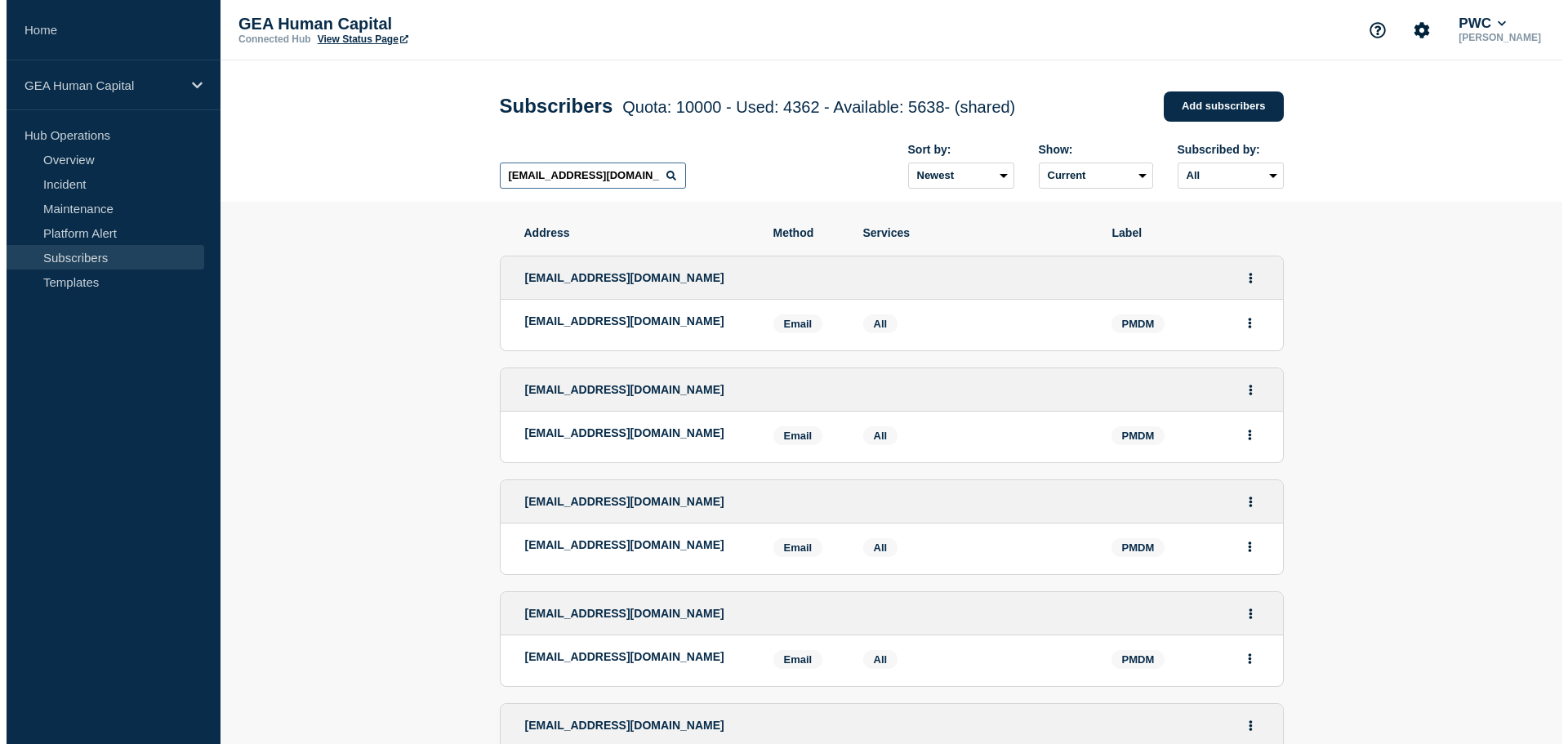
scroll to position [0, 31]
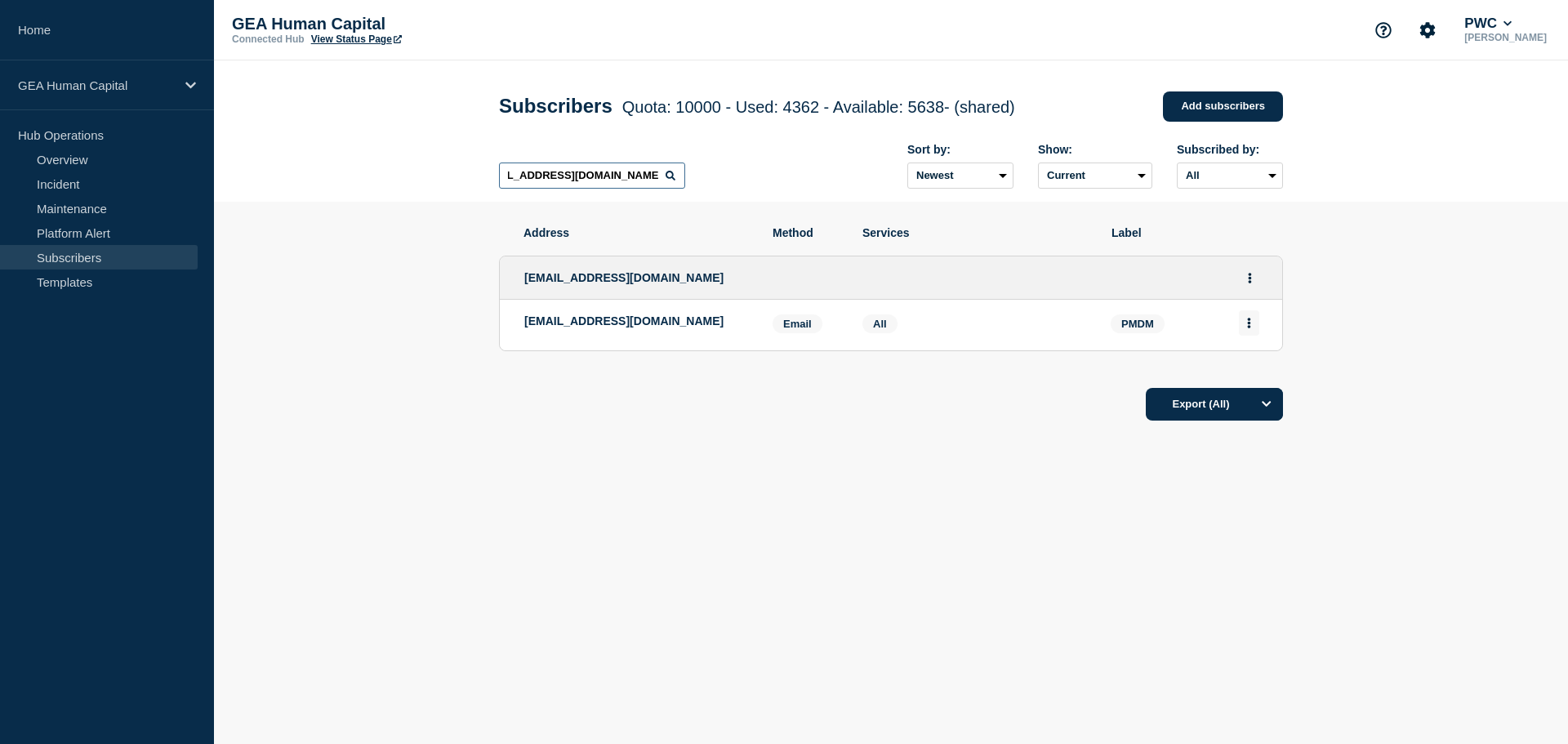
type input "[EMAIL_ADDRESS][DOMAIN_NAME]"
click at [1249, 329] on icon "Actions" at bounding box center [1249, 323] width 4 height 11
click at [1251, 284] on icon "Actions" at bounding box center [1249, 278] width 4 height 11
click at [1244, 329] on link "Edit" at bounding box center [1244, 324] width 18 height 12
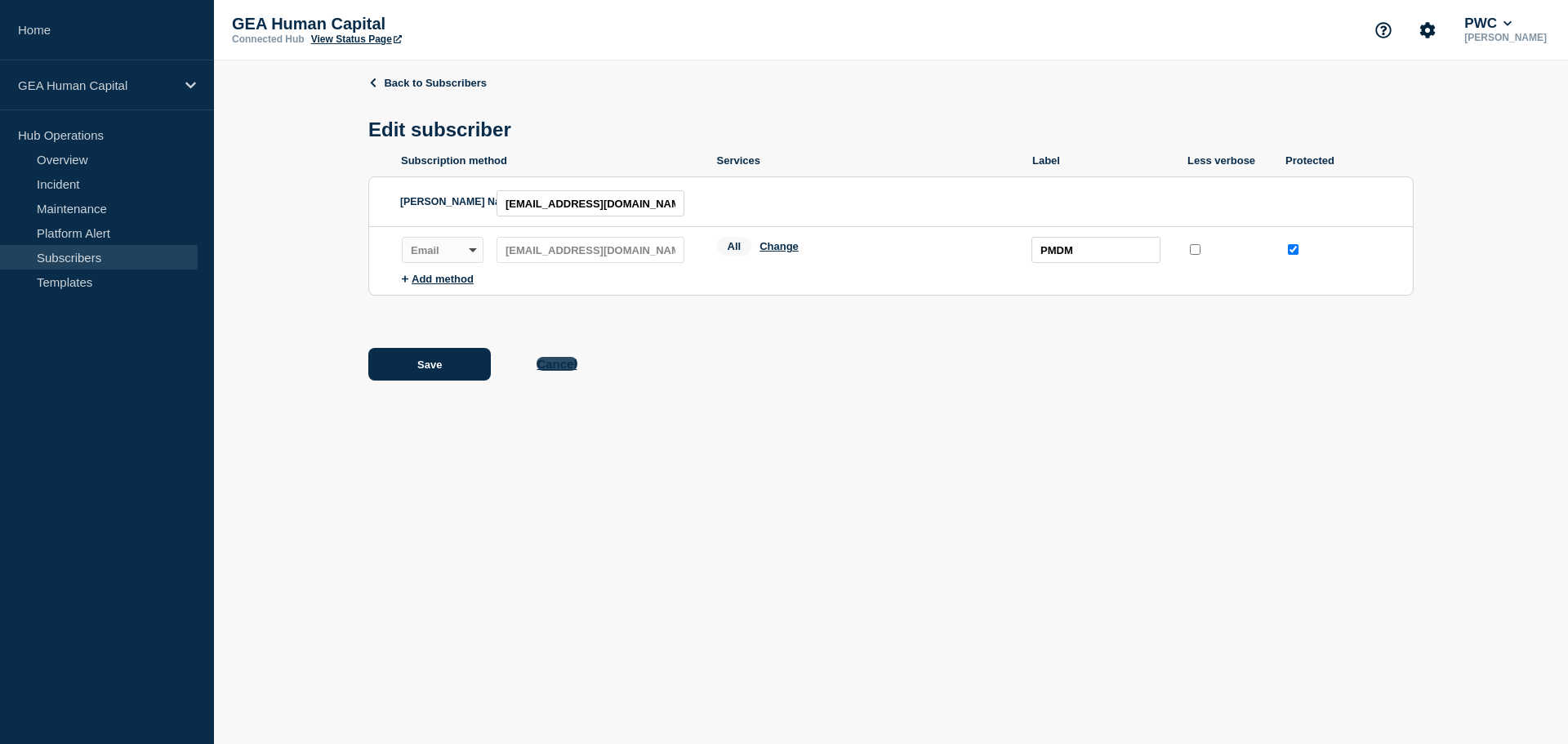
click at [544, 368] on button "Cancel" at bounding box center [556, 363] width 40 height 14
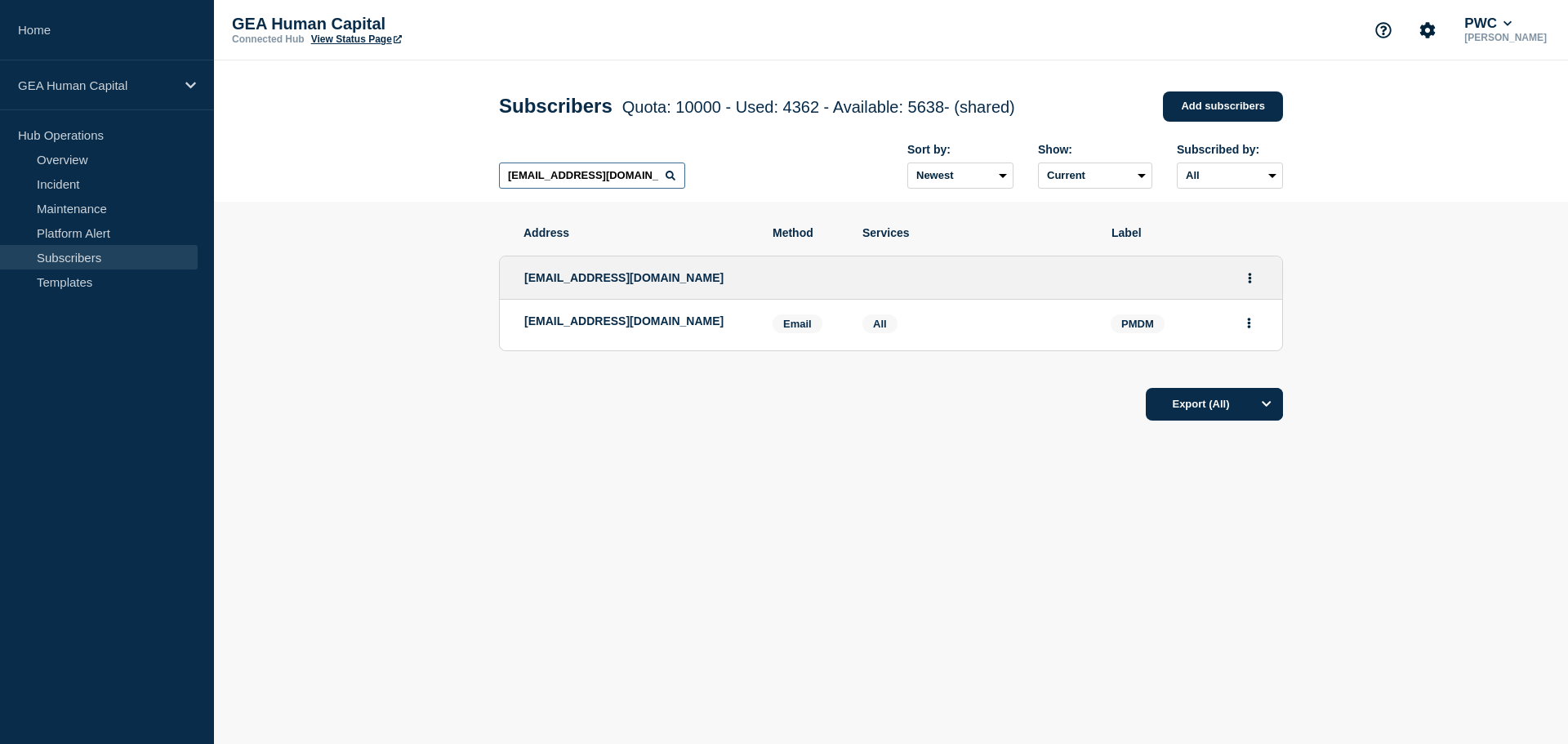
click at [634, 177] on input "[EMAIL_ADDRESS][DOMAIN_NAME]" at bounding box center [592, 175] width 186 height 26
click at [635, 177] on input "[EMAIL_ADDRESS][DOMAIN_NAME]" at bounding box center [592, 175] width 186 height 26
type input "pmdm"
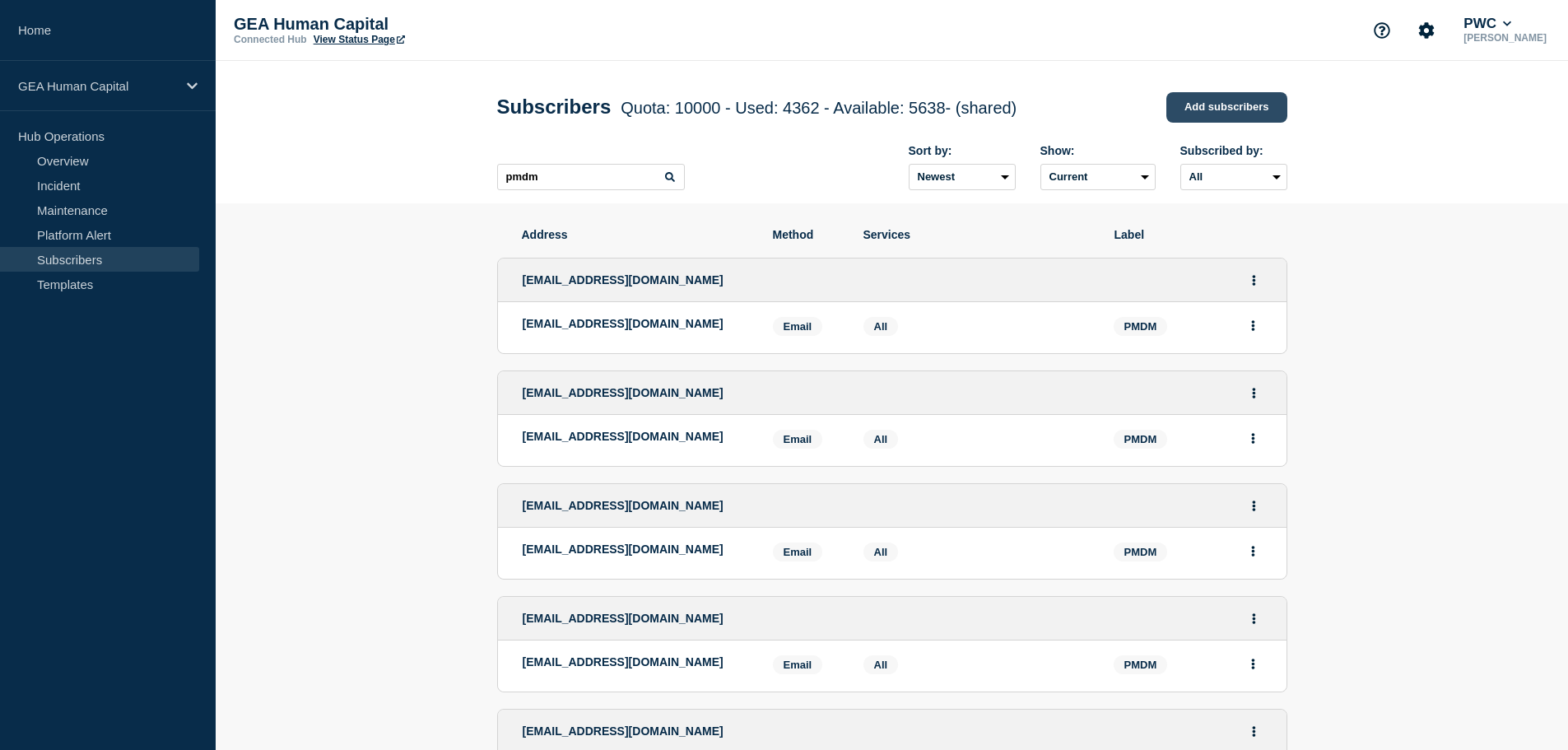
click at [1224, 102] on link "Add subscribers" at bounding box center [1227, 108] width 121 height 31
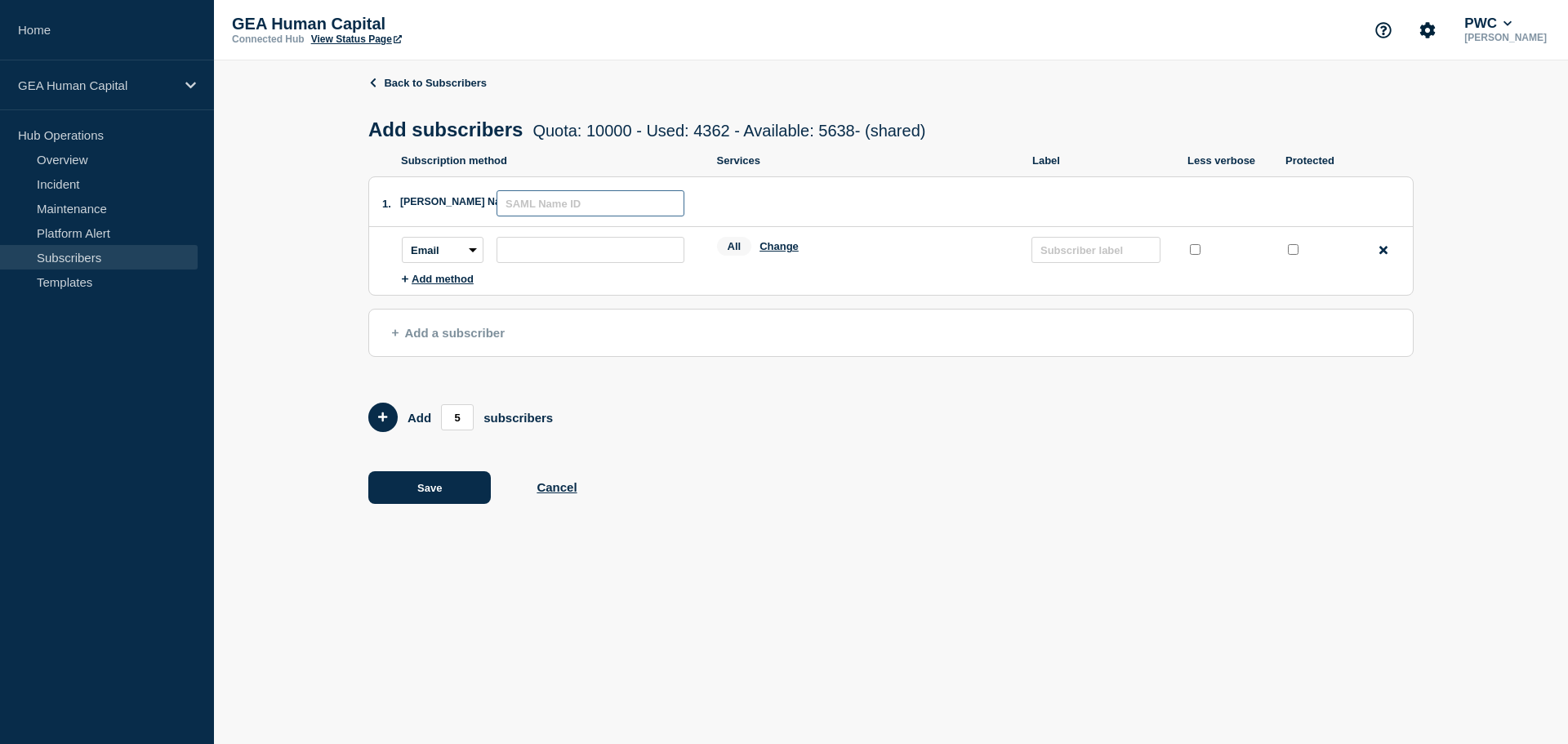
click at [532, 208] on input "text" at bounding box center [590, 204] width 188 height 26
paste input "gbl_pmdm_operations@pwc.com"
type input "gbl_pmdm_operations@pwc.com"
click at [532, 247] on input "subscription-address" at bounding box center [590, 250] width 188 height 26
paste input "gbl_pmdm_operations@pwc.com"
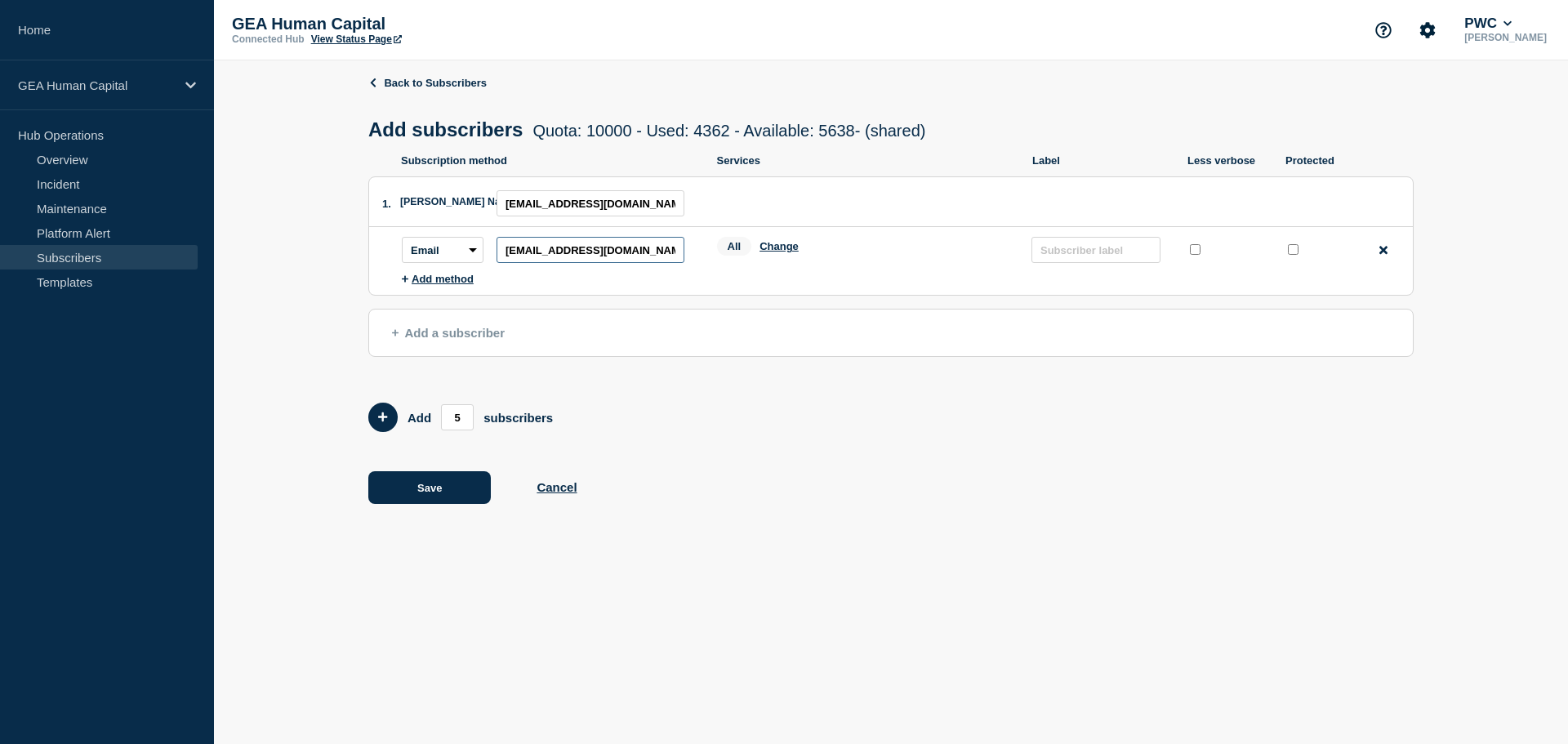
type input "gbl_pmdm_operations@pwc.com"
click at [1082, 263] on input "text" at bounding box center [1096, 250] width 129 height 26
type input "PMDM"
click at [1296, 248] on input "protected checkbox" at bounding box center [1293, 249] width 11 height 11
checkbox input "true"
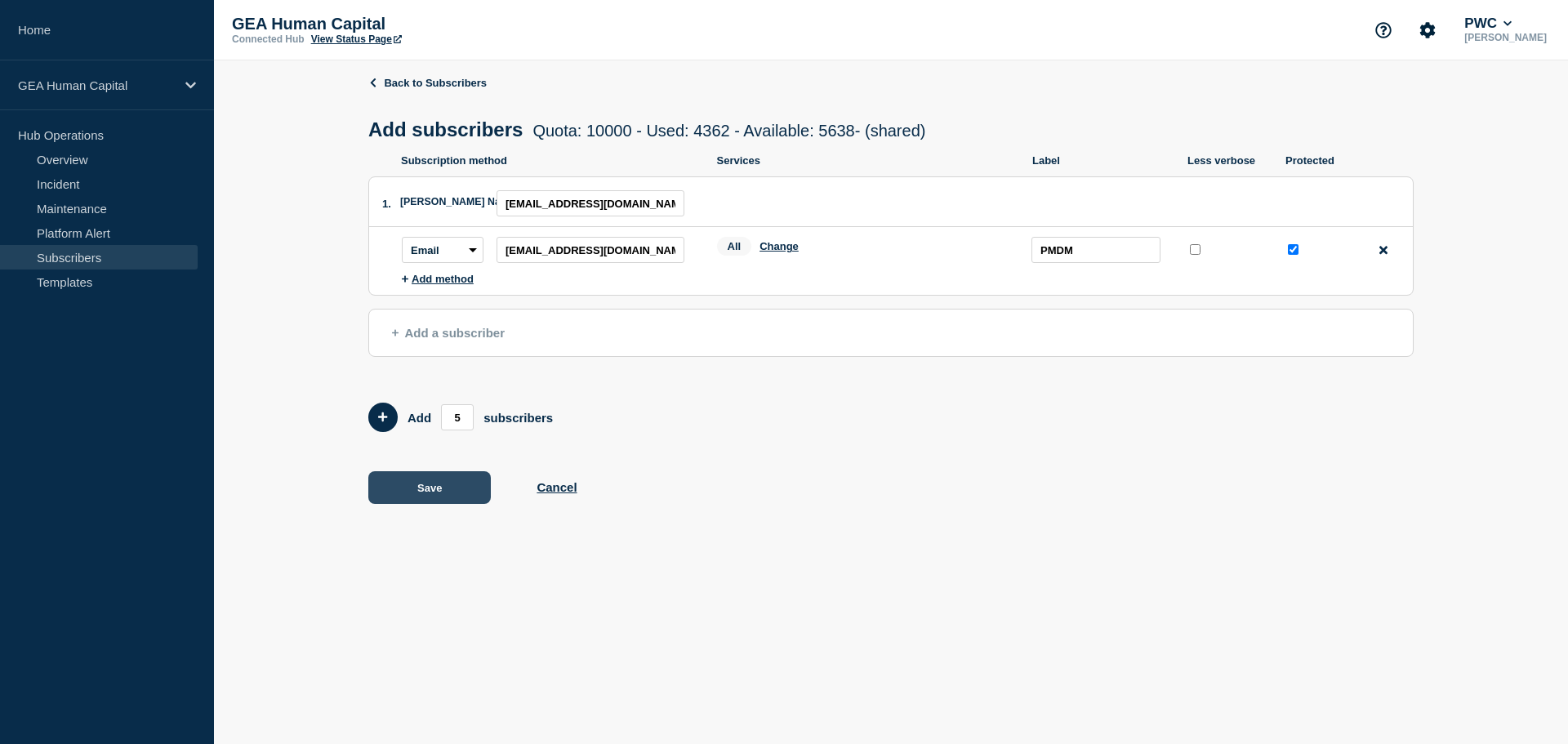
click at [415, 490] on button "Save" at bounding box center [429, 487] width 122 height 32
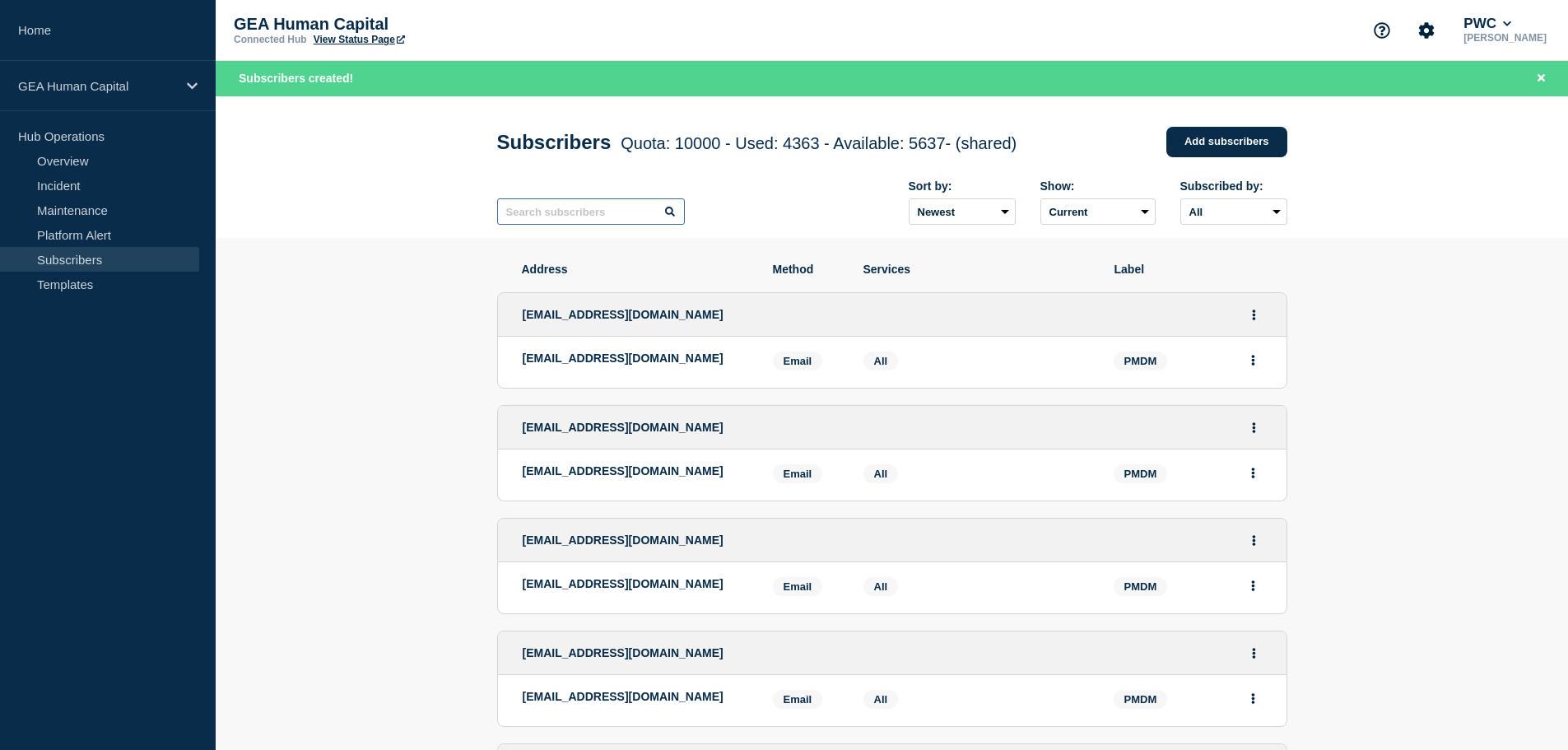
click at [566, 216] on input "text" at bounding box center [591, 212] width 188 height 27
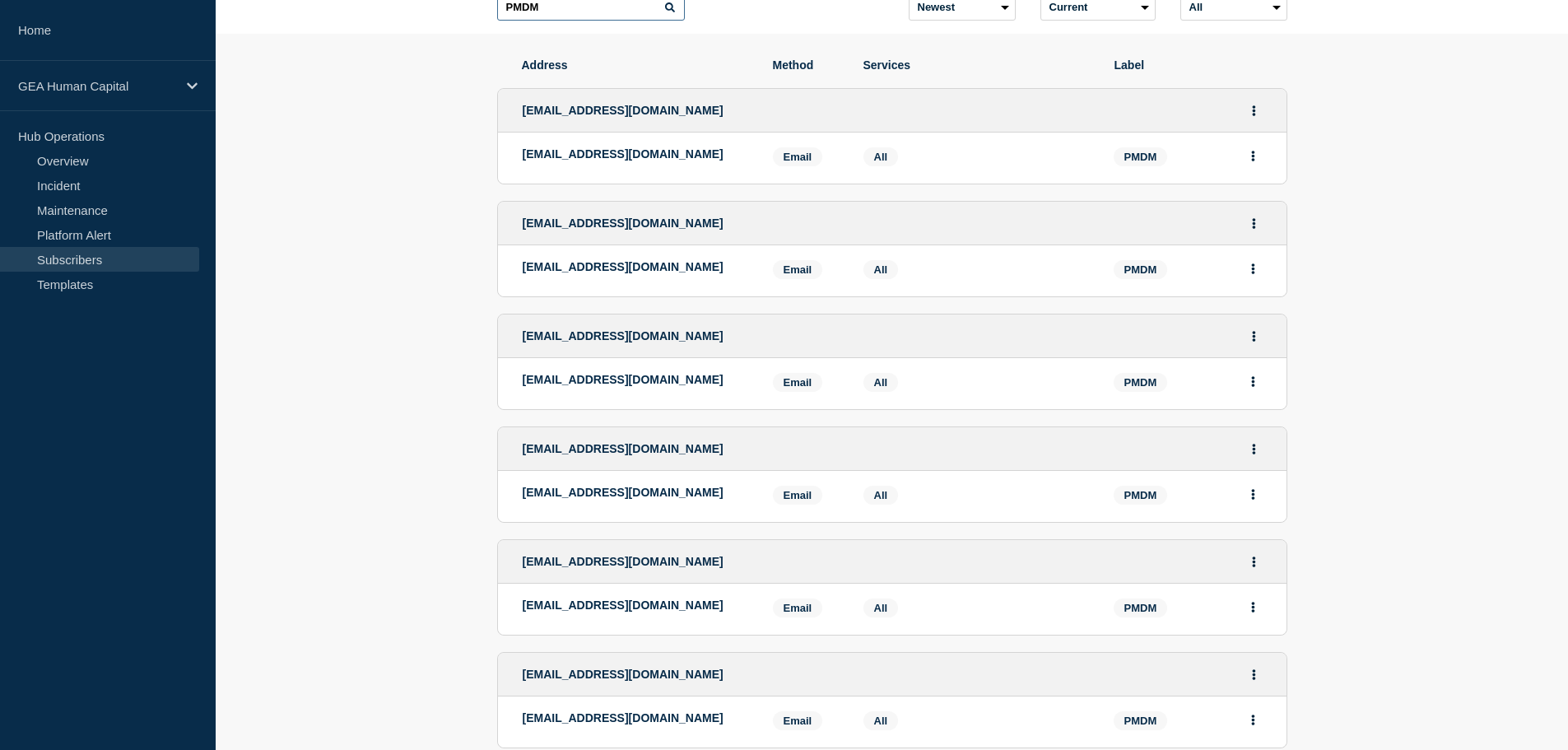
scroll to position [148, 0]
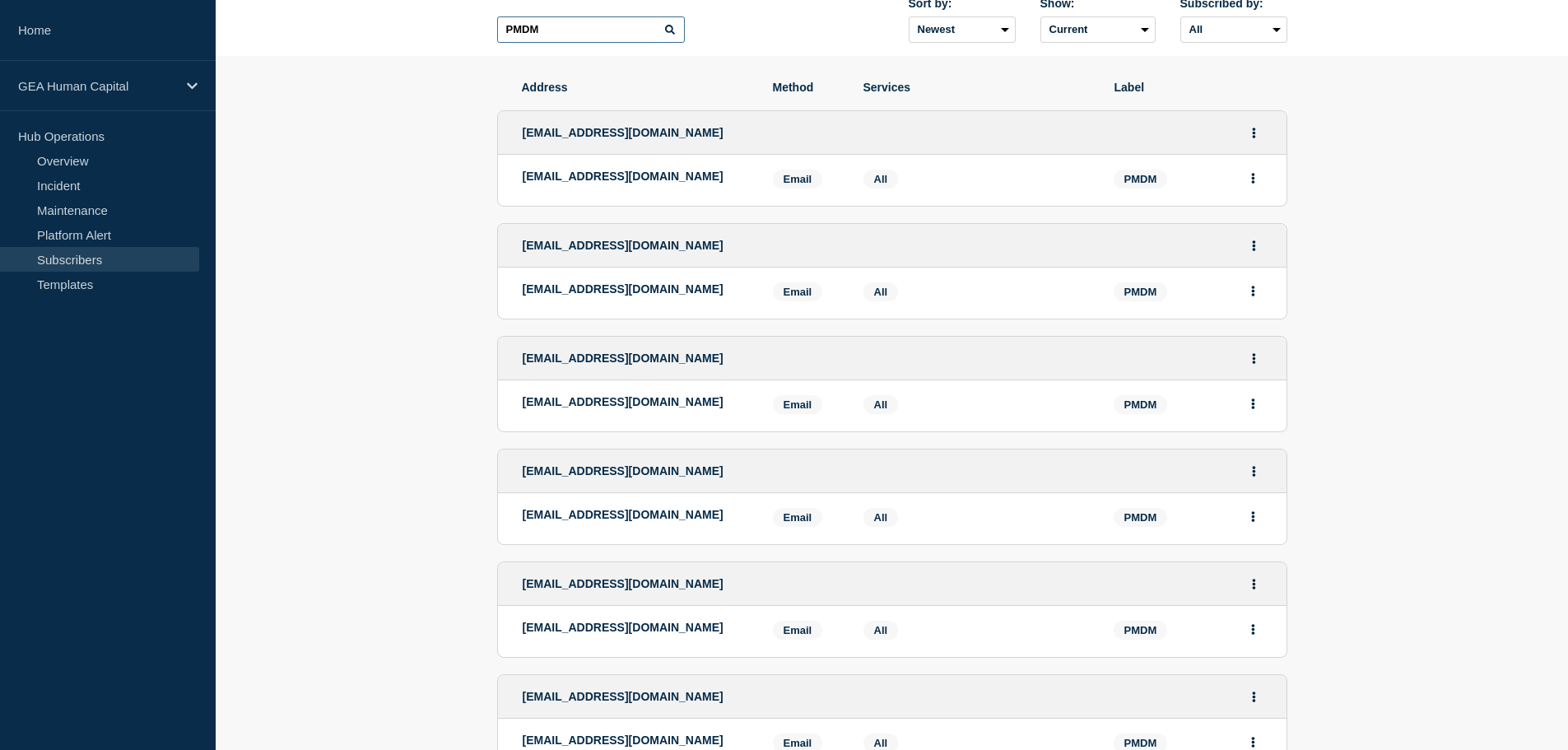
type input "PMDM"
